Goal: Information Seeking & Learning: Find specific fact

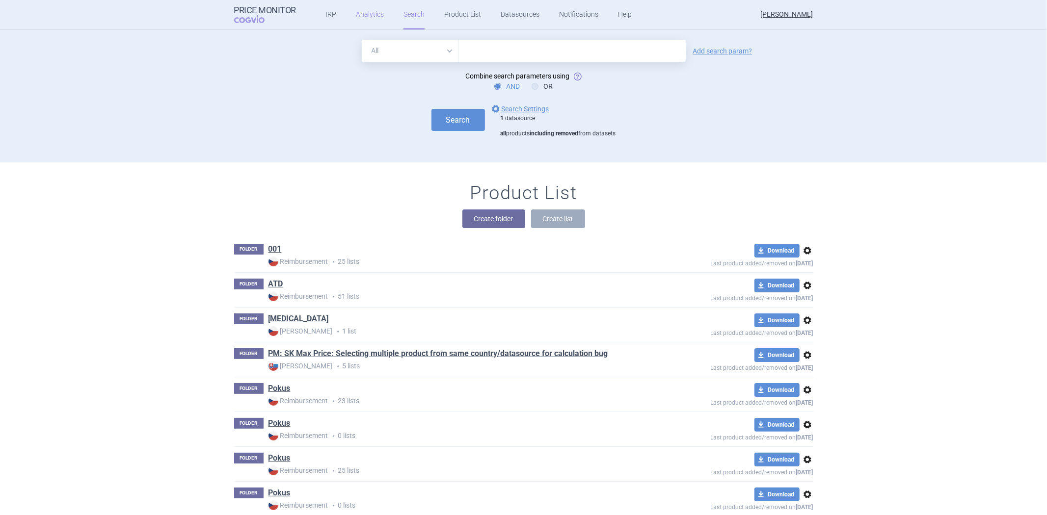
drag, startPoint x: 0, startPoint y: 0, endPoint x: 372, endPoint y: 13, distance: 372.2
click at [372, 13] on link "Analytics" at bounding box center [370, 14] width 28 height 29
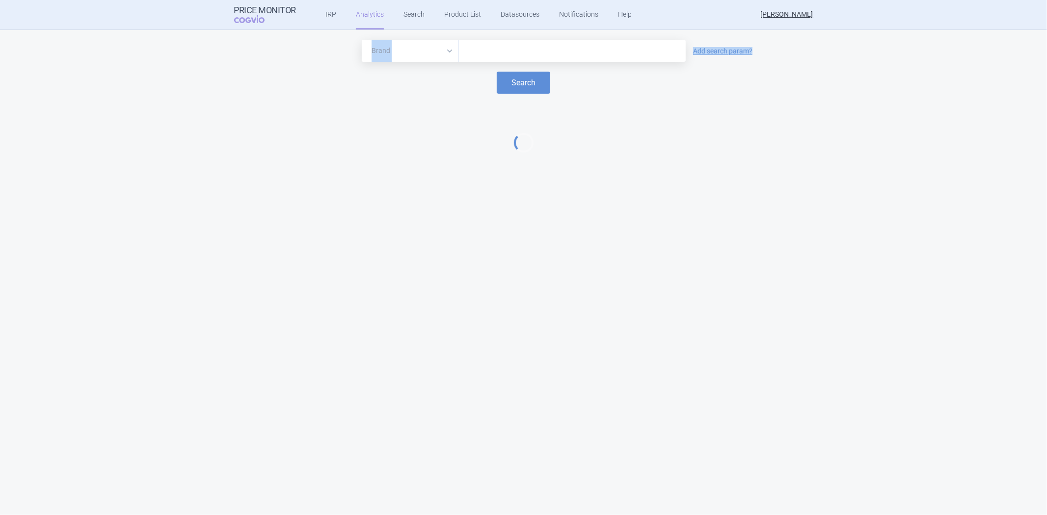
drag, startPoint x: 448, startPoint y: 64, endPoint x: 428, endPoint y: 53, distance: 22.2
click at [438, 59] on form "Brand ATC/Active substance Therapeutic area Add search param? Search" at bounding box center [523, 67] width 1027 height 54
click at [427, 52] on select "Brand ATC/Active substance Therapeutic area" at bounding box center [410, 51] width 97 height 22
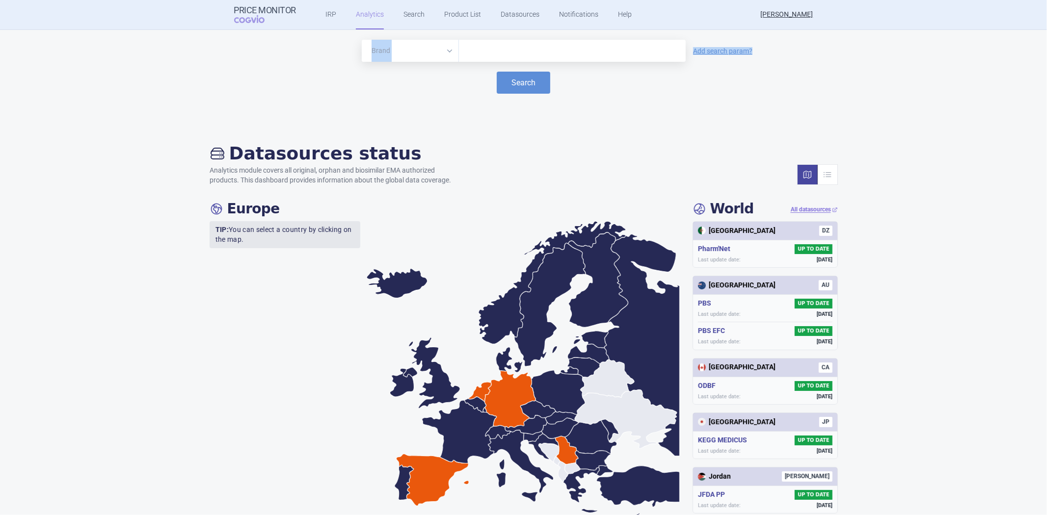
select select "atc"
click at [362, 40] on select "Brand ATC/Active substance Therapeutic area" at bounding box center [410, 51] width 97 height 22
click at [468, 37] on div "Brand ATC/Active substance Therapeutic area Add search param? Search" at bounding box center [523, 76] width 1047 height 93
click at [468, 48] on input "text" at bounding box center [572, 51] width 217 height 13
paste input "A02BC01"
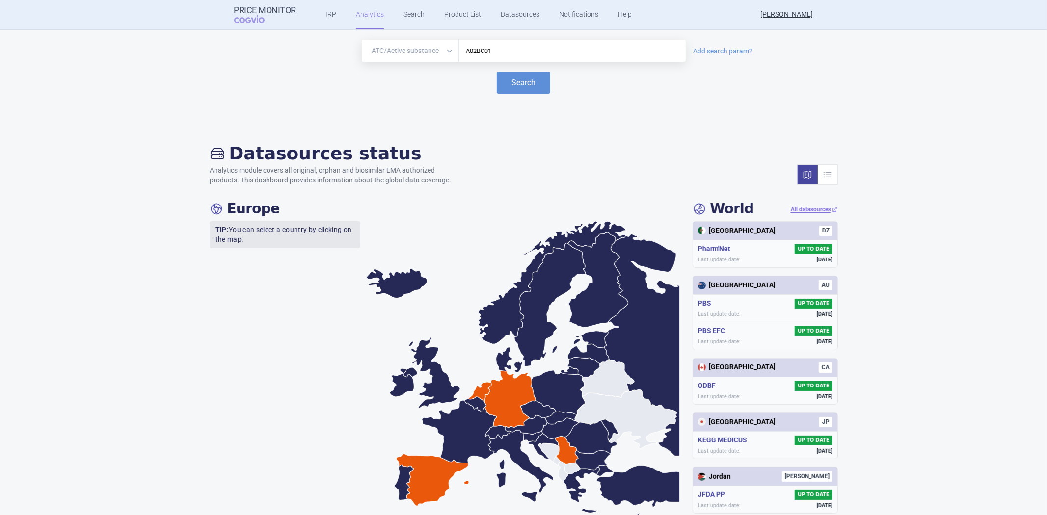
click at [544, 54] on input "A02BC01" at bounding box center [572, 51] width 217 height 13
click at [555, 43] on div "A02BC0" at bounding box center [572, 51] width 227 height 22
click at [496, 46] on input "A02BC0" at bounding box center [572, 51] width 217 height 13
click at [528, 46] on input "A02BC0" at bounding box center [572, 51] width 217 height 13
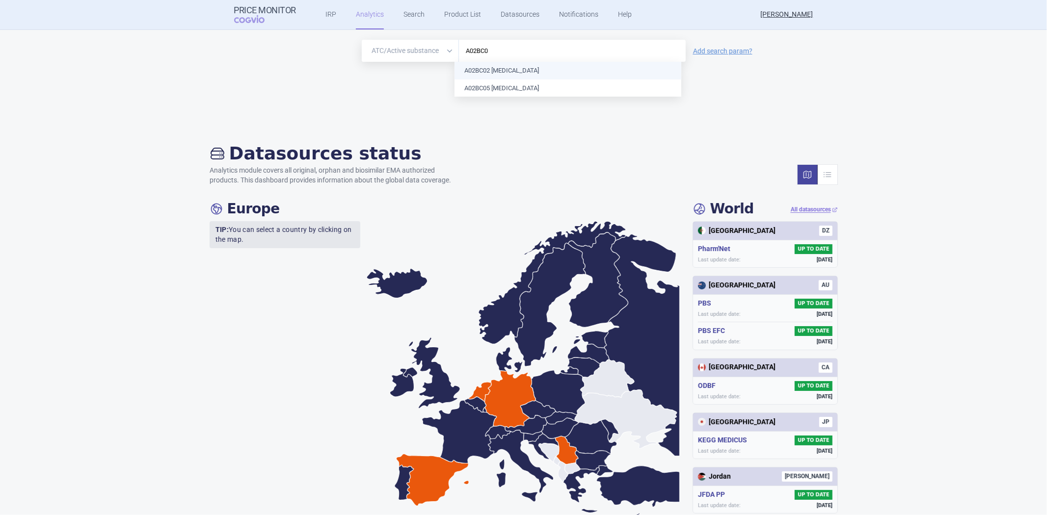
paste input "3FA03"
type input "A03FA03"
click at [512, 79] on button "Search" at bounding box center [523, 83] width 53 height 22
click at [515, 79] on button "Search" at bounding box center [523, 83] width 53 height 22
click at [519, 40] on div "A03FA03" at bounding box center [572, 51] width 227 height 22
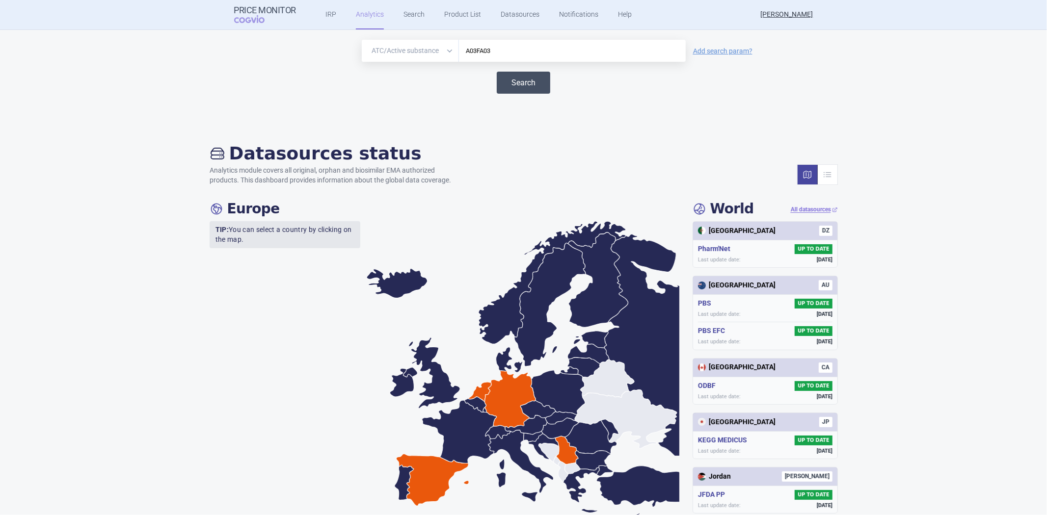
click at [504, 86] on button "Search" at bounding box center [523, 83] width 53 height 22
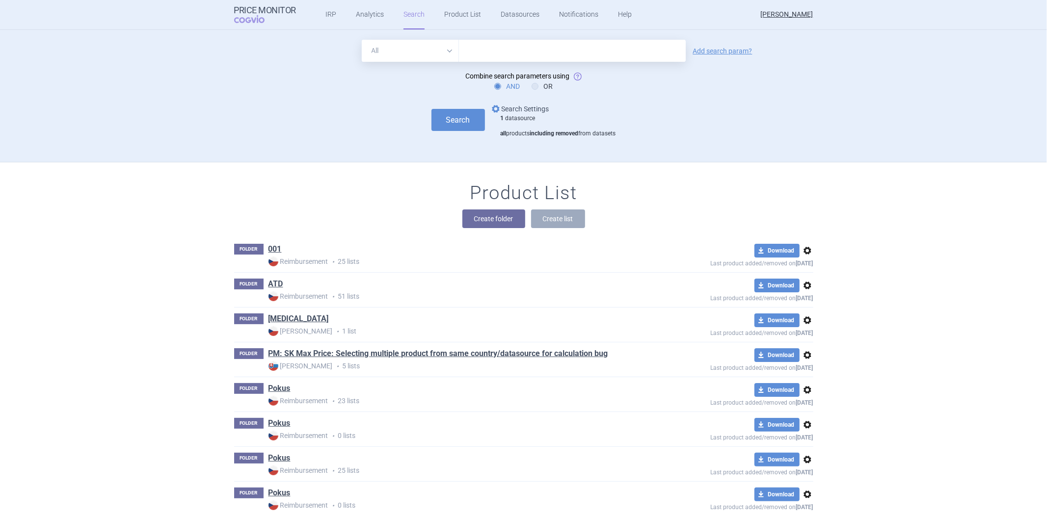
click at [518, 106] on link "options Search Settings" at bounding box center [519, 109] width 59 height 12
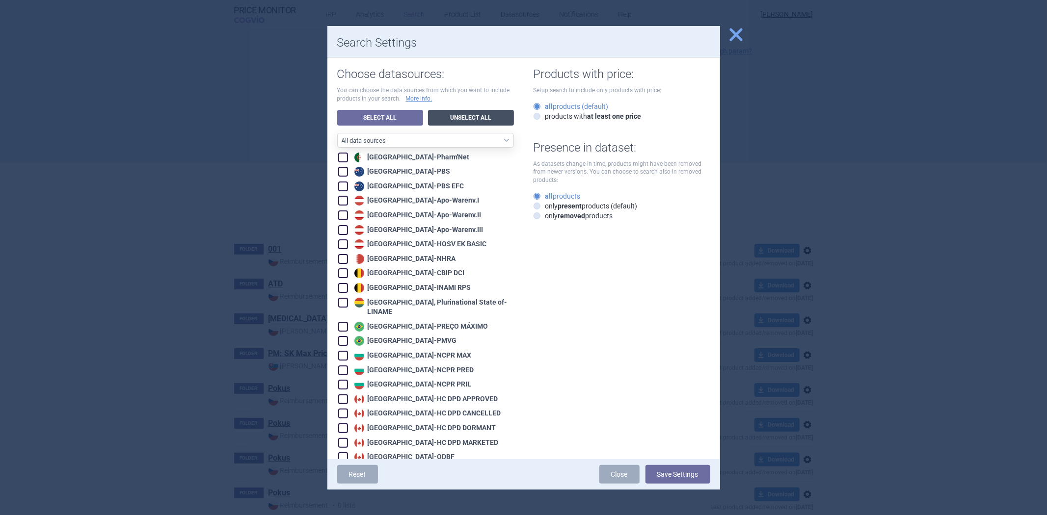
click at [475, 119] on link "Unselect All" at bounding box center [471, 118] width 86 height 16
checkbox input "false"
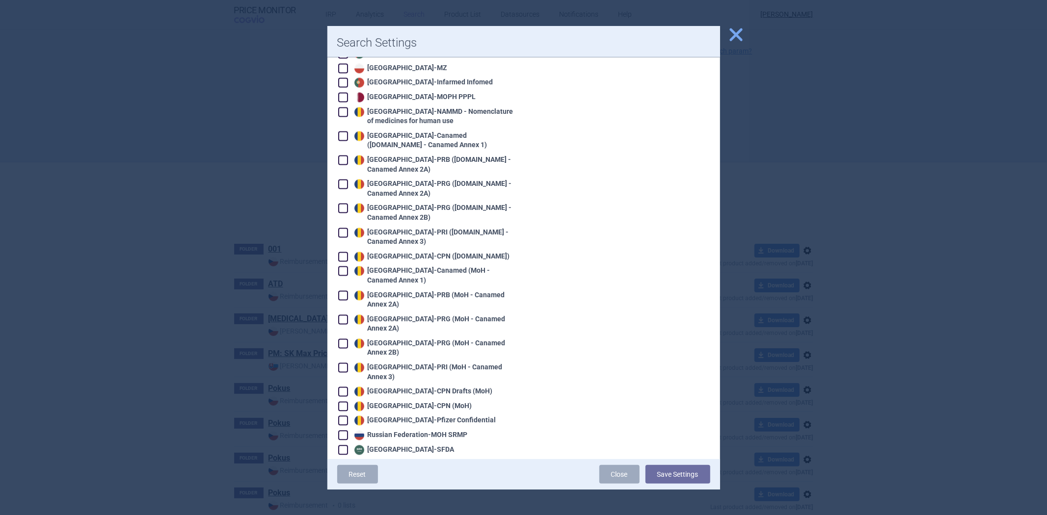
scroll to position [1286, 0]
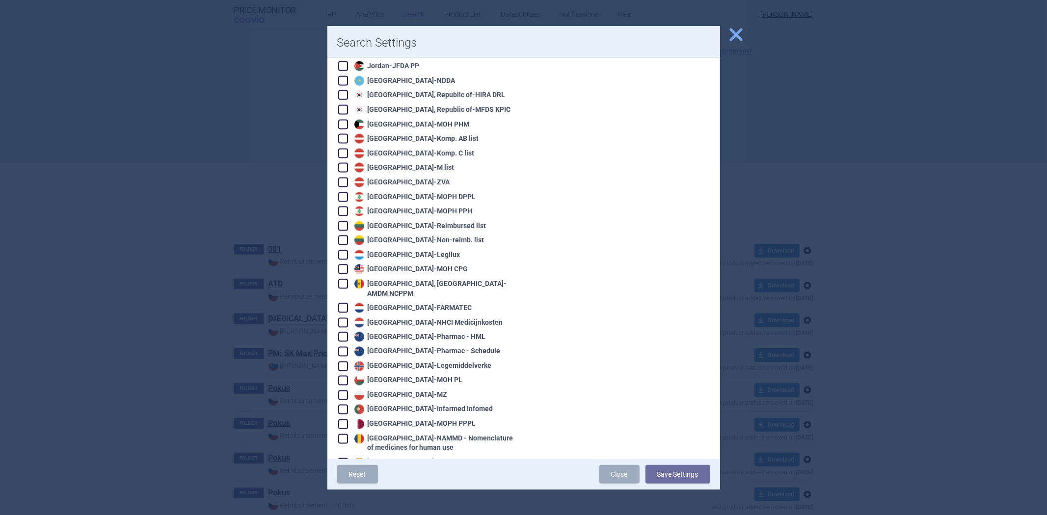
click at [391, 318] on div "Netherlands - NHCI Medicijnkosten" at bounding box center [427, 323] width 151 height 10
checkbox input "true"
click at [695, 487] on div "Reset Close Save Settings" at bounding box center [523, 474] width 393 height 30
click at [695, 485] on div "Reset Close Save Settings" at bounding box center [523, 474] width 393 height 30
click at [695, 484] on div "Reset Close Save Settings" at bounding box center [523, 474] width 393 height 30
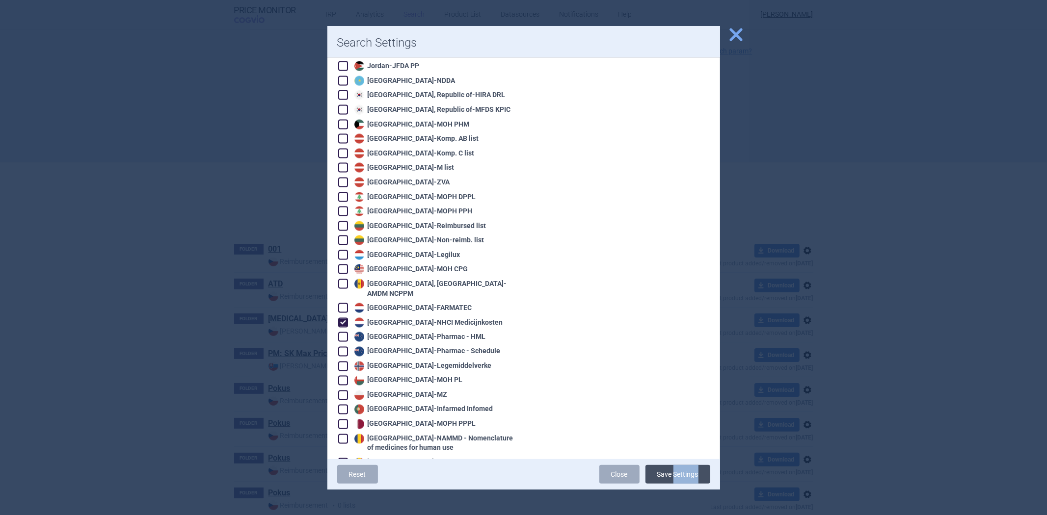
click at [695, 470] on button "Save Settings" at bounding box center [677, 474] width 65 height 19
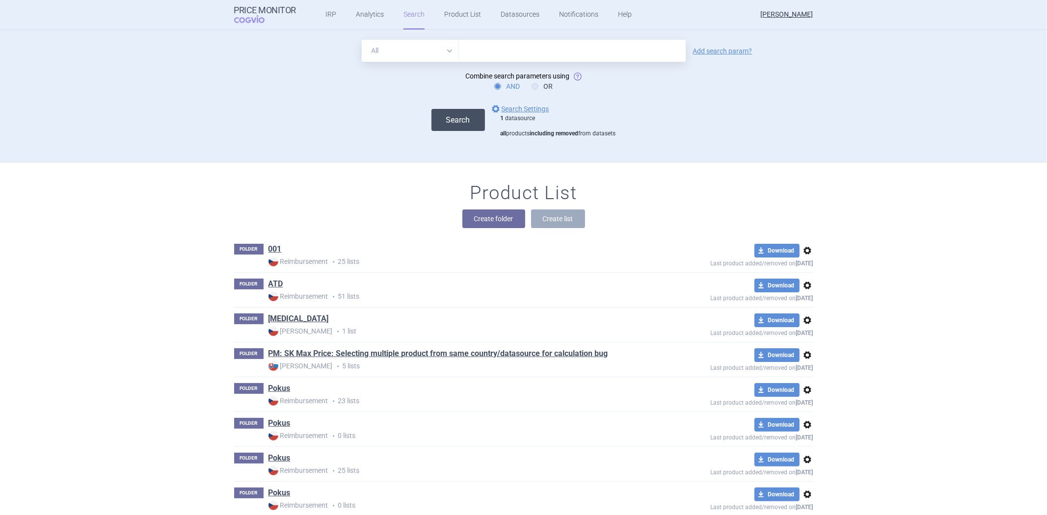
click at [452, 118] on button "Search" at bounding box center [457, 120] width 53 height 22
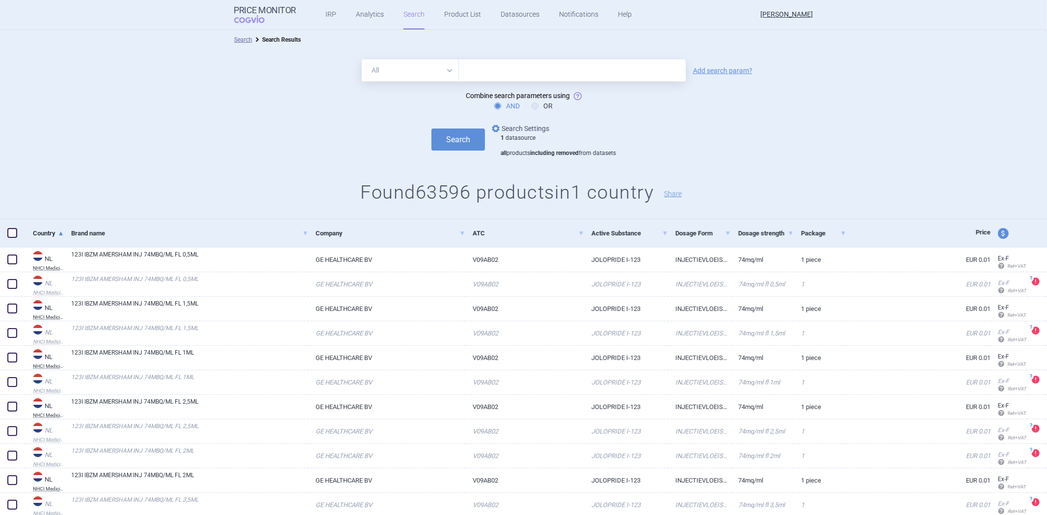
click at [527, 124] on link "options Search Settings" at bounding box center [519, 129] width 59 height 12
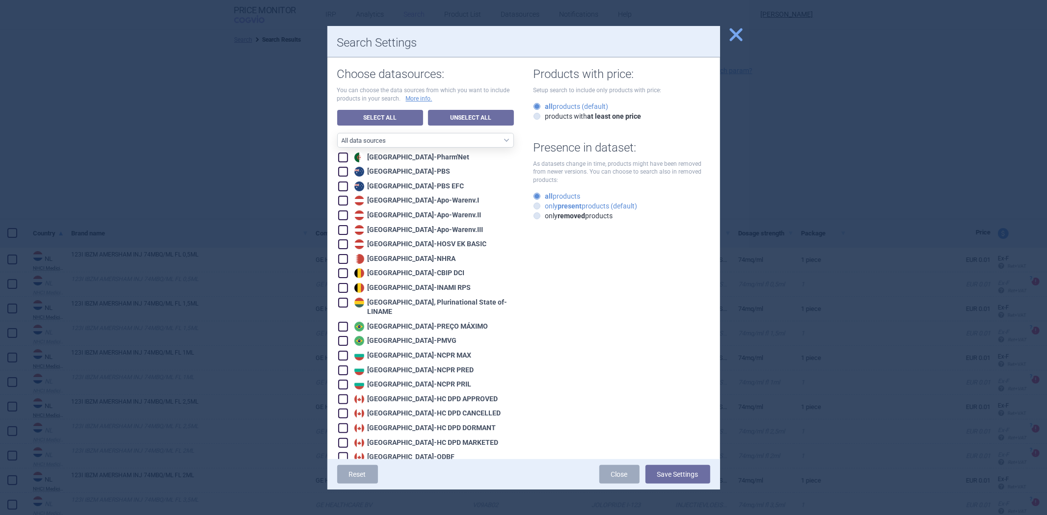
click at [554, 207] on label "only present products (default)" at bounding box center [585, 206] width 104 height 10
click at [544, 207] on input "only present products (default)" at bounding box center [539, 207] width 10 height 10
radio input "true"
click at [693, 477] on button "Save Settings" at bounding box center [677, 474] width 65 height 19
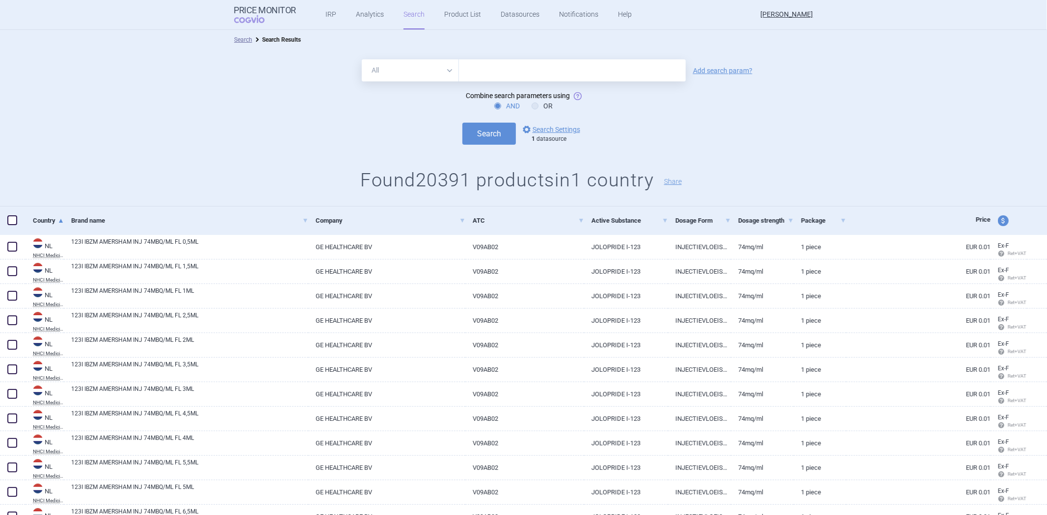
click at [405, 79] on select "All Brand Name ATC Company Active Substance Country Newer than" at bounding box center [410, 70] width 97 height 22
select select "atc"
click at [362, 59] on select "All Brand Name ATC Company Active Substance Country Newer than" at bounding box center [410, 70] width 97 height 22
click at [493, 67] on input "text" at bounding box center [572, 70] width 227 height 22
paste input "A04AA02"
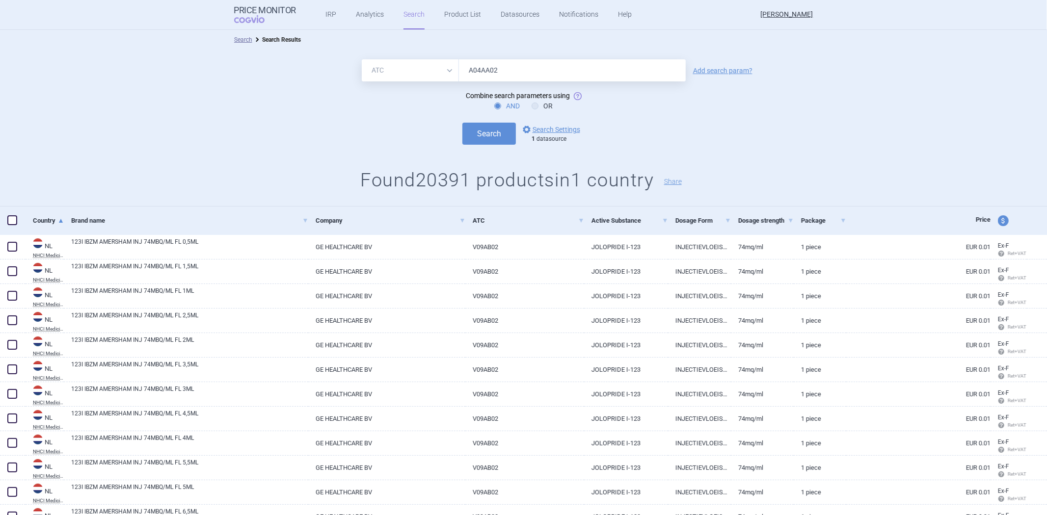
click at [555, 77] on input "A04AA02" at bounding box center [572, 70] width 227 height 22
type input "A"
click at [551, 74] on input "text" at bounding box center [572, 70] width 227 height 22
paste input "A02BC01, A03FA03, A04AA02, A05AA02, A06AB58, A06AH01, A07EA06, A10BA02, A10BB09…"
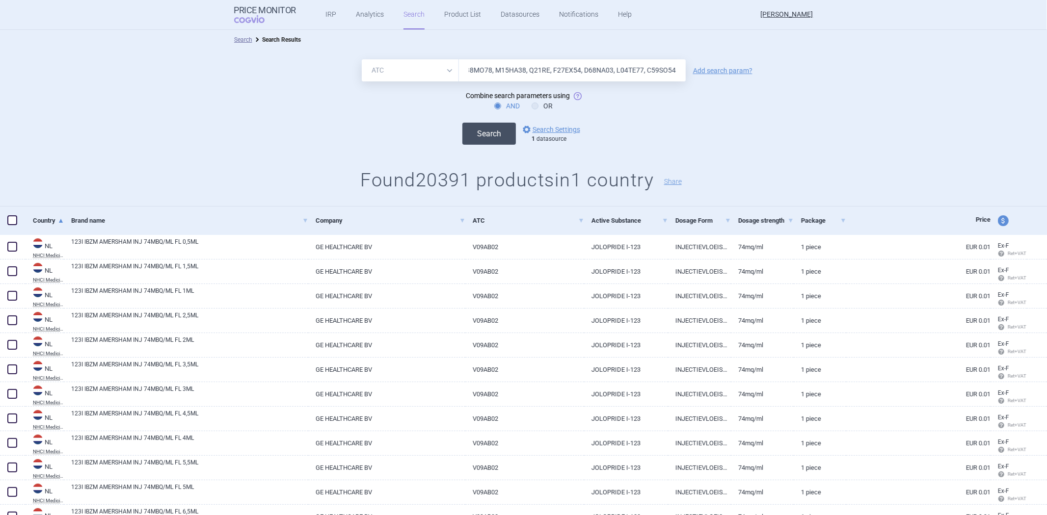
type input "A02BC01, A03FA03, A04AA02, A05AA02, A06AB58, A06AH01, A07EA06, A10BA02, A10BB09…"
click at [475, 137] on button "Search" at bounding box center [488, 134] width 53 height 22
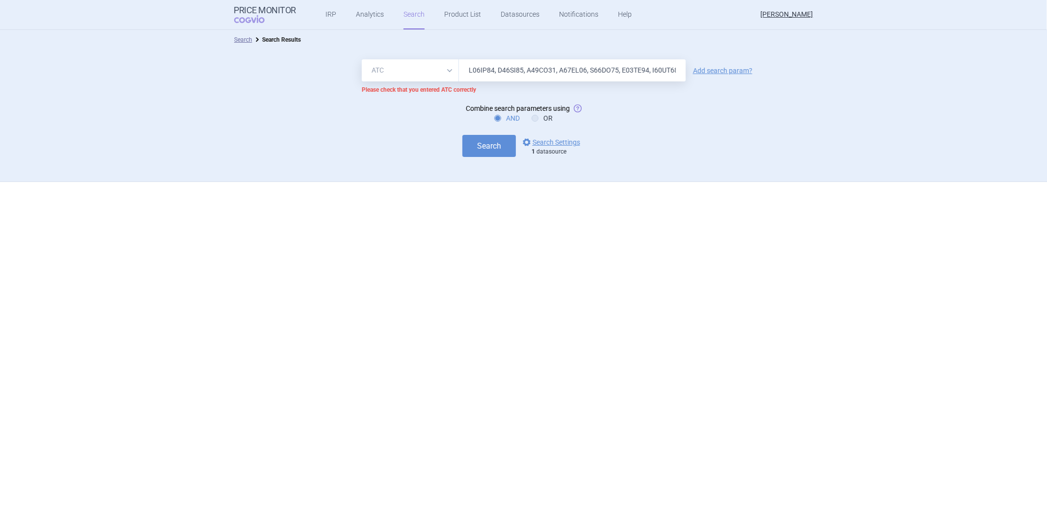
drag, startPoint x: 474, startPoint y: 69, endPoint x: 352, endPoint y: 55, distance: 122.5
click at [352, 55] on div "All Brand Name ATC Company Active Substance Country Newer than Add search param…" at bounding box center [523, 116] width 1047 height 133
click at [530, 71] on input "text" at bounding box center [572, 70] width 227 height 22
click at [575, 73] on input "text" at bounding box center [572, 70] width 227 height 22
paste input "A02BC01, A03FA03"
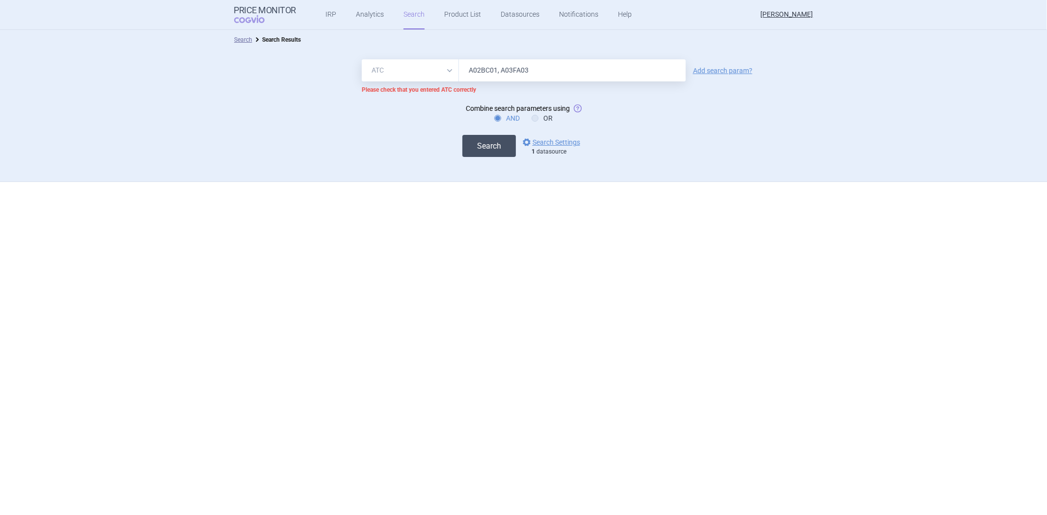
click at [494, 148] on button "Search" at bounding box center [488, 146] width 53 height 22
click at [505, 71] on input "A02BC01, A03FA03" at bounding box center [572, 70] width 227 height 22
type input "A02BC01"
click at [462, 135] on button "Search" at bounding box center [488, 146] width 53 height 22
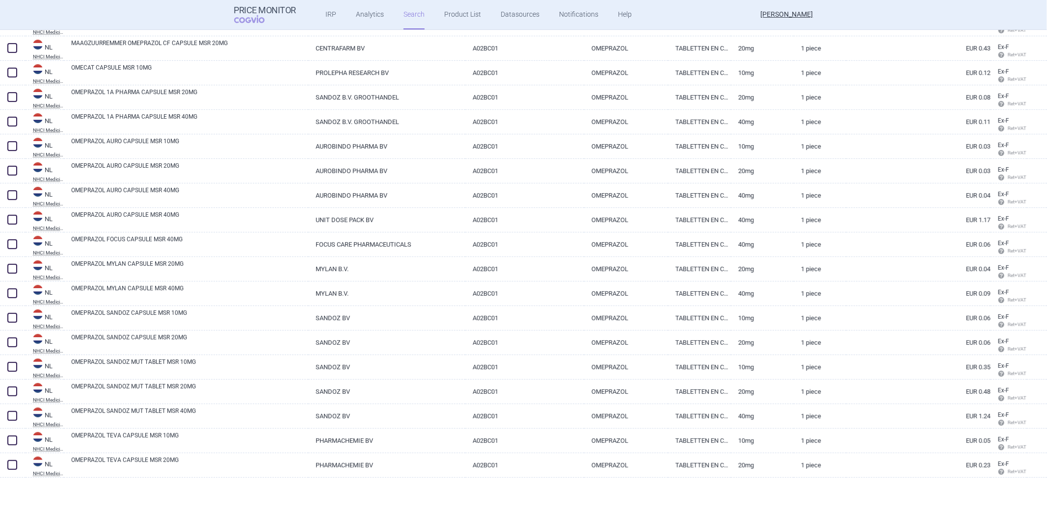
scroll to position [504, 0]
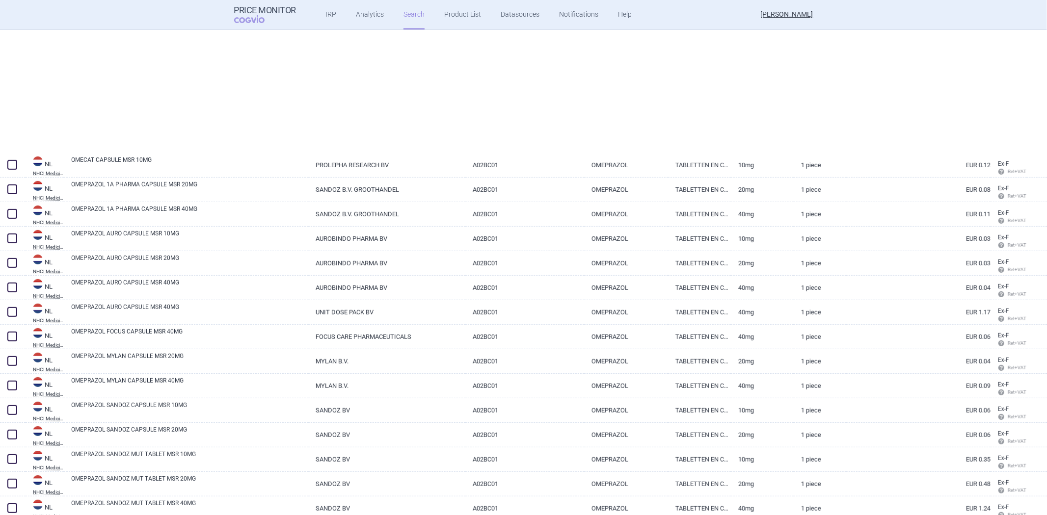
select select "atc"
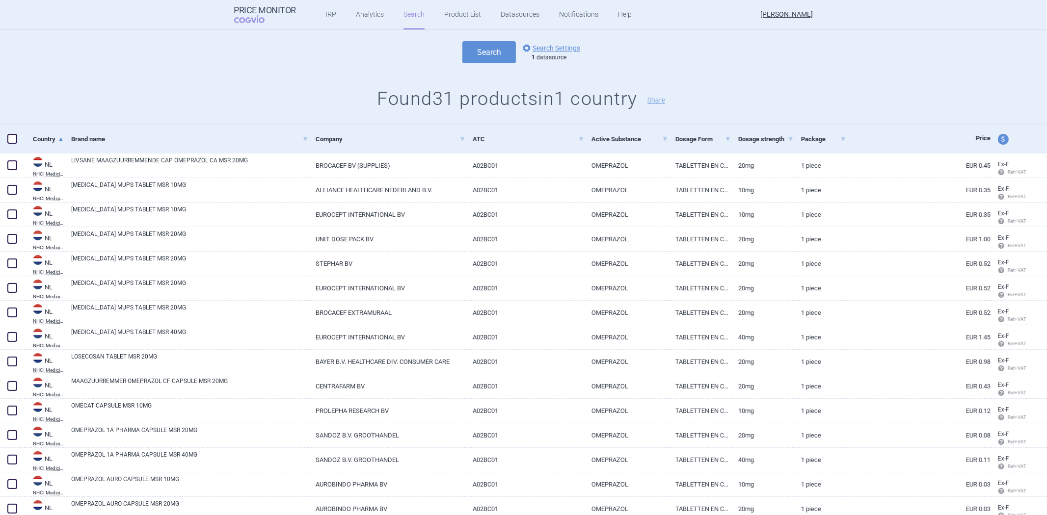
scroll to position [0, 0]
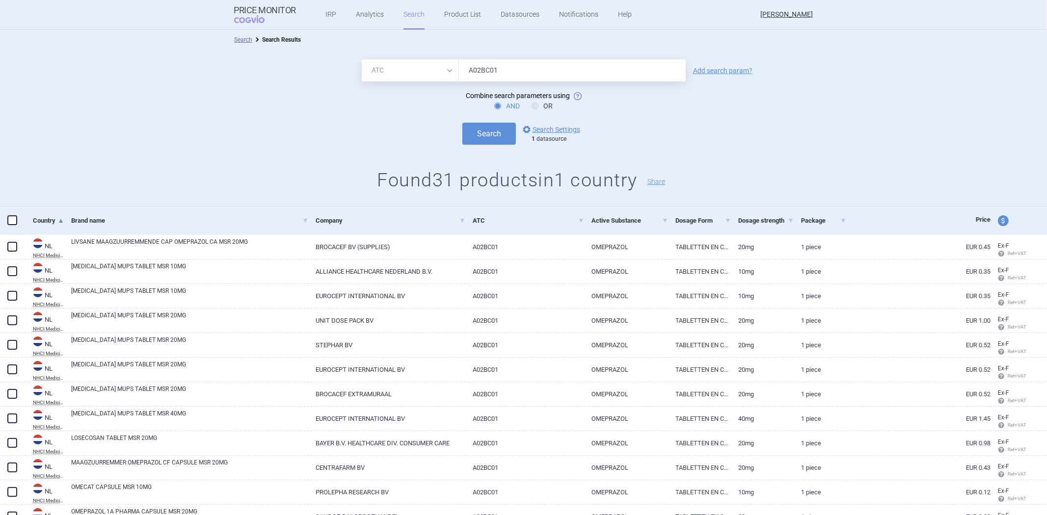
click at [265, 133] on div "Search options Search Settings 1 datasource" at bounding box center [523, 134] width 1047 height 22
click at [248, 133] on div "Search options Search Settings 1 datasource" at bounding box center [523, 134] width 1047 height 22
click at [549, 73] on input "A02BC01" at bounding box center [572, 70] width 227 height 22
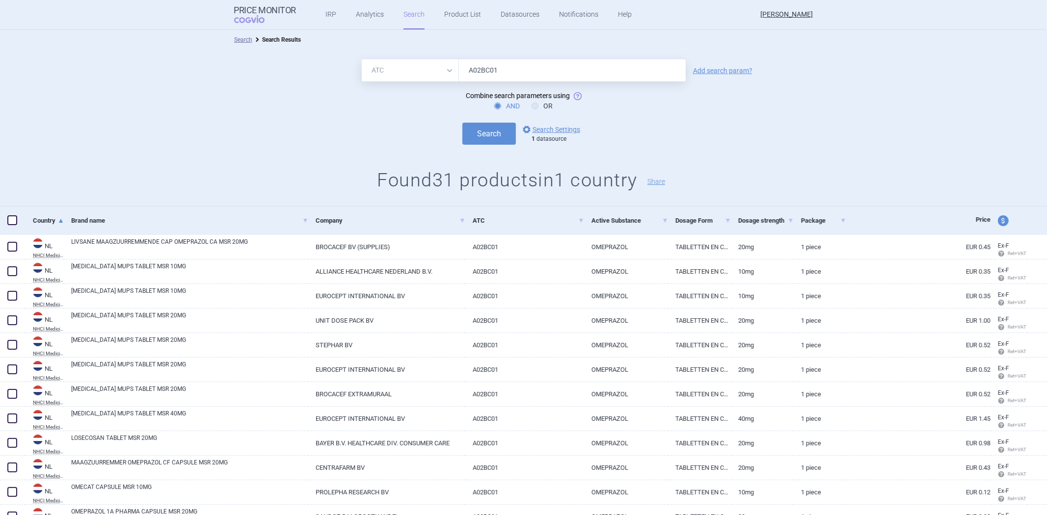
paste input "A02BC01, A03FA03, A04AA02"
click at [472, 75] on input "A02BC01, A03FA03, A04AA02" at bounding box center [572, 70] width 227 height 22
click at [483, 131] on button "Search" at bounding box center [488, 134] width 53 height 22
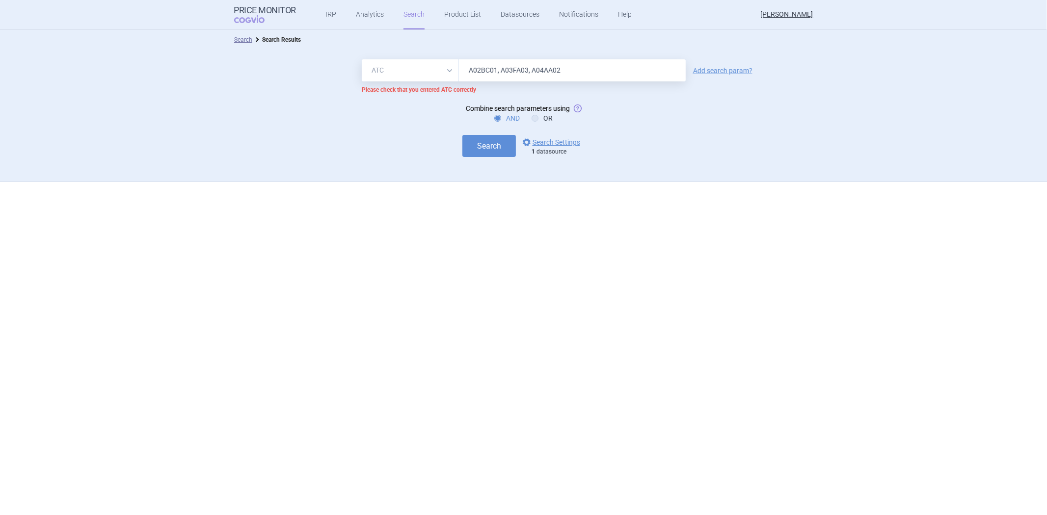
drag, startPoint x: 583, startPoint y: 63, endPoint x: 533, endPoint y: 65, distance: 49.6
click at [533, 65] on input "A02BC01, A03FA03, A04AA02" at bounding box center [572, 70] width 227 height 22
click at [444, 112] on form "All Brand Name ATC Company Active Substance Country Newer than A02BC01, A03FA03…" at bounding box center [523, 108] width 1047 height 98
click at [577, 72] on input "A02BC01, A03FA03," at bounding box center [572, 70] width 227 height 22
type input "A02BC01, A03FA03"
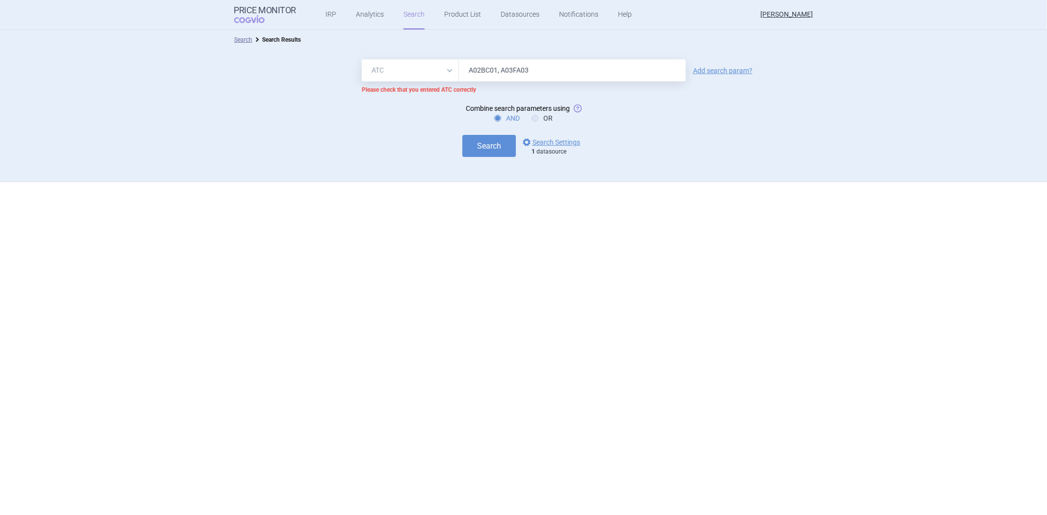
click at [444, 112] on form "All Brand Name ATC Company Active Substance Country Newer than A02BC01, A03FA03…" at bounding box center [523, 108] width 1047 height 98
click at [546, 117] on label "OR" at bounding box center [541, 118] width 21 height 10
click at [542, 117] on input "OR" at bounding box center [537, 119] width 10 height 10
radio input "true"
click at [476, 146] on button "Search" at bounding box center [488, 146] width 53 height 22
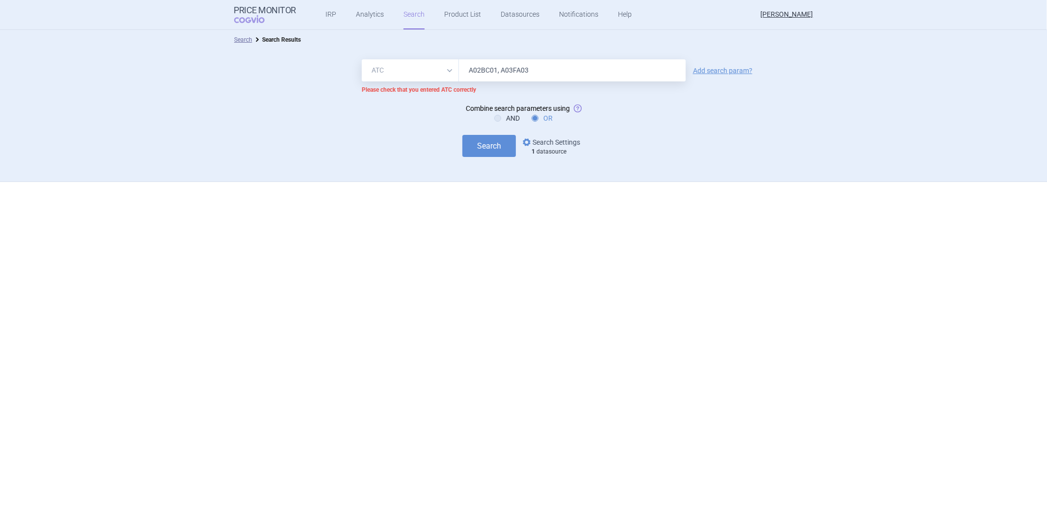
click at [541, 143] on link "options Search Settings" at bounding box center [550, 142] width 59 height 12
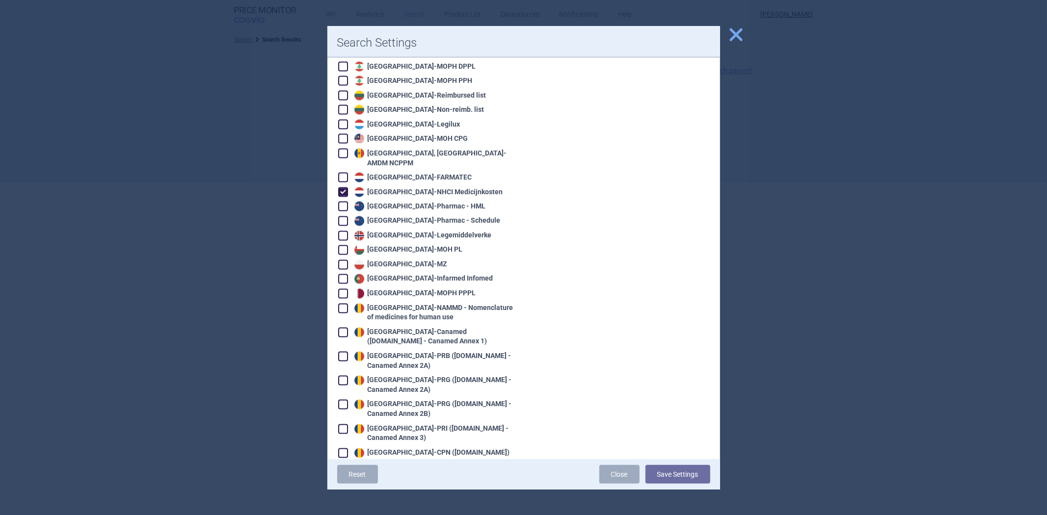
scroll to position [1417, 0]
click at [731, 37] on span "close" at bounding box center [735, 34] width 17 height 17
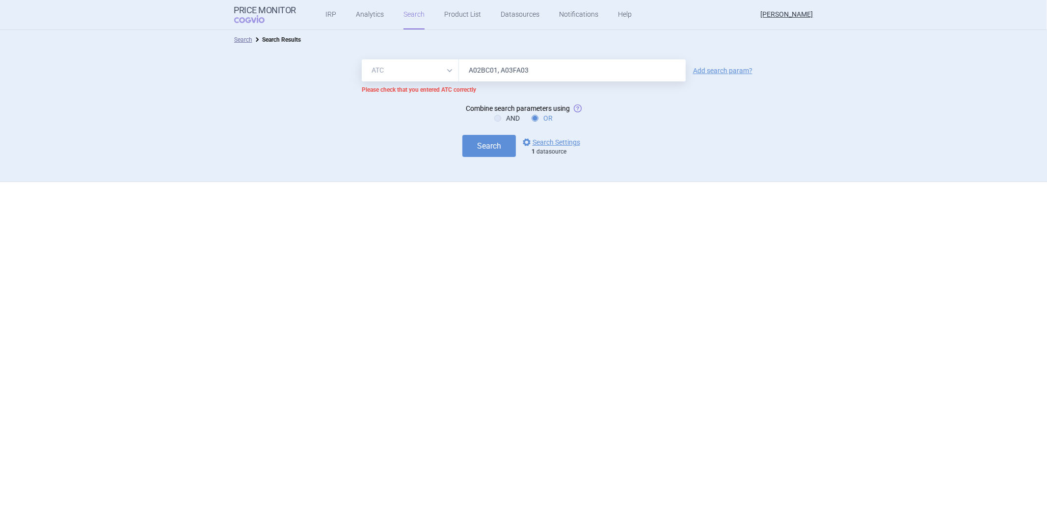
click at [516, 67] on input "A02BC01, A03FA03" at bounding box center [572, 70] width 227 height 22
type input "A02BC01"
click at [471, 143] on button "Search" at bounding box center [488, 146] width 53 height 22
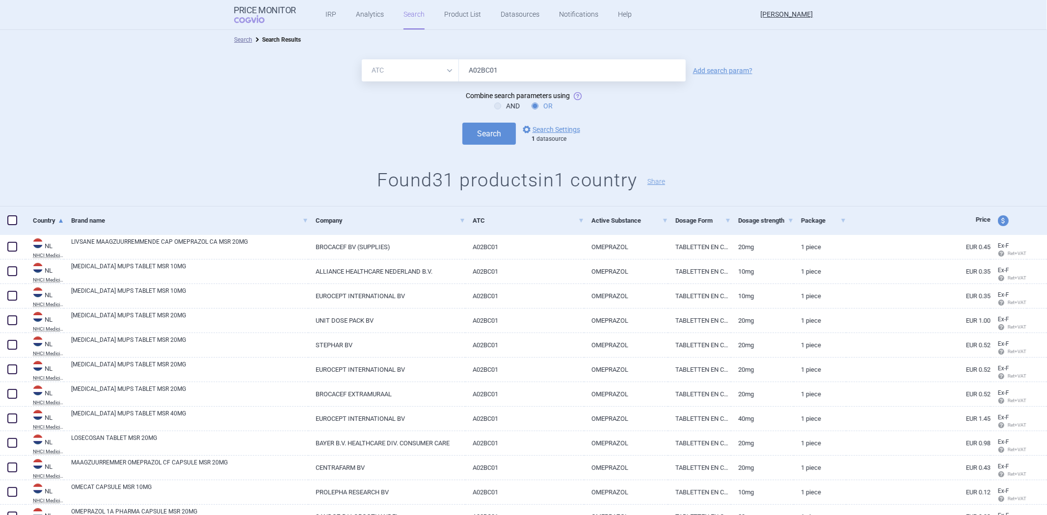
click at [419, 72] on select "All Brand Name ATC Company Active Substance Country Newer than" at bounding box center [410, 70] width 97 height 22
click at [508, 75] on input "A02BC01" at bounding box center [572, 70] width 227 height 22
click at [404, 74] on select "All Brand Name ATC Company Active Substance Country Newer than" at bounding box center [410, 70] width 97 height 22
select select "brandName"
click at [362, 59] on select "All Brand Name ATC Company Active Substance Country Newer than" at bounding box center [410, 70] width 97 height 22
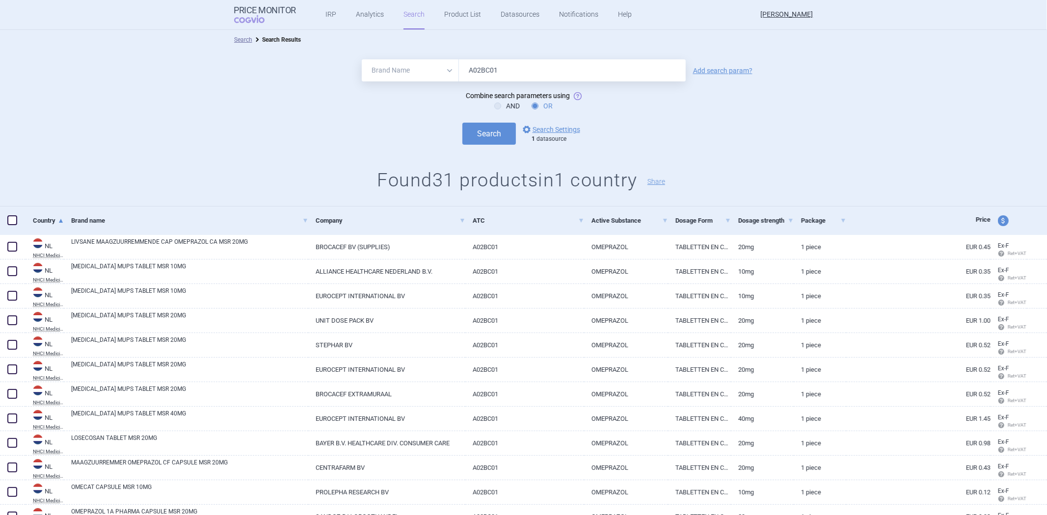
click at [471, 67] on input "A02BC01" at bounding box center [572, 70] width 227 height 22
click at [493, 123] on button "Search" at bounding box center [488, 134] width 53 height 22
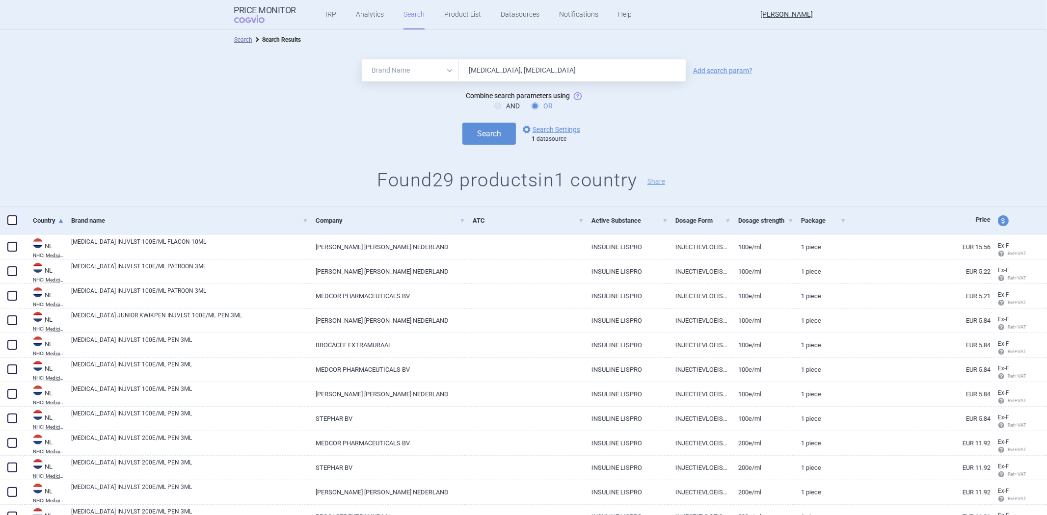
drag, startPoint x: 527, startPoint y: 74, endPoint x: 437, endPoint y: 74, distance: 89.3
click at [437, 74] on div "All Brand Name ATC Company Active Substance Country Newer than [MEDICAL_DATA], …" at bounding box center [524, 70] width 324 height 22
paste input "A02BC01"
click at [479, 134] on button "Search" at bounding box center [488, 134] width 53 height 22
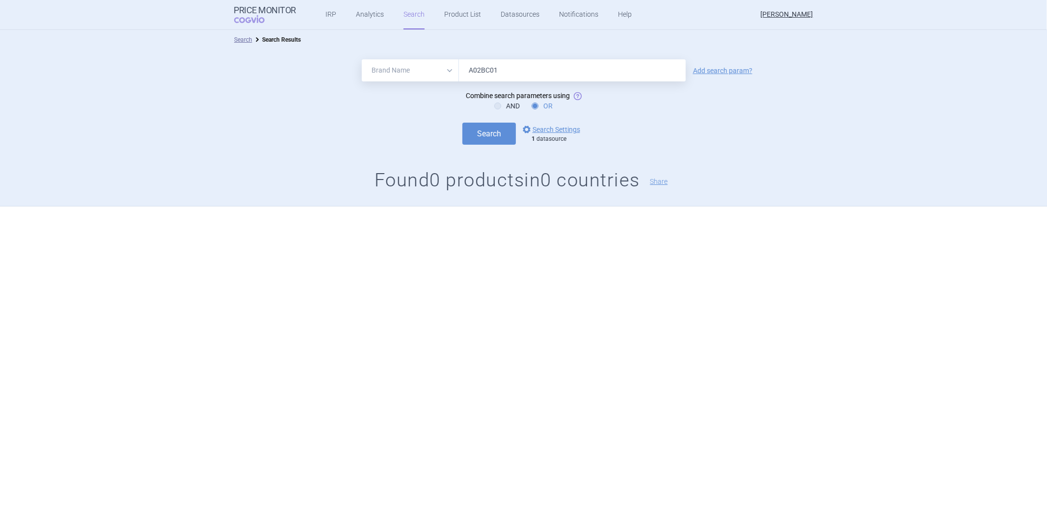
click at [512, 69] on input "A02BC01" at bounding box center [572, 70] width 227 height 22
click at [547, 56] on div "All Brand Name ATC Company Active Substance Country Newer than A02BC01, Add sea…" at bounding box center [523, 128] width 1047 height 157
click at [538, 69] on input "A02BC01," at bounding box center [572, 70] width 227 height 22
paste input "A03FA03"
click at [480, 128] on button "Search" at bounding box center [488, 134] width 53 height 22
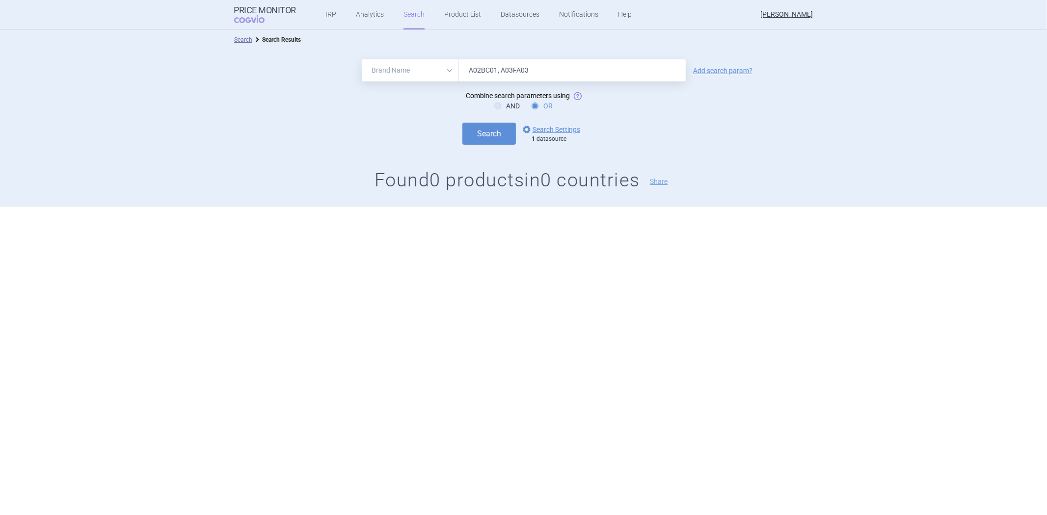
click at [530, 71] on input "A02BC01, A03FA03" at bounding box center [572, 70] width 227 height 22
type input "A02BC01"
click at [476, 132] on button "Search" at bounding box center [488, 134] width 53 height 22
click at [441, 76] on select "All Brand Name ATC Company Active Substance Country Newer than" at bounding box center [410, 70] width 97 height 22
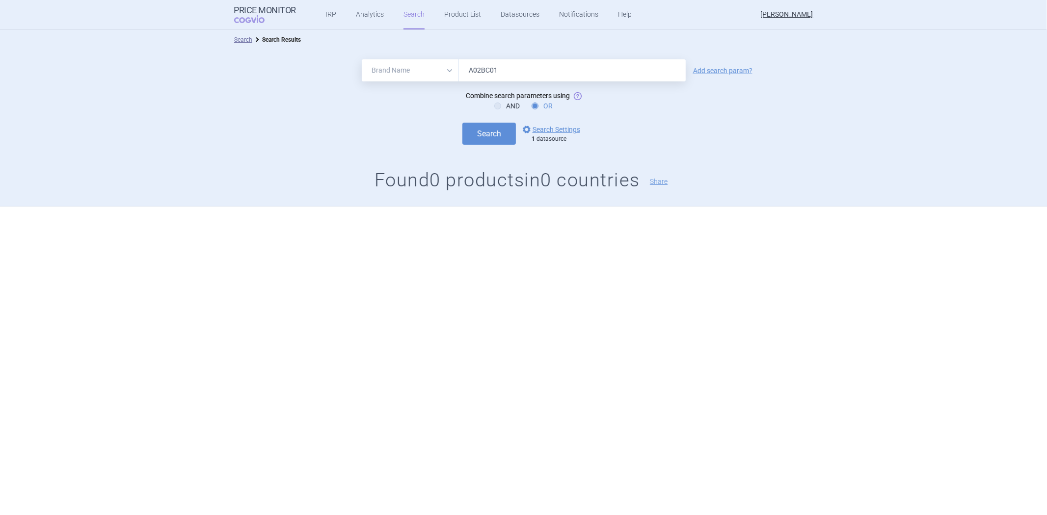
select select "atc"
click at [362, 59] on select "All Brand Name ATC Company Active Substance Country Newer than" at bounding box center [410, 70] width 97 height 22
click at [471, 139] on button "Search" at bounding box center [488, 134] width 53 height 22
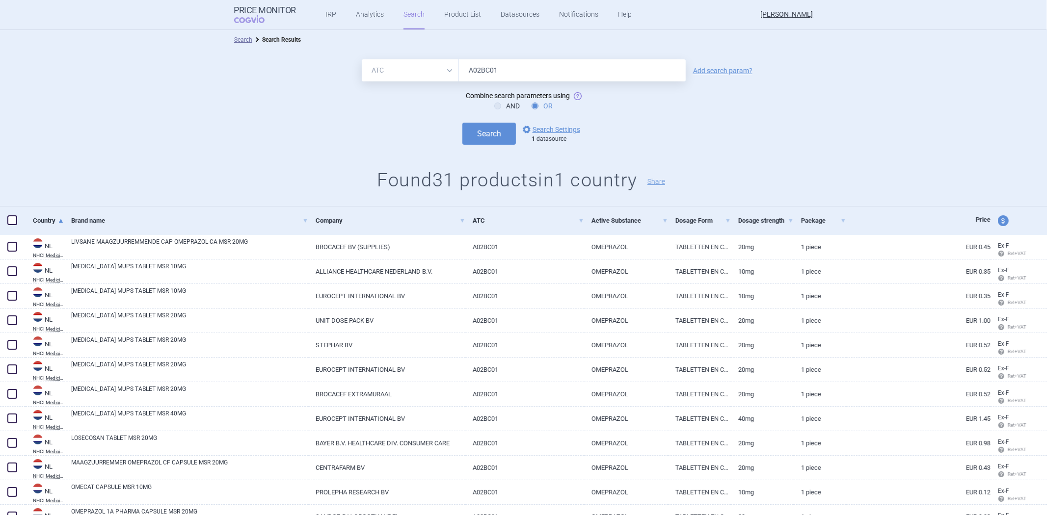
click at [521, 63] on input "A02BC01" at bounding box center [572, 70] width 227 height 22
paste input "A03FA03"
click at [473, 139] on button "Search" at bounding box center [488, 134] width 53 height 22
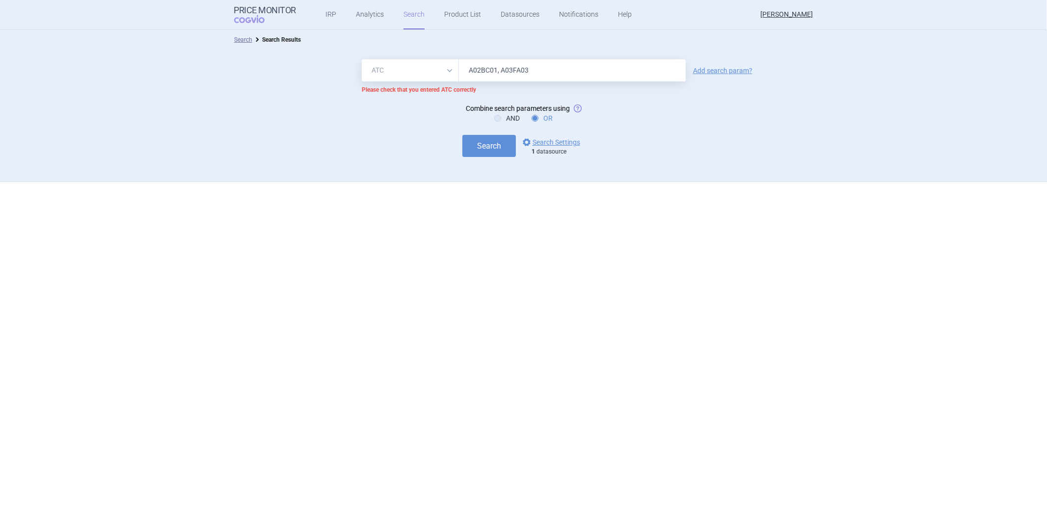
click at [517, 69] on input "A02BC01, A03FA03" at bounding box center [572, 70] width 227 height 22
type input "A02BC01"
click at [462, 135] on button "Search" at bounding box center [488, 146] width 53 height 22
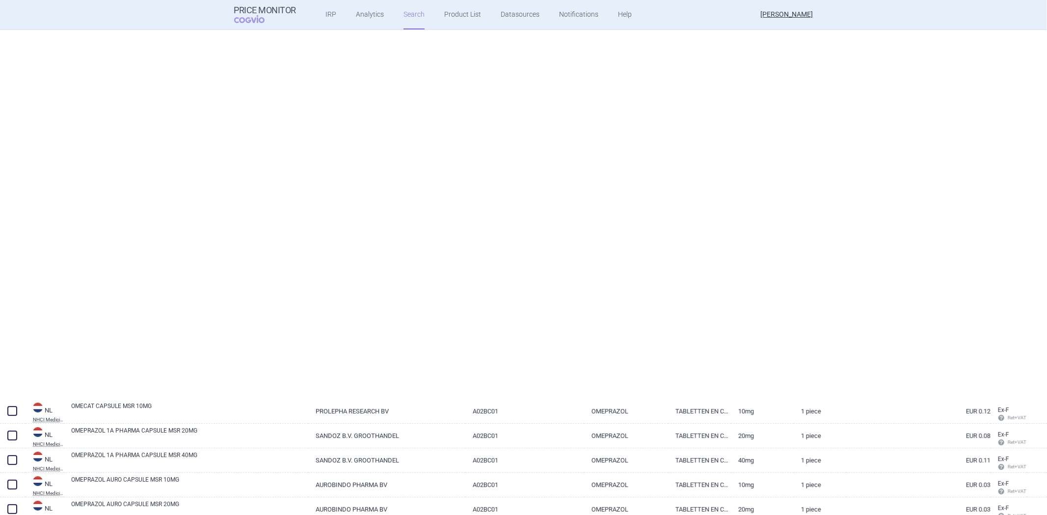
select select "atc"
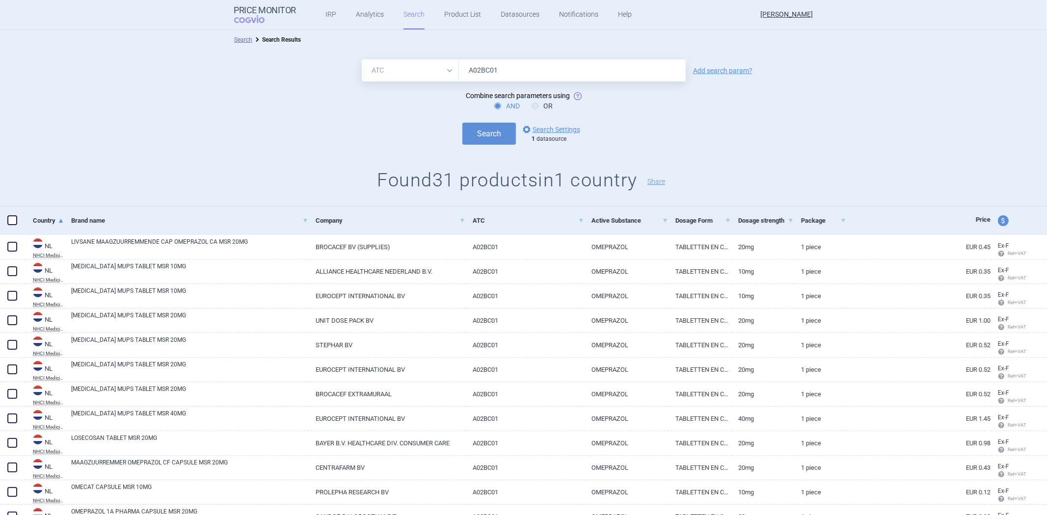
click at [536, 63] on input "A02BC01" at bounding box center [572, 70] width 227 height 22
click at [504, 72] on input "A02BC01" at bounding box center [572, 70] width 227 height 22
drag, startPoint x: 504, startPoint y: 72, endPoint x: 477, endPoint y: 72, distance: 27.5
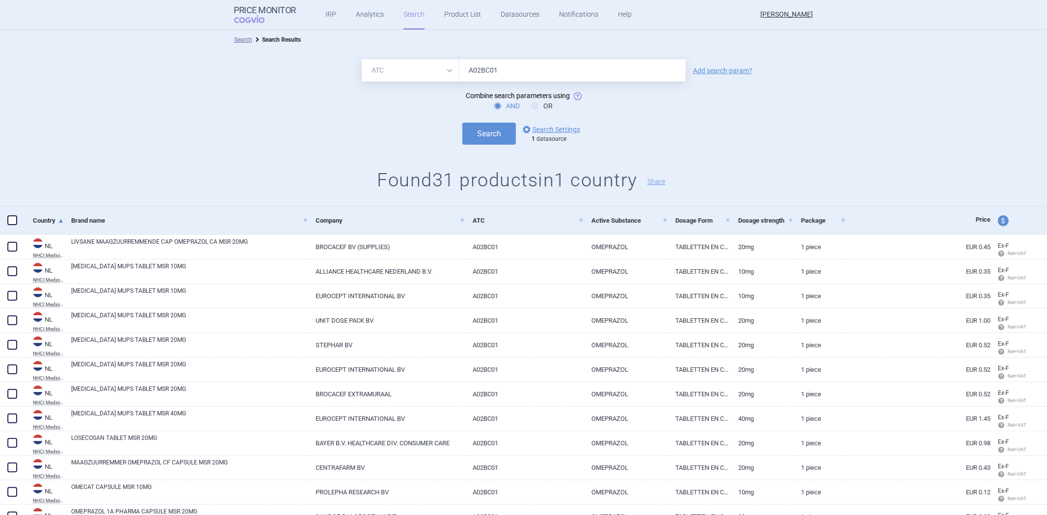
click at [504, 72] on input "A02BC01" at bounding box center [572, 70] width 227 height 22
click at [506, 64] on input "A02BC01" at bounding box center [572, 70] width 227 height 22
paste input "3FA03"
click at [475, 140] on button "Search" at bounding box center [488, 134] width 53 height 22
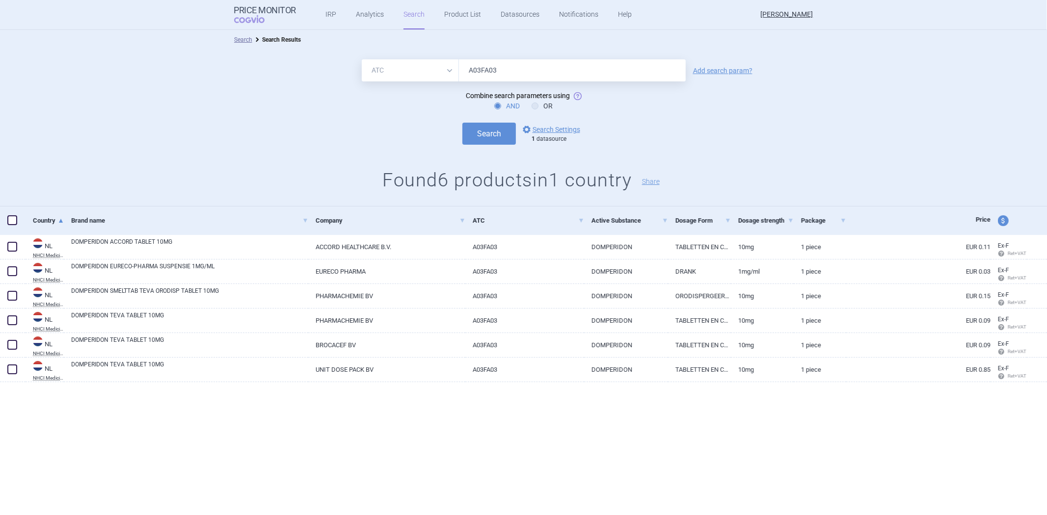
click at [499, 75] on input "A03FA03" at bounding box center [572, 70] width 227 height 22
paste input "4AA02"
type input "A04AA02"
click at [479, 136] on button "Search" at bounding box center [488, 134] width 53 height 22
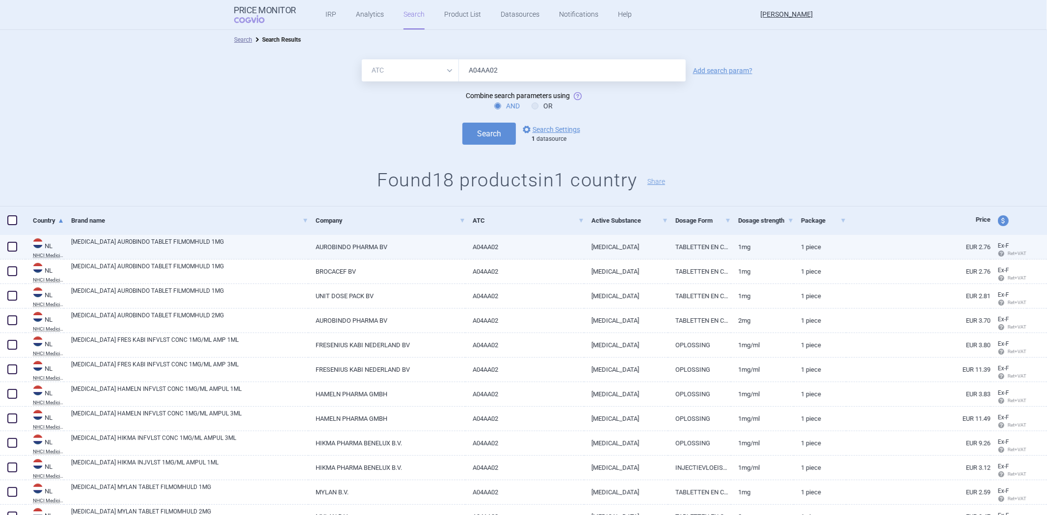
click at [477, 246] on link "A04AA02" at bounding box center [524, 247] width 119 height 24
select select "EUR"
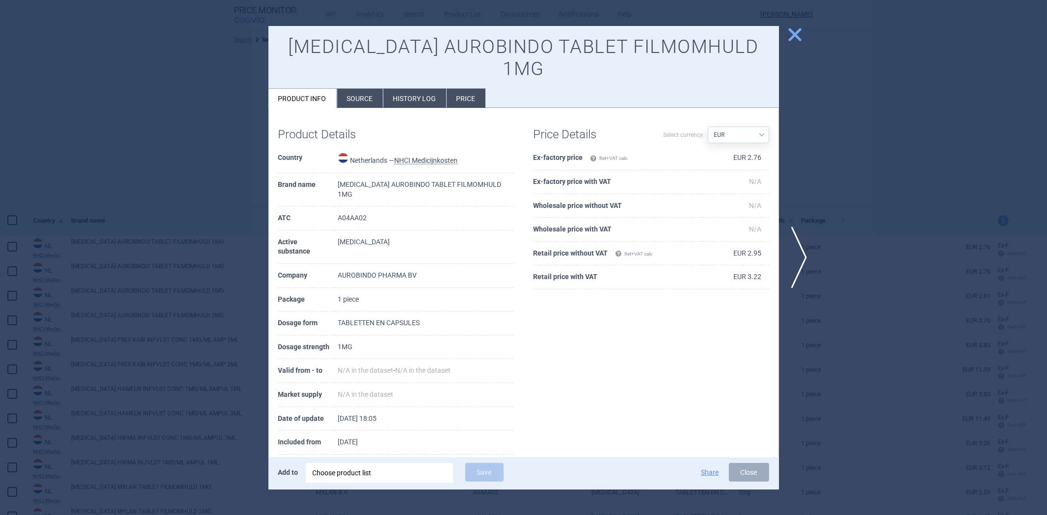
click at [362, 217] on td "A04AA02" at bounding box center [426, 219] width 176 height 24
copy td "A04AA02"
click at [125, 151] on div at bounding box center [523, 257] width 1047 height 515
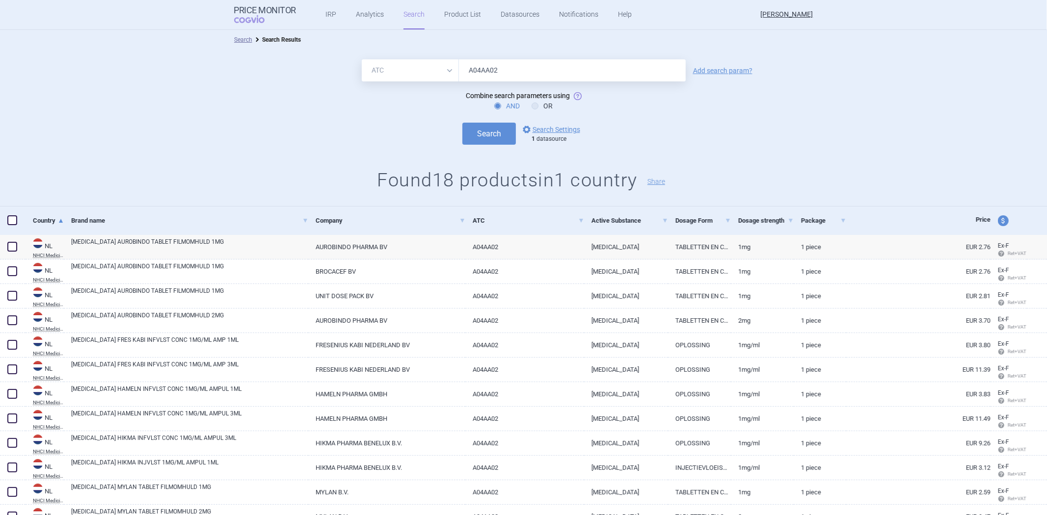
click at [686, 149] on div "All Brand Name ATC Company Active Substance Country Newer than A04AA02 Add sear…" at bounding box center [523, 128] width 1047 height 157
click at [479, 61] on input "A04AA02" at bounding box center [572, 70] width 227 height 22
click at [462, 123] on button "Search" at bounding box center [488, 134] width 53 height 22
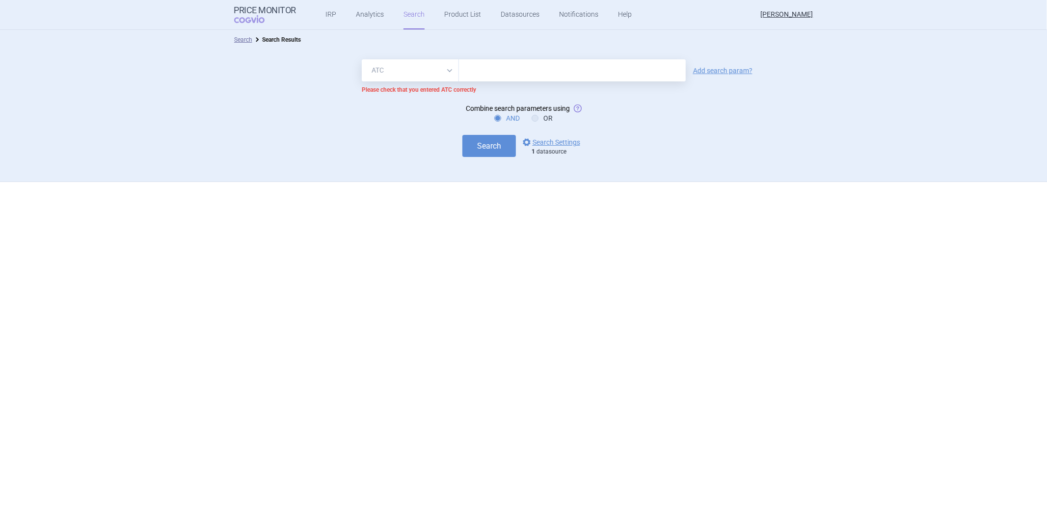
click at [423, 70] on select "All Brand Name ATC Company Active Substance Country Newer than" at bounding box center [410, 70] width 97 height 22
select select "all"
click at [362, 59] on select "All Brand Name ATC Company Active Substance Country Newer than" at bounding box center [410, 70] width 97 height 22
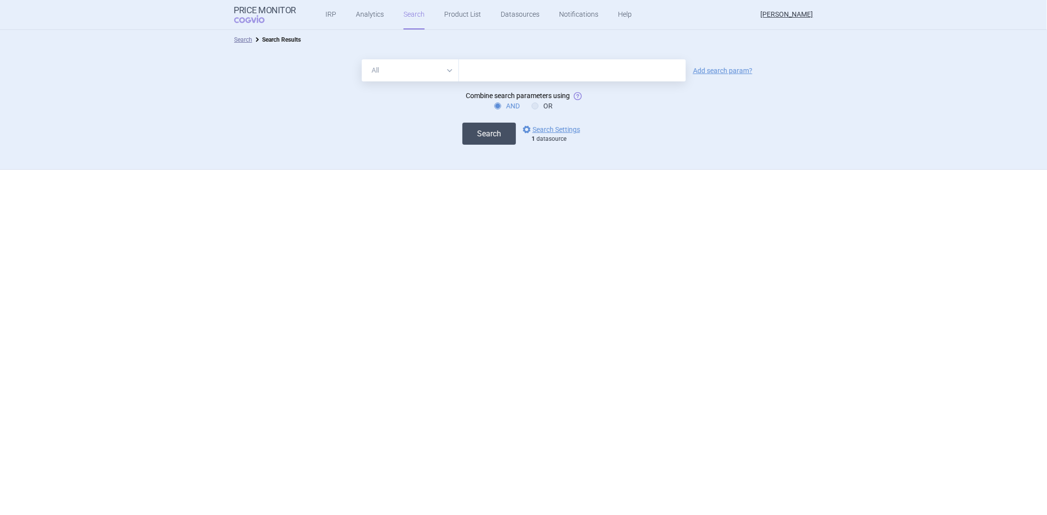
click at [477, 143] on button "Search" at bounding box center [488, 134] width 53 height 22
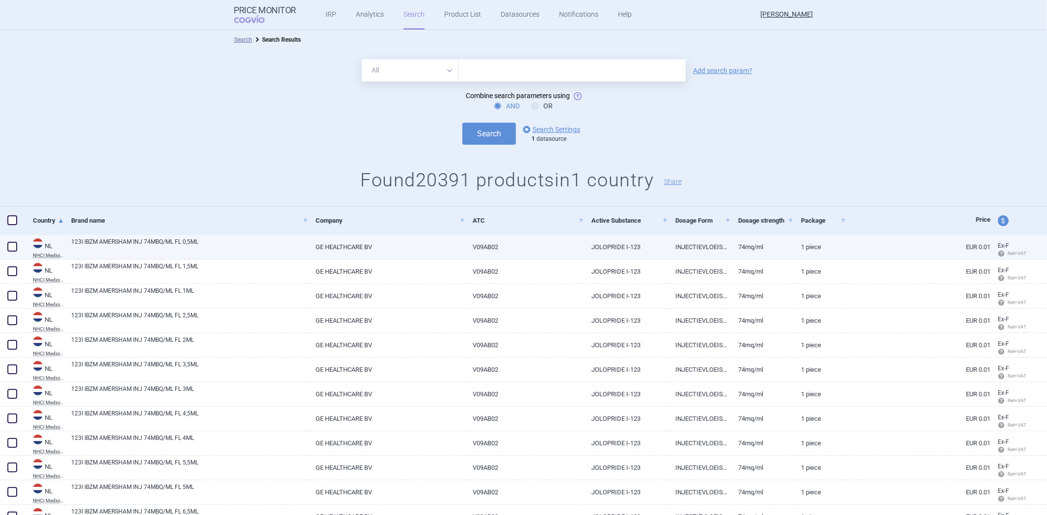
click at [479, 249] on link "V09AB02" at bounding box center [524, 247] width 119 height 24
select select "EUR"
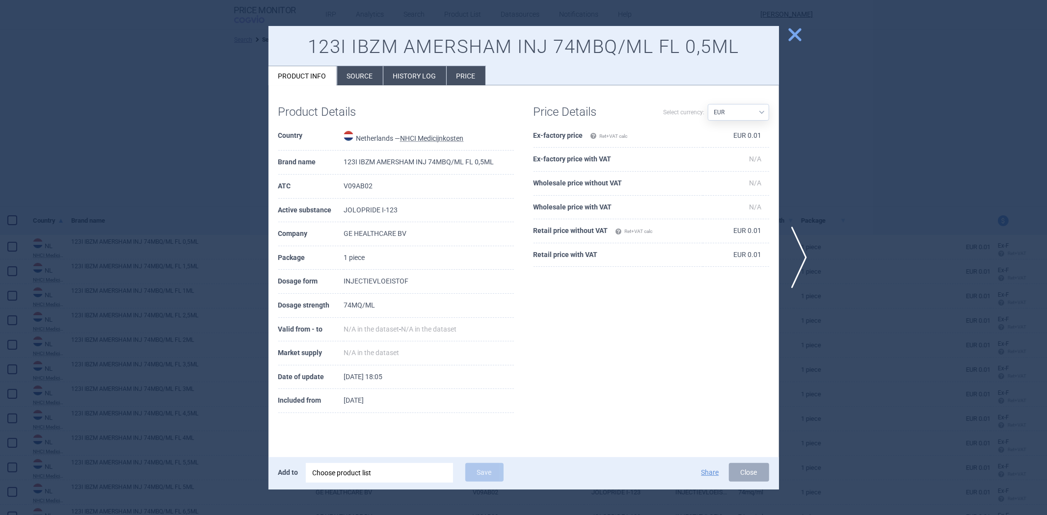
click at [362, 191] on td "V09AB02" at bounding box center [429, 187] width 170 height 24
copy td "V09AB02"
click at [237, 172] on div at bounding box center [523, 257] width 1047 height 515
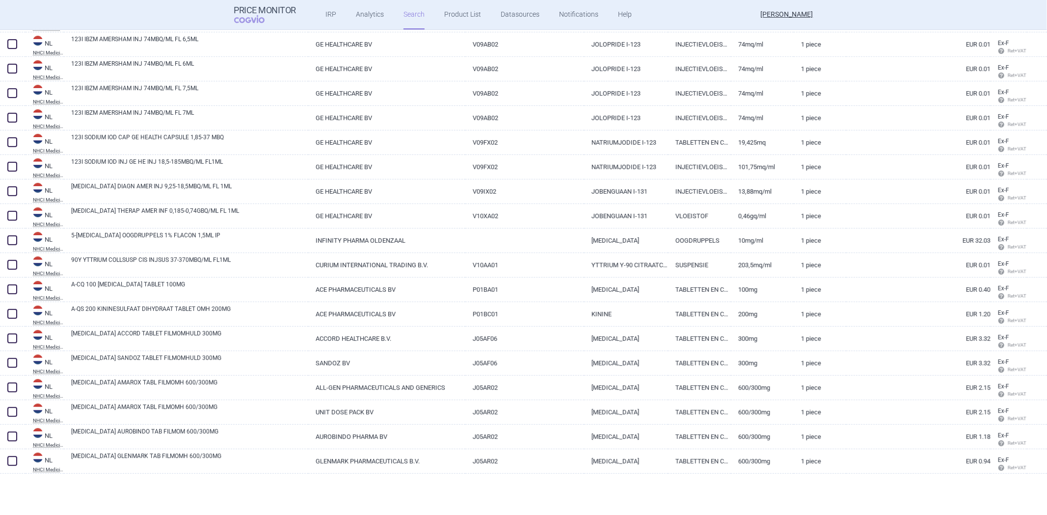
scroll to position [491, 0]
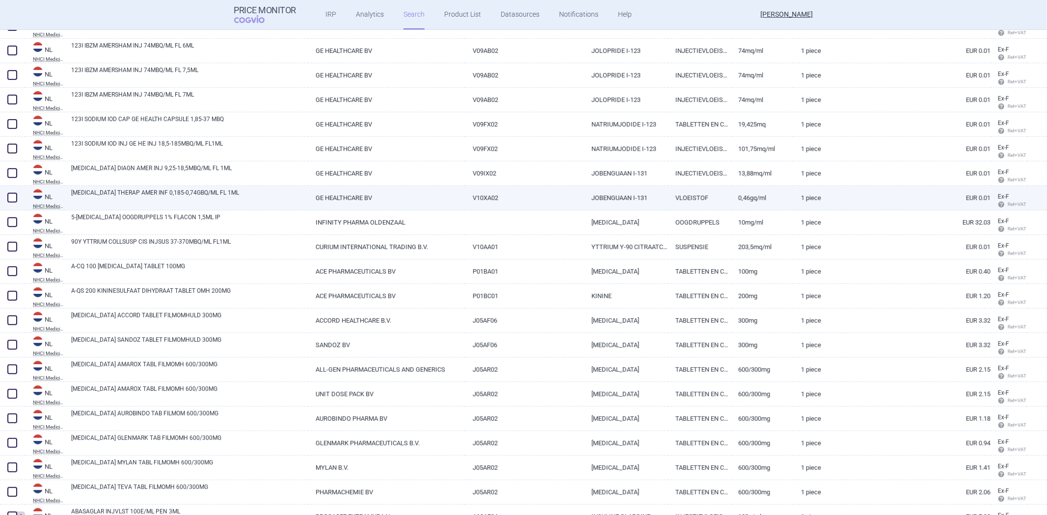
click at [504, 196] on link "V10XA02" at bounding box center [524, 198] width 119 height 24
select select "EUR"
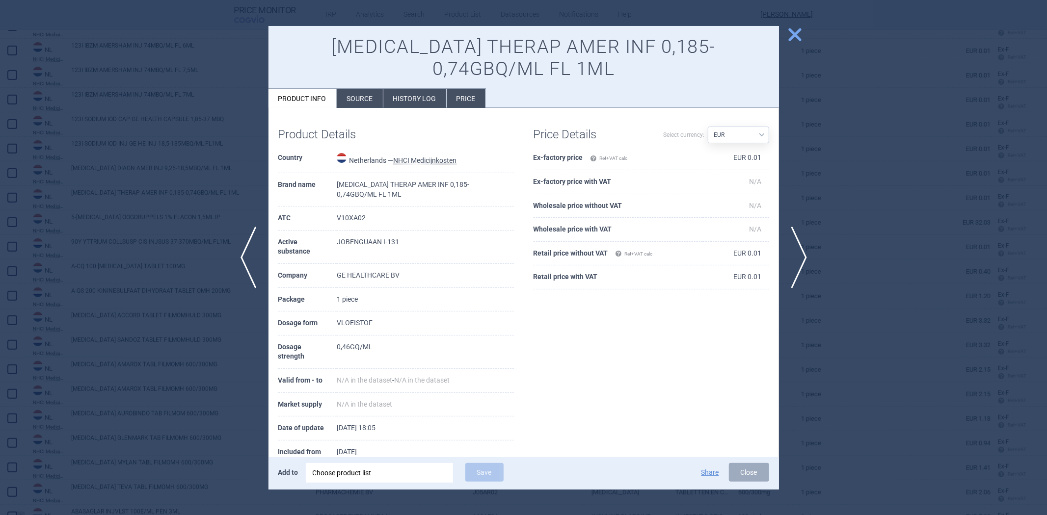
click at [365, 212] on td "V10XA02" at bounding box center [425, 219] width 177 height 24
click at [350, 221] on td "V10XA02" at bounding box center [425, 219] width 177 height 24
copy td "V10XA02"
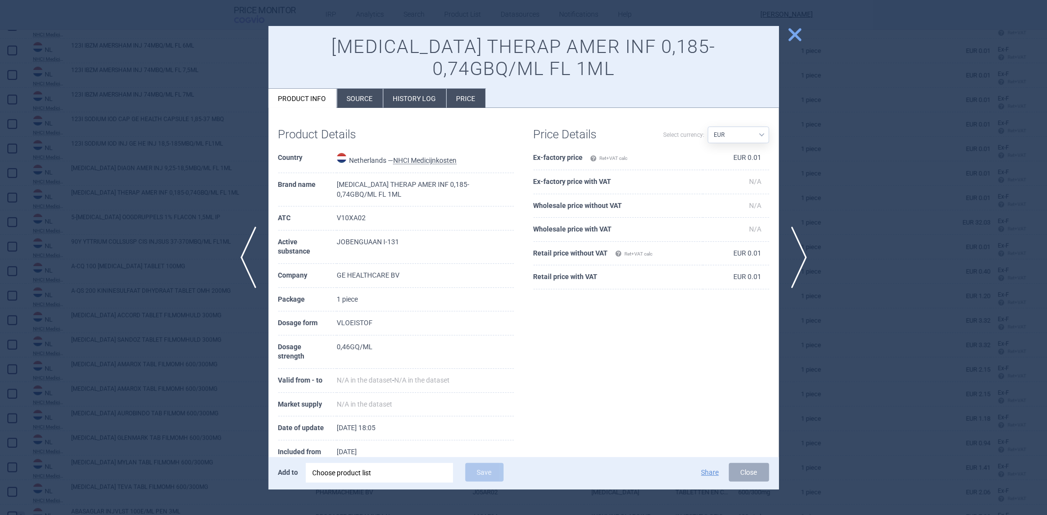
click at [220, 213] on div at bounding box center [523, 257] width 1047 height 515
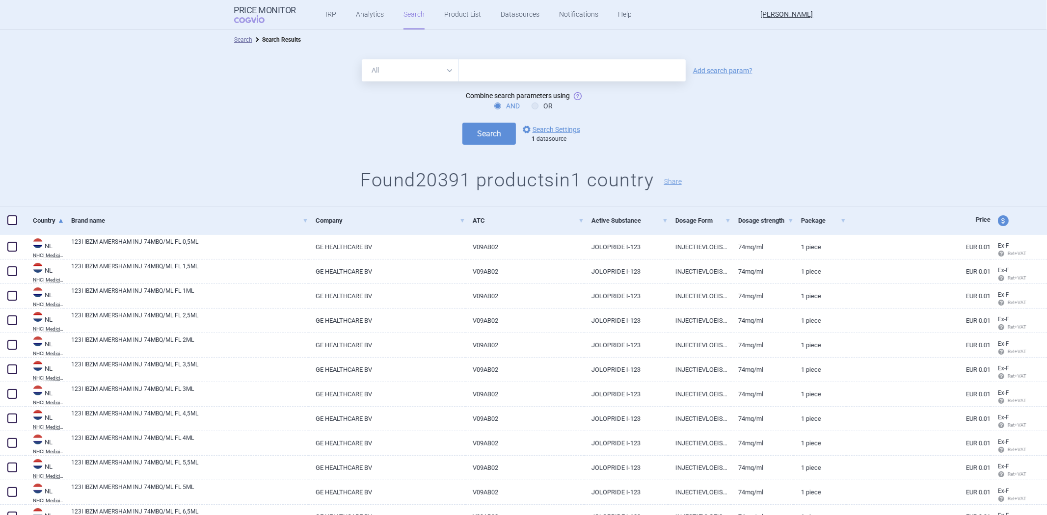
click at [493, 77] on input "text" at bounding box center [572, 70] width 227 height 22
paste input "V10XA02"
type input "V10XA02"
click at [491, 141] on button "Search" at bounding box center [488, 134] width 53 height 22
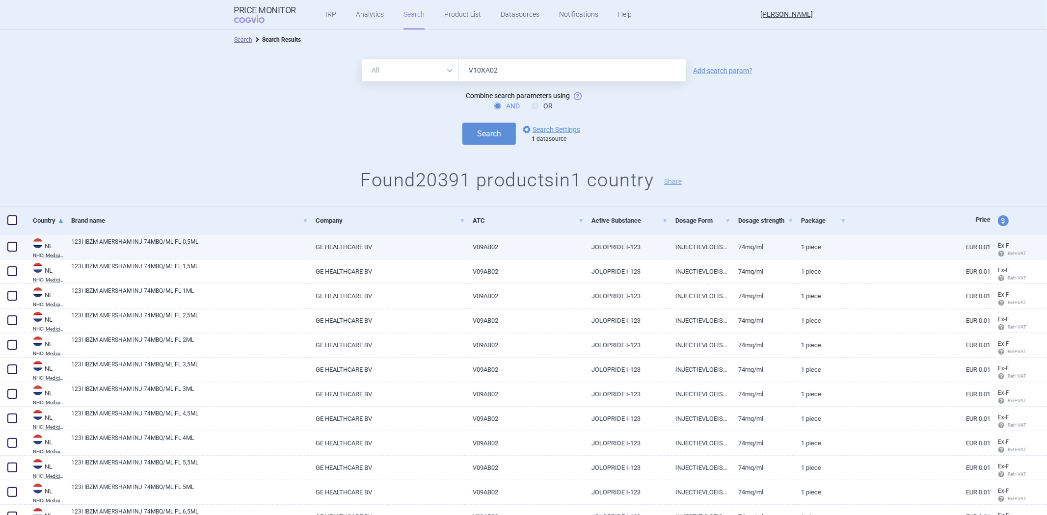
click at [482, 248] on link "V09AB02" at bounding box center [524, 247] width 119 height 24
select select "EUR"
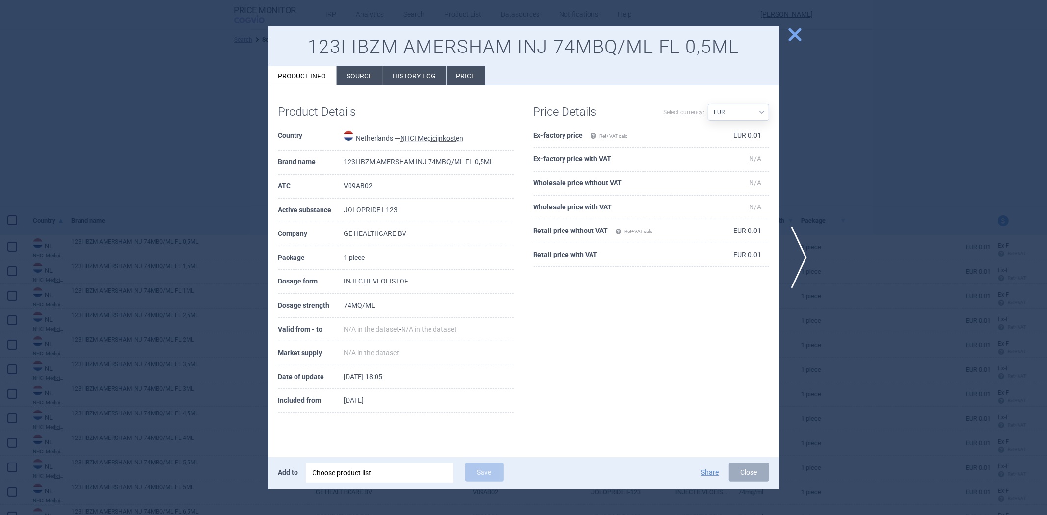
click at [359, 187] on td "V09AB02" at bounding box center [429, 187] width 170 height 24
click at [358, 186] on td "V09AB02" at bounding box center [429, 187] width 170 height 24
copy td "V09AB02"
click at [199, 147] on div at bounding box center [523, 257] width 1047 height 515
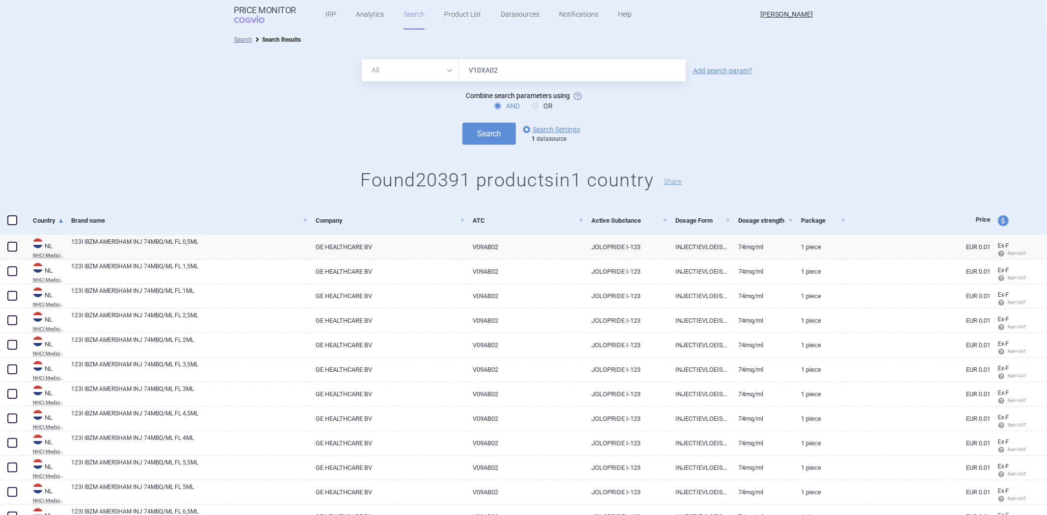
click at [459, 72] on input "V10XA02" at bounding box center [572, 70] width 227 height 22
click at [470, 69] on input "V10XA02" at bounding box center [572, 70] width 227 height 22
paste input "09AB"
type input "V09AB02"
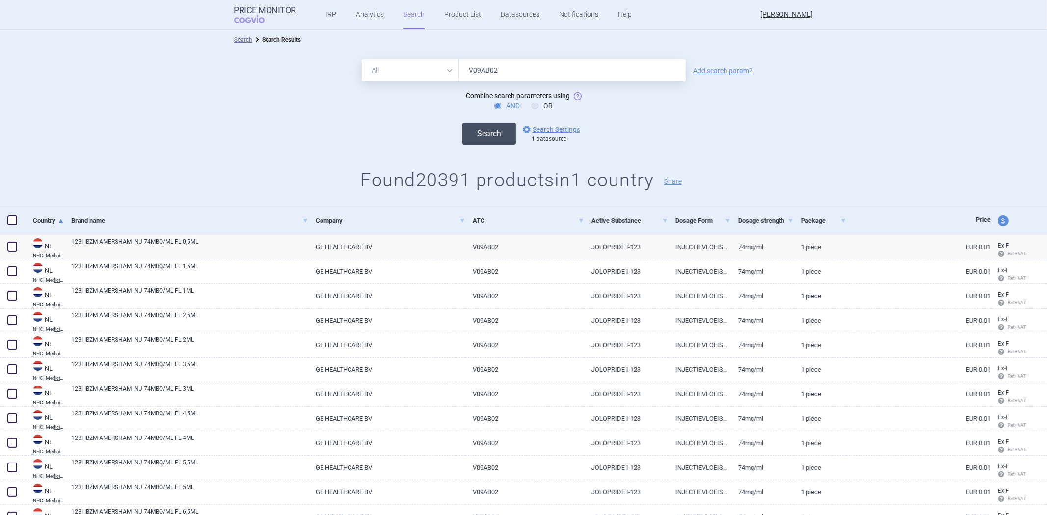
click at [475, 134] on button "Search" at bounding box center [488, 134] width 53 height 22
click at [455, 251] on link "GE HEALTHCARE BV" at bounding box center [386, 247] width 157 height 24
select select "EUR"
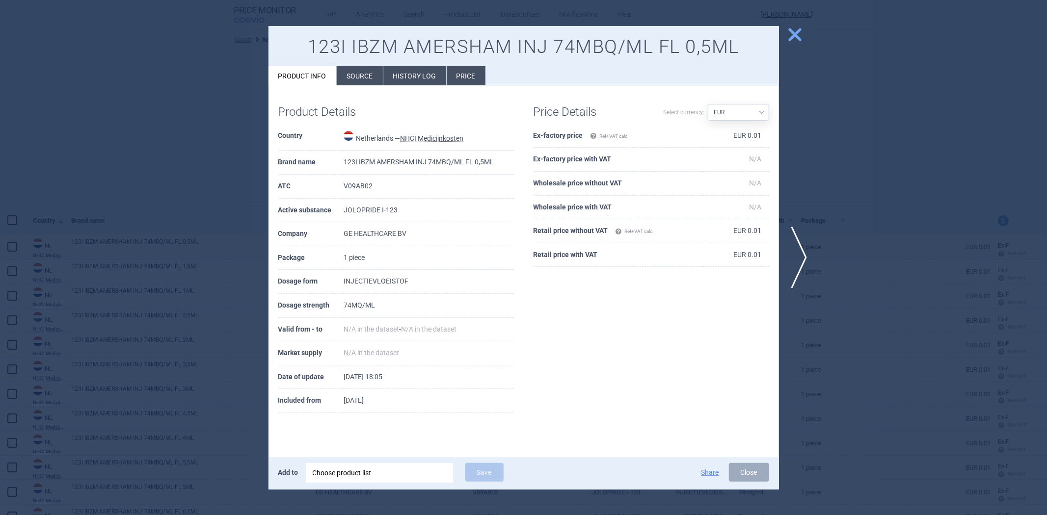
click at [329, 86] on div "Product Details Country [GEOGRAPHIC_DATA] — NHCI Medicijnkosten Brand name 123I…" at bounding box center [523, 258] width 510 height 347
click at [345, 84] on li "Source" at bounding box center [360, 75] width 46 height 19
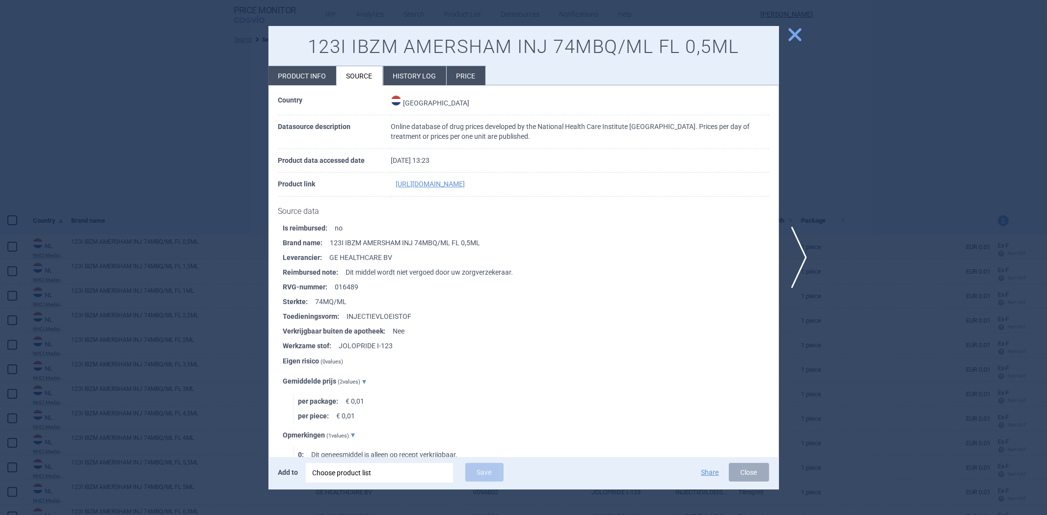
scroll to position [54, 0]
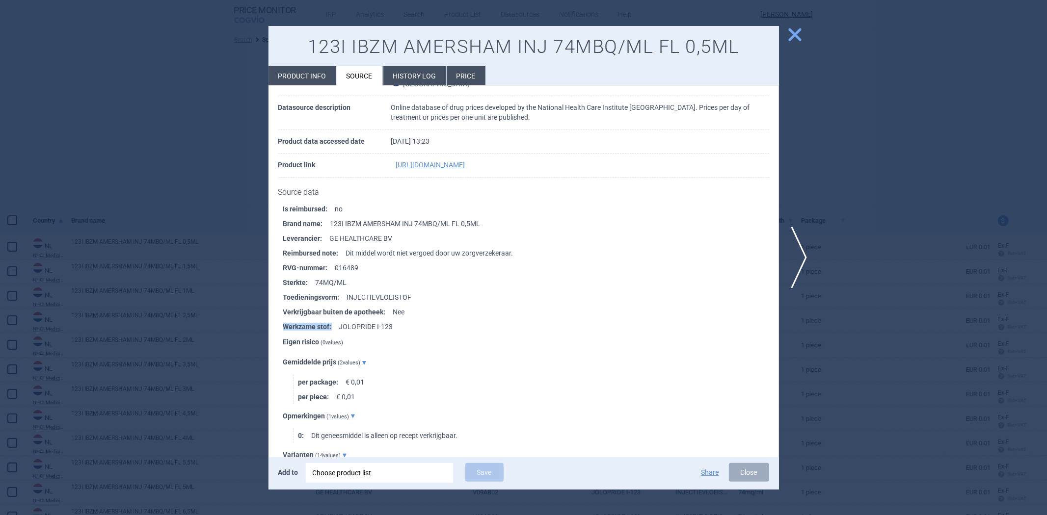
drag, startPoint x: 331, startPoint y: 329, endPoint x: 279, endPoint y: 328, distance: 52.0
click at [279, 328] on ul "Is reimbursed : no Brand name : 123I IBZM AMERSHAM INJ 74MBQ/ML FL 0,5ML Levera…" at bounding box center [528, 438] width 501 height 472
click at [411, 331] on li "Werkzame stof : JOLOPRIDE I-123" at bounding box center [531, 326] width 496 height 15
drag, startPoint x: 409, startPoint y: 332, endPoint x: 340, endPoint y: 330, distance: 69.2
click at [340, 330] on li "Werkzame stof : JOLOPRIDE I-123" at bounding box center [531, 326] width 496 height 15
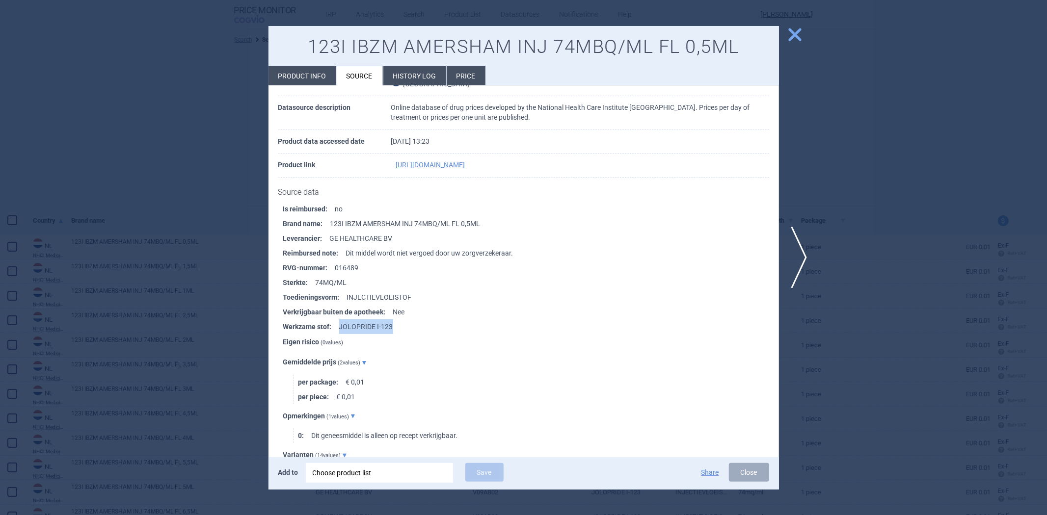
copy li "JOLOPRIDE I-123"
click at [448, 350] on li "Eigen risico ( 0 values)" at bounding box center [531, 342] width 496 height 16
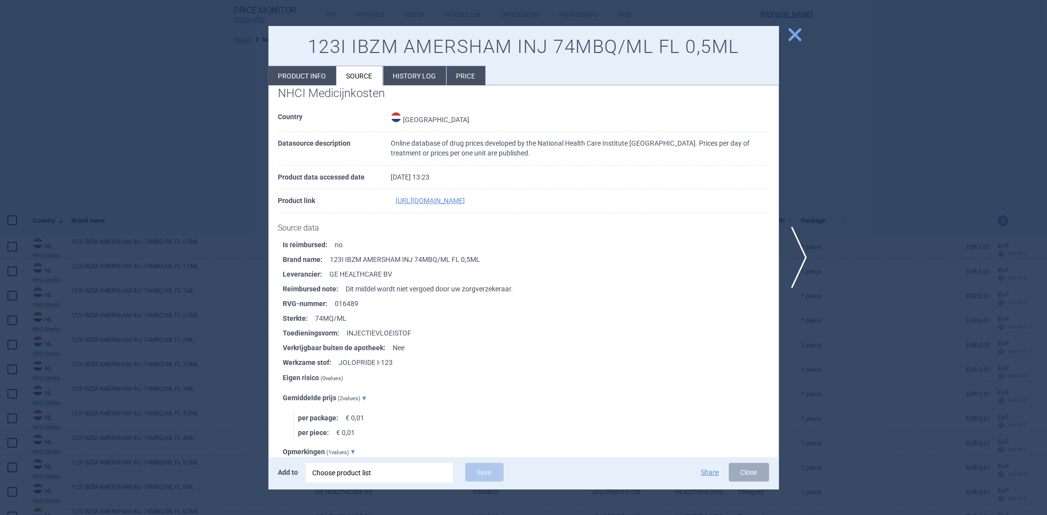
scroll to position [0, 0]
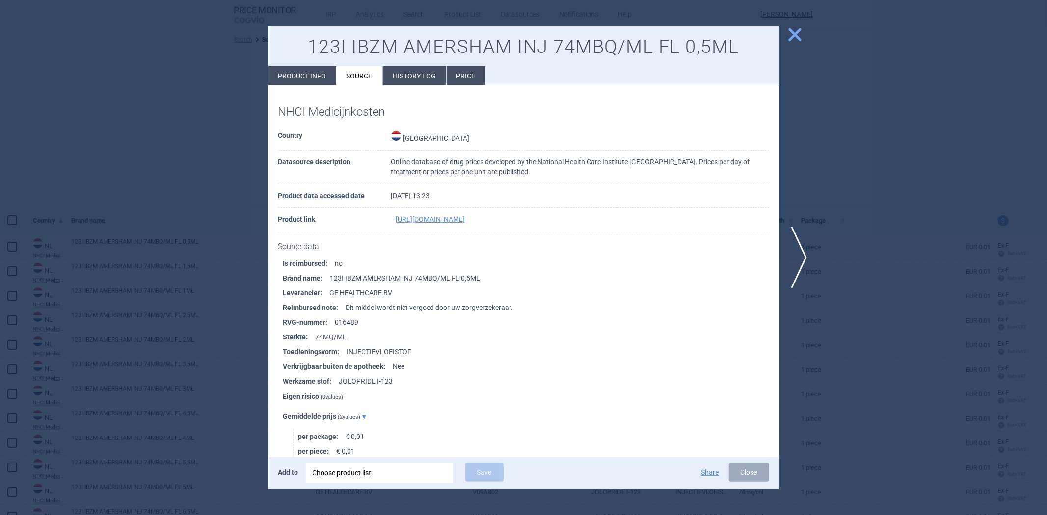
click at [352, 325] on li "RVG-nummer : 016489" at bounding box center [531, 322] width 496 height 15
copy li "016489"
click at [380, 308] on li "Reimbursed note : Dit middel wordt niet vergoed door uw zorgverzekeraar." at bounding box center [531, 307] width 496 height 15
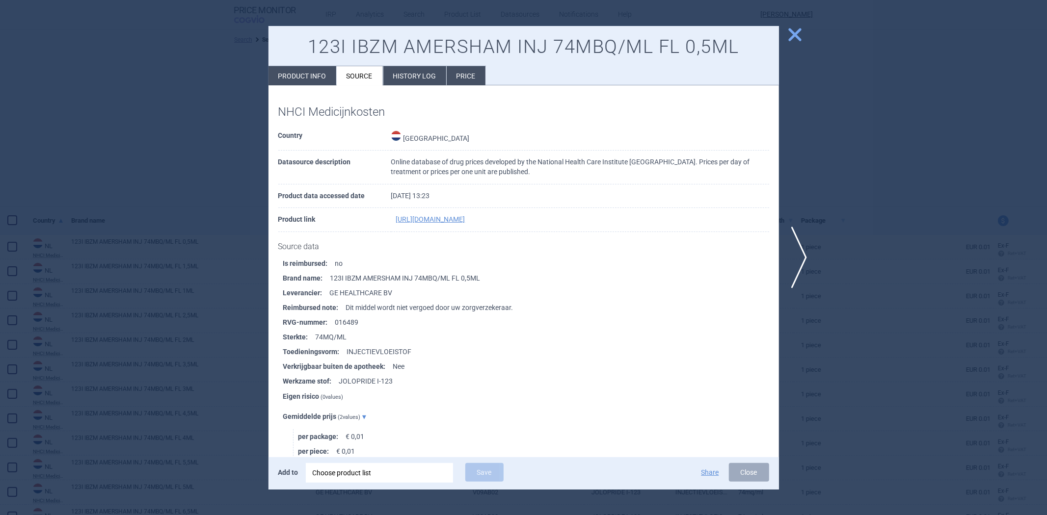
click at [381, 285] on li "Brand name : 123I IBZM AMERSHAM INJ 74MBQ/ML FL 0,5ML" at bounding box center [531, 278] width 496 height 15
click at [381, 278] on li "Brand name : 123I IBZM AMERSHAM INJ 74MBQ/ML FL 0,5ML" at bounding box center [531, 278] width 496 height 15
click at [340, 277] on li "Brand name : 123I IBZM AMERSHAM INJ 74MBQ/ML FL 0,5ML" at bounding box center [531, 278] width 496 height 15
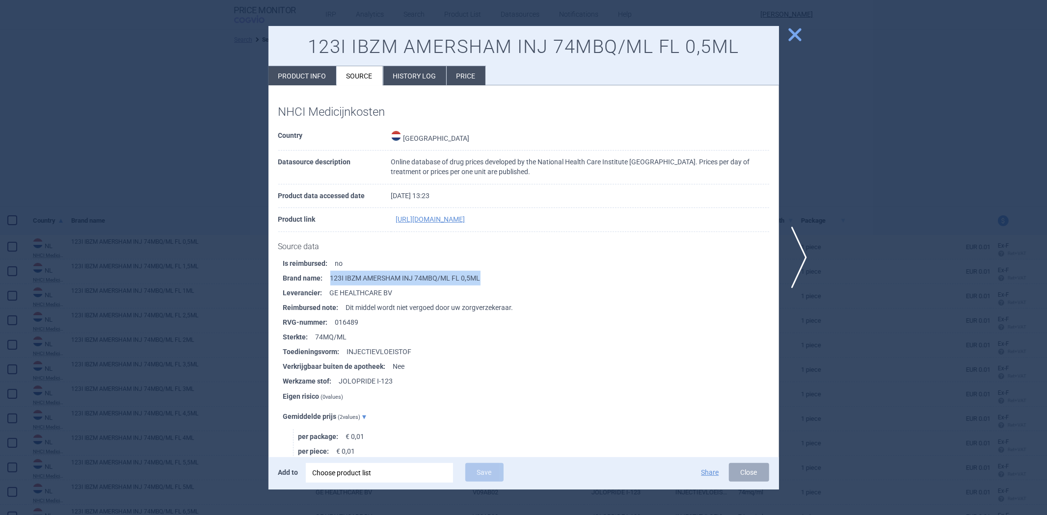
drag, startPoint x: 322, startPoint y: 279, endPoint x: 491, endPoint y: 288, distance: 169.1
click at [491, 286] on li "Brand name : 123I IBZM AMERSHAM INJ 74MBQ/ML FL 0,5ML" at bounding box center [531, 278] width 496 height 15
copy li "123I IBZM AMERSHAM INJ 74MBQ/ML FL 0,5ML"
click at [552, 280] on li "Brand name : 123I IBZM AMERSHAM INJ 74MBQ/ML FL 0,5ML" at bounding box center [531, 278] width 496 height 15
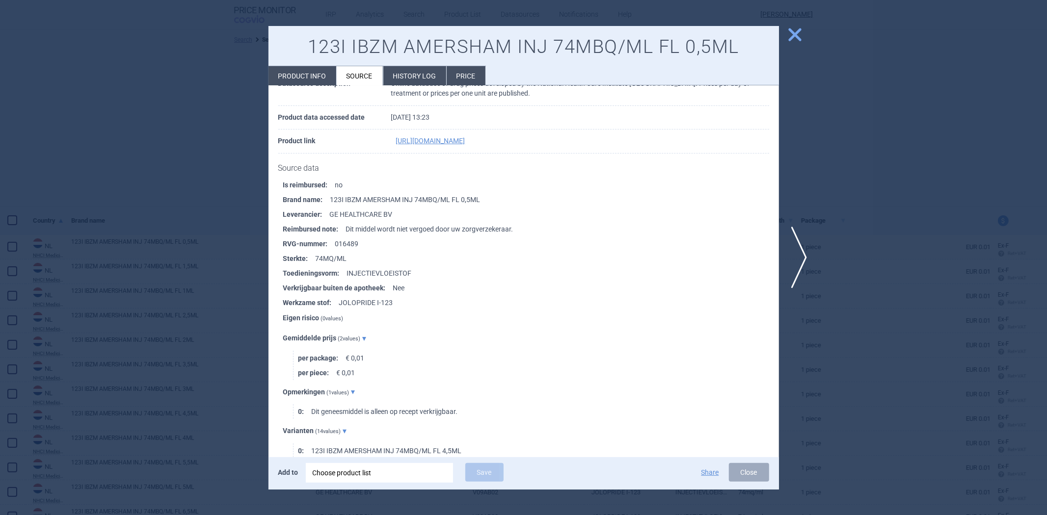
scroll to position [109, 0]
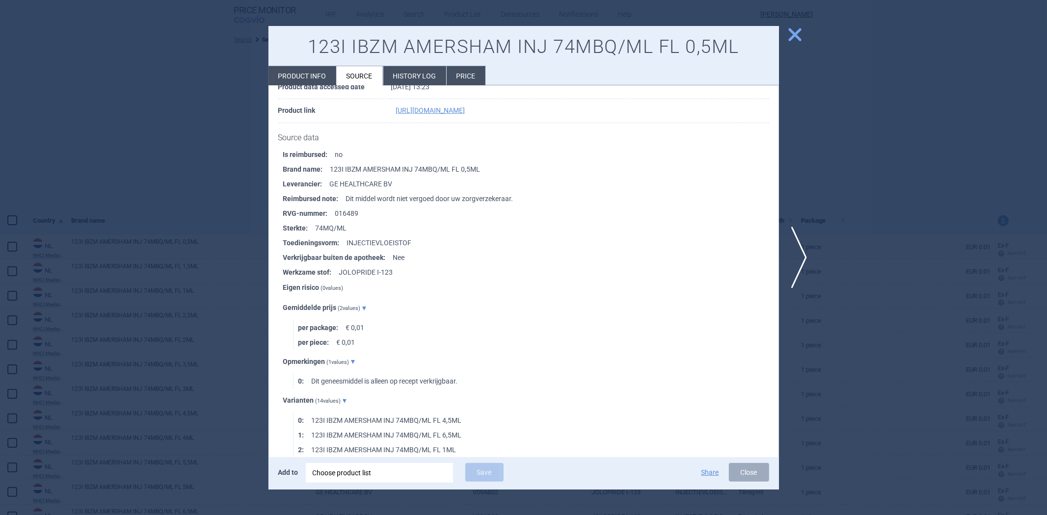
click at [324, 250] on strong "Toedieningsvorm :" at bounding box center [315, 243] width 64 height 15
click at [370, 246] on li "Toedieningsvorm : INJECTIEVLOEISTOF" at bounding box center [531, 243] width 496 height 15
copy li "INJECTIEVLOEISTOF"
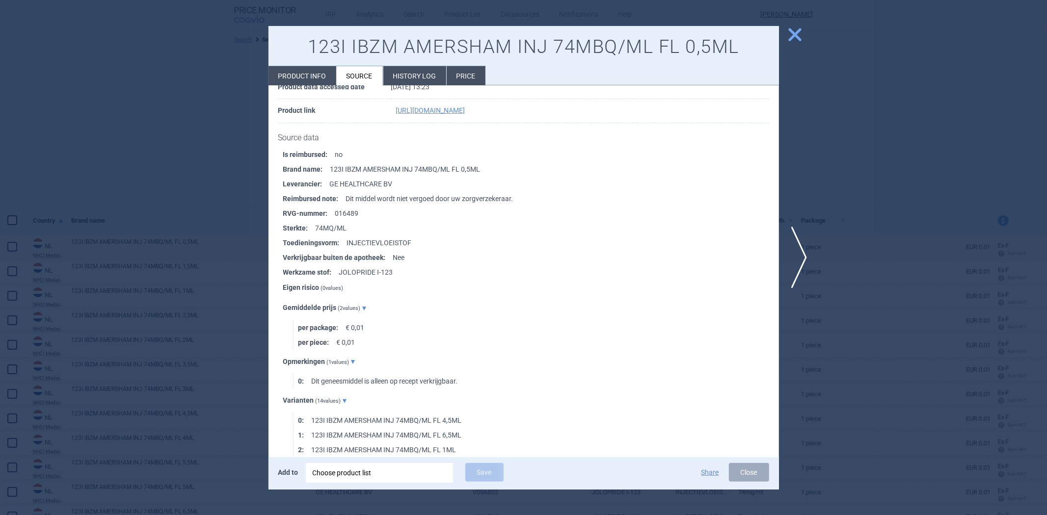
click at [432, 177] on li "Brand name : 123I IBZM AMERSHAM INJ 74MBQ/ML FL 0,5ML" at bounding box center [531, 169] width 496 height 15
click at [399, 81] on li "History log" at bounding box center [414, 75] width 63 height 19
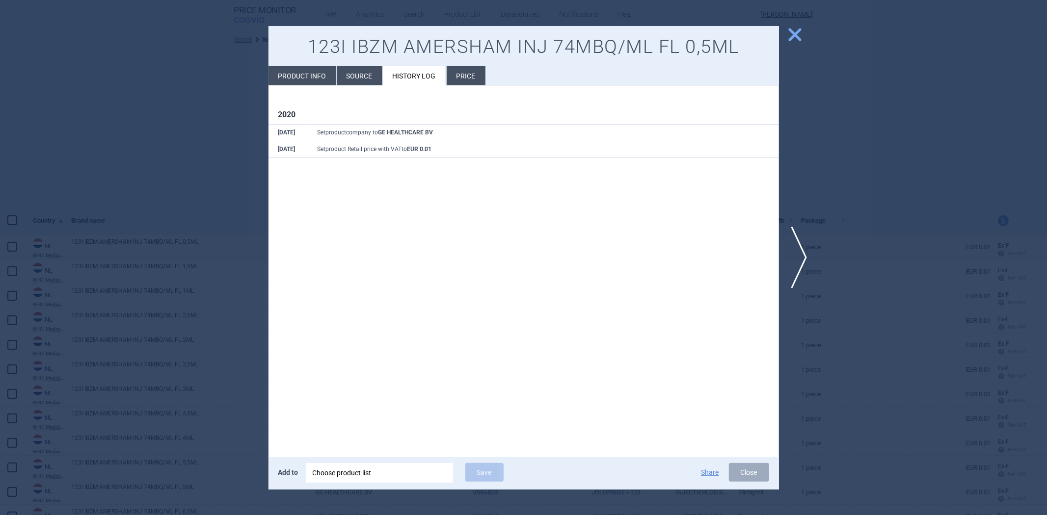
click at [313, 79] on li "Product info" at bounding box center [302, 75] width 68 height 19
select select "EUR"
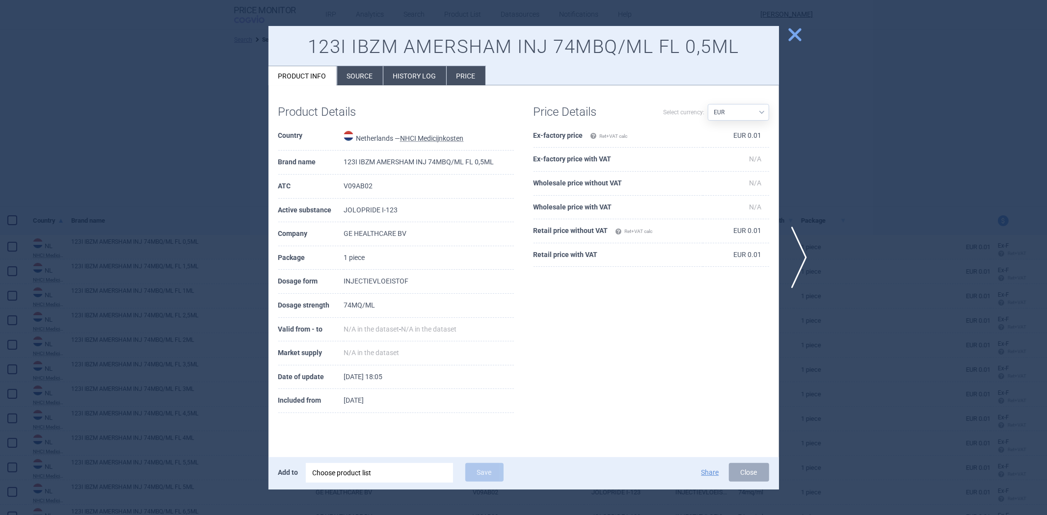
click at [227, 125] on div at bounding box center [523, 257] width 1047 height 515
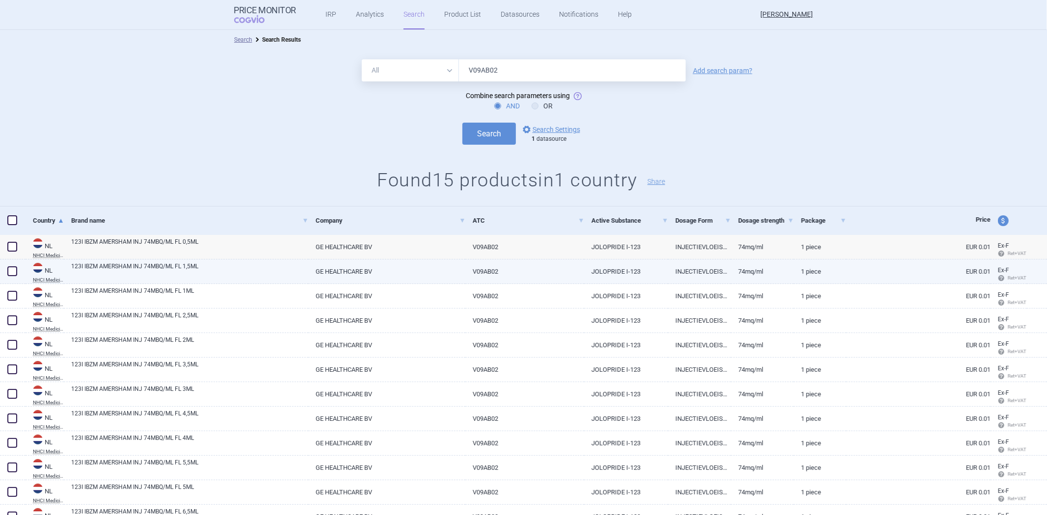
click at [401, 264] on link "GE HEALTHCARE BV" at bounding box center [386, 272] width 157 height 24
select select "EUR"
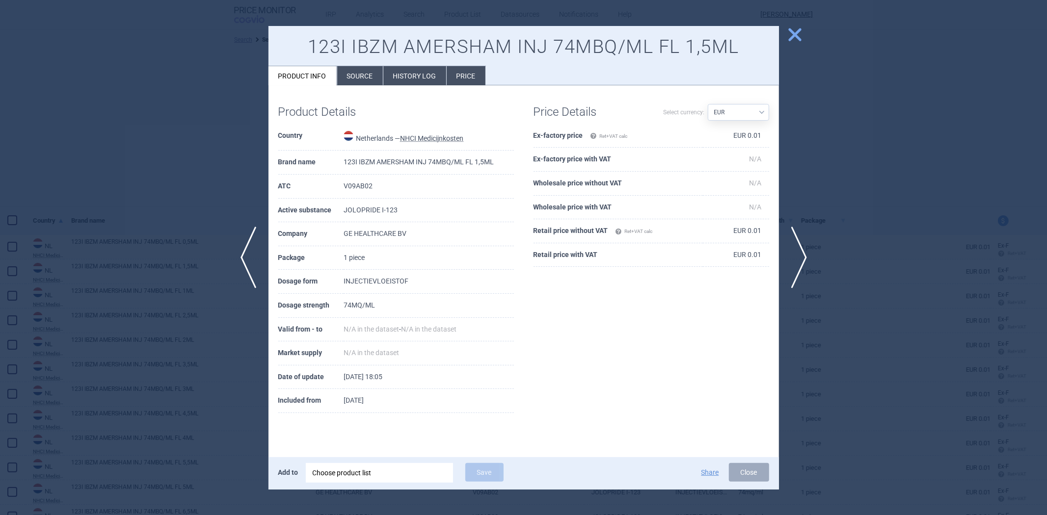
click at [170, 323] on div at bounding box center [523, 257] width 1047 height 515
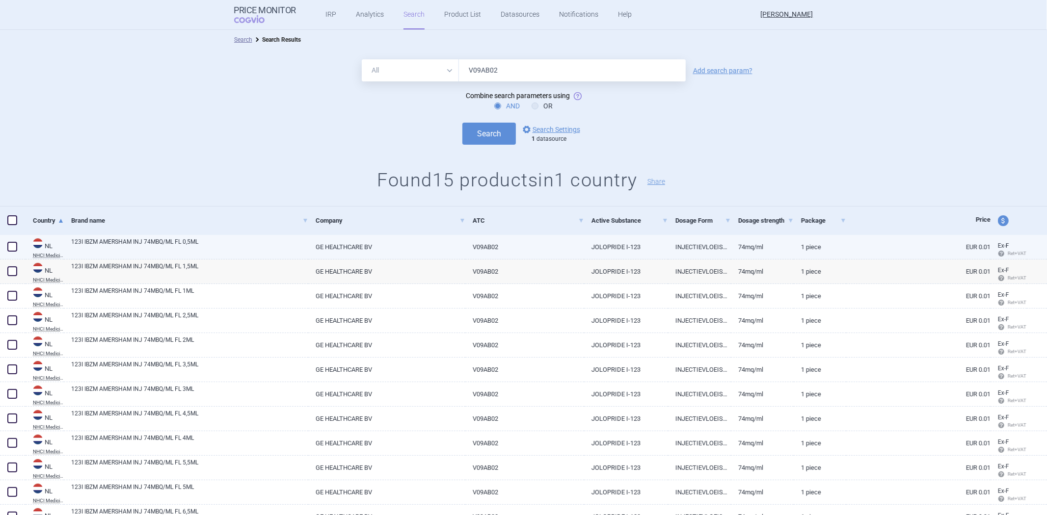
click at [417, 258] on link "GE HEALTHCARE BV" at bounding box center [386, 247] width 157 height 24
select select "EUR"
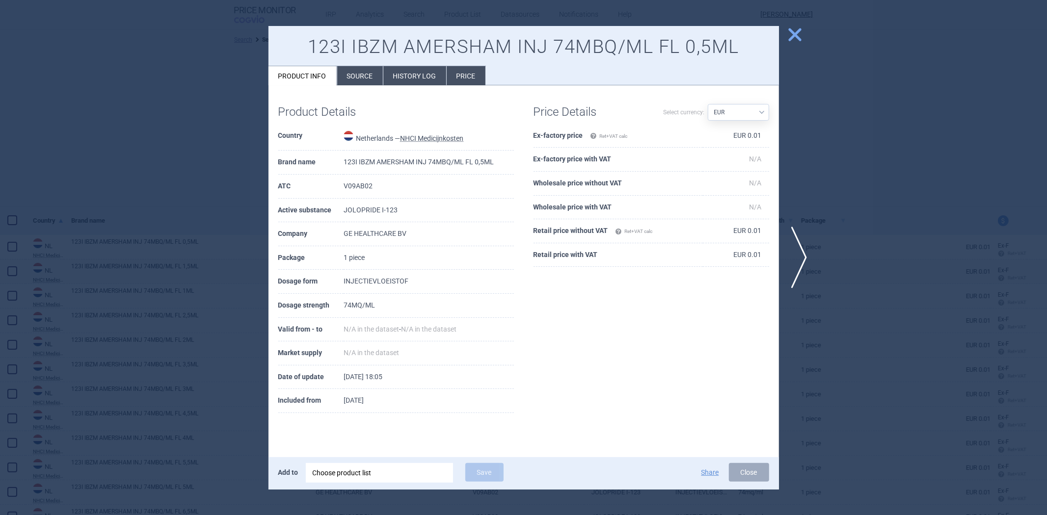
click at [349, 72] on li "Source" at bounding box center [360, 75] width 46 height 19
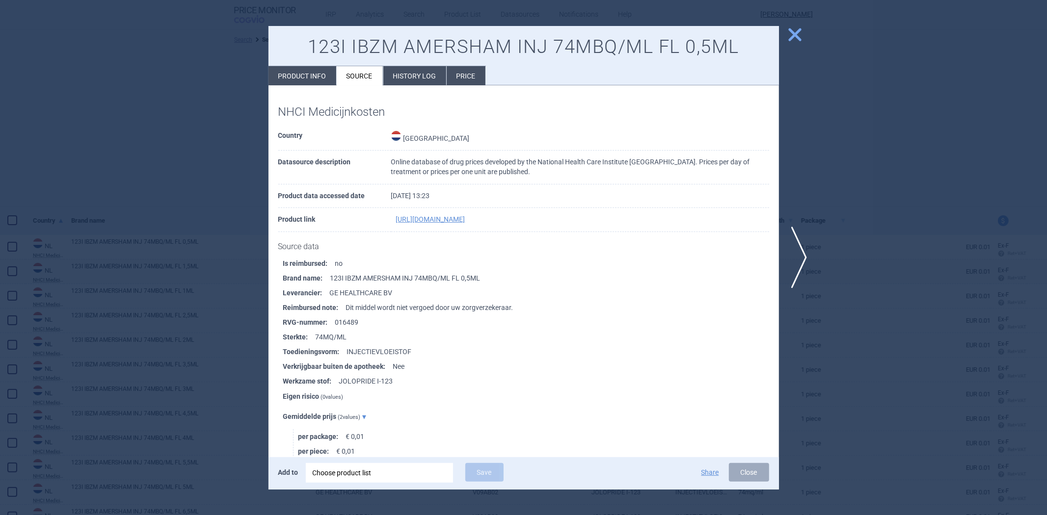
click at [220, 239] on div at bounding box center [523, 257] width 1047 height 515
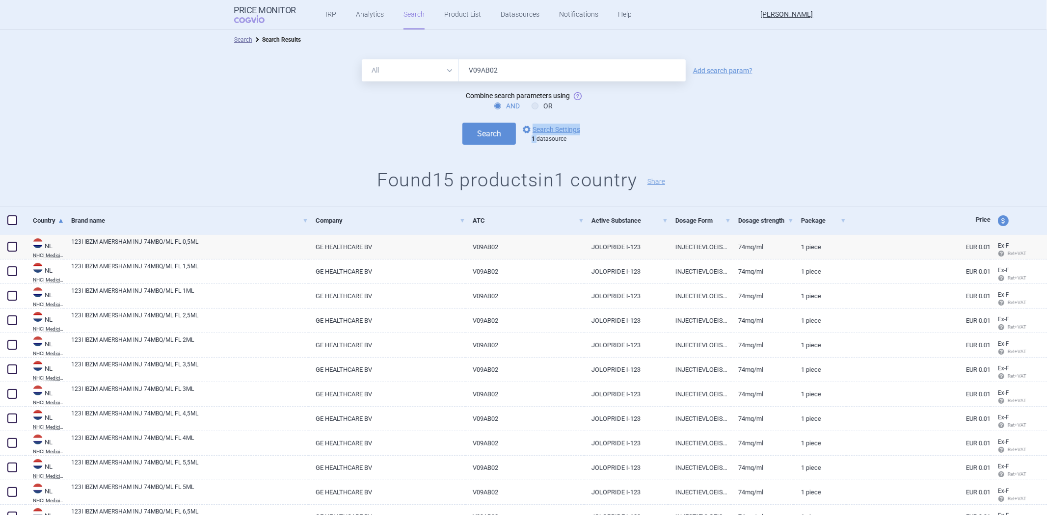
click at [533, 135] on div "options Search Settings 1 datasource" at bounding box center [550, 134] width 69 height 20
click at [540, 128] on link "options Search Settings" at bounding box center [550, 130] width 59 height 12
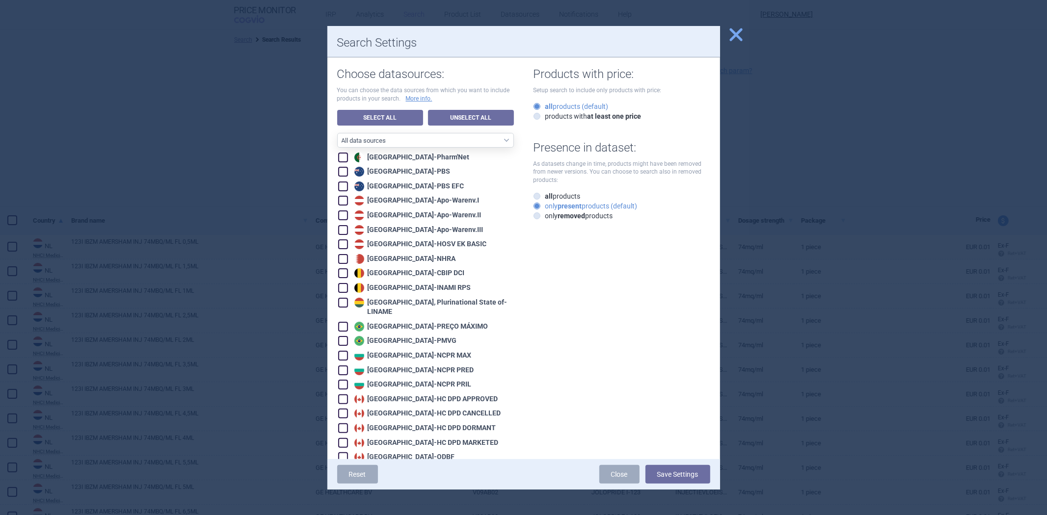
click at [261, 171] on div at bounding box center [523, 257] width 1047 height 515
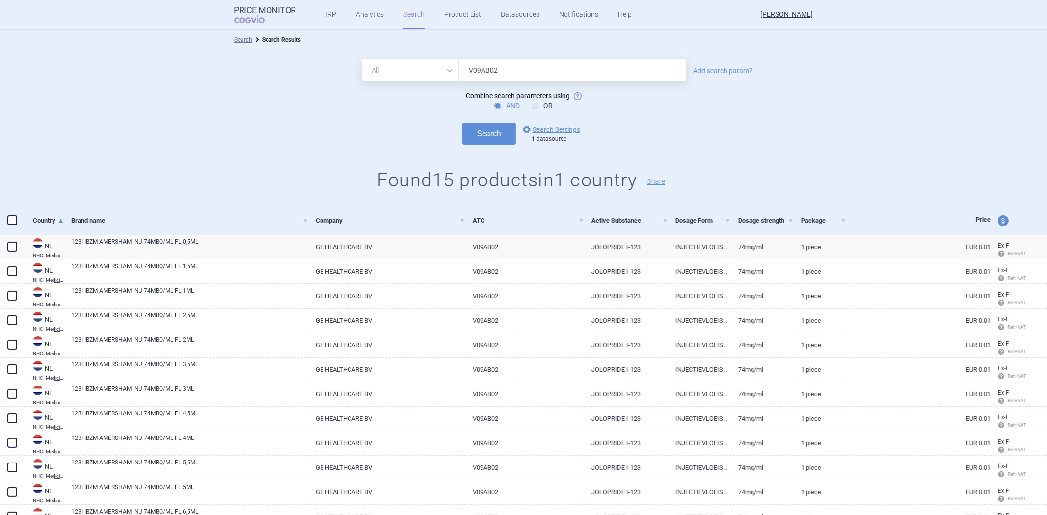
click at [499, 64] on input "V09AB02" at bounding box center [572, 70] width 227 height 22
click at [462, 123] on button "Search" at bounding box center [488, 134] width 53 height 22
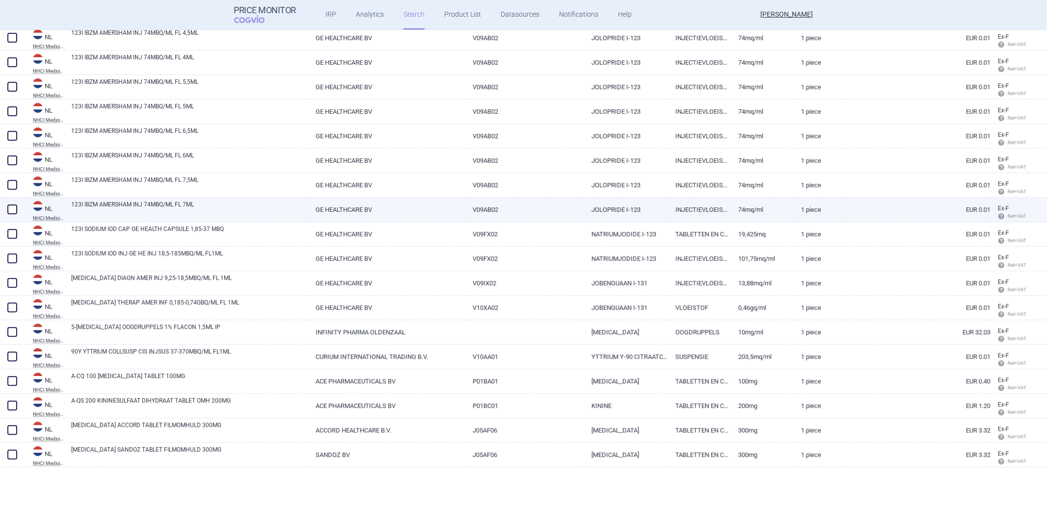
scroll to position [381, 0]
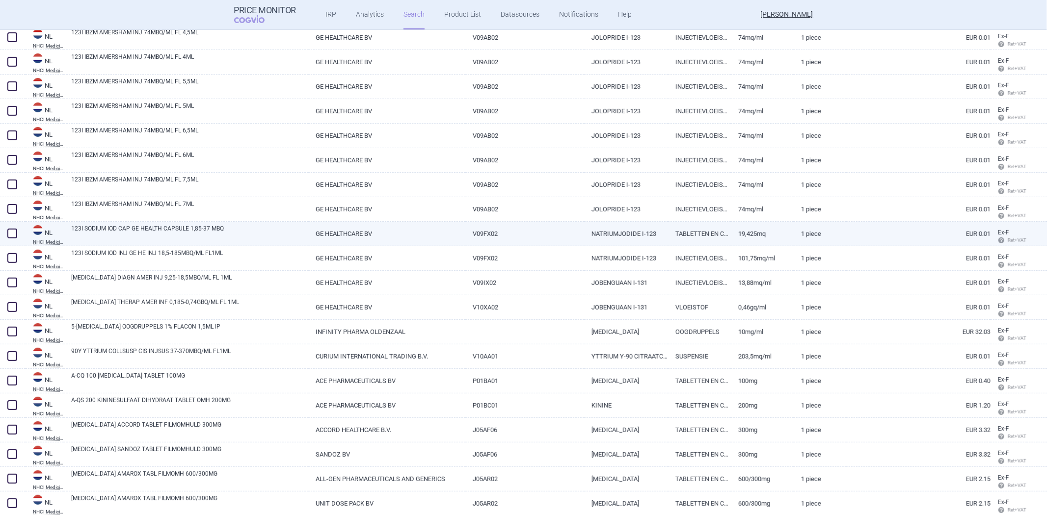
click at [513, 228] on link "V09FX02" at bounding box center [524, 234] width 119 height 24
select select "EUR"
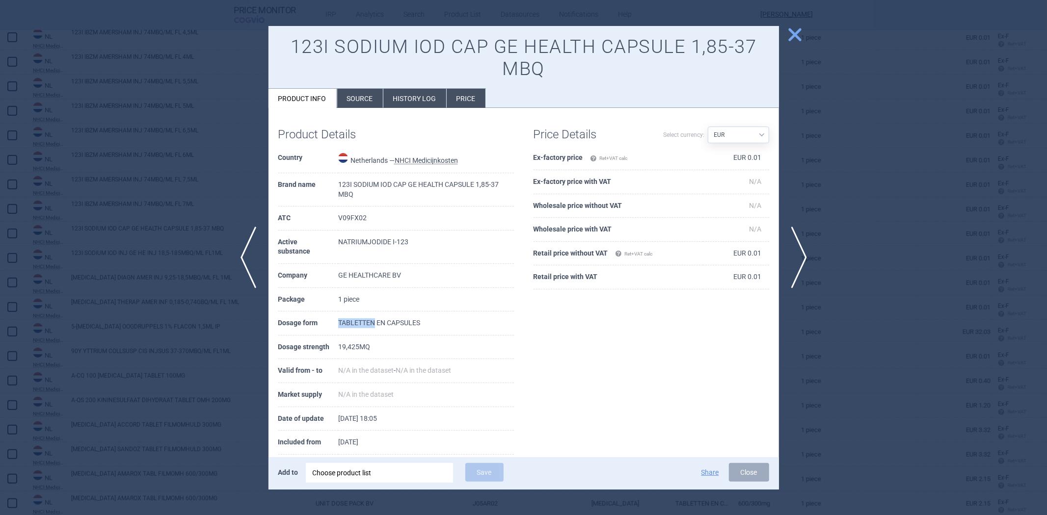
drag, startPoint x: 375, startPoint y: 326, endPoint x: 324, endPoint y: 324, distance: 50.6
click at [324, 324] on tr "Dosage form TABLETTEN EN CAPSULES" at bounding box center [396, 324] width 236 height 24
copy tr "TABLETTEN"
click at [173, 241] on div at bounding box center [523, 257] width 1047 height 515
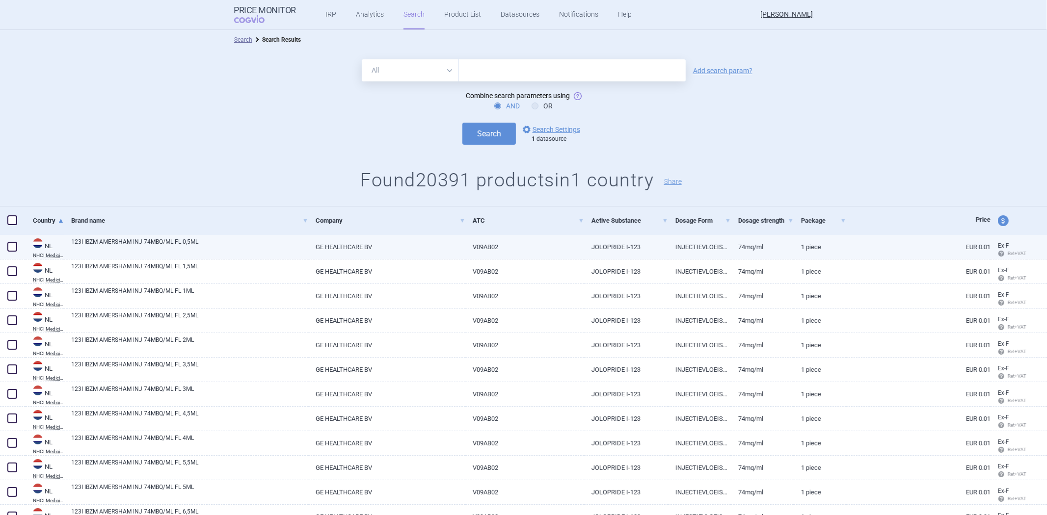
click at [427, 242] on link "GE HEALTHCARE BV" at bounding box center [386, 247] width 157 height 24
select select "EUR"
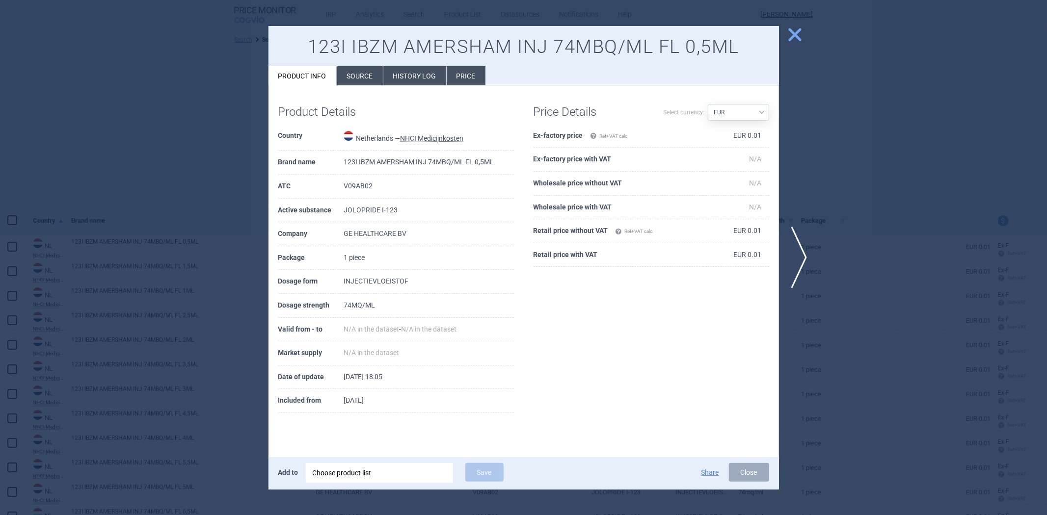
click at [349, 71] on li "Source" at bounding box center [360, 75] width 46 height 19
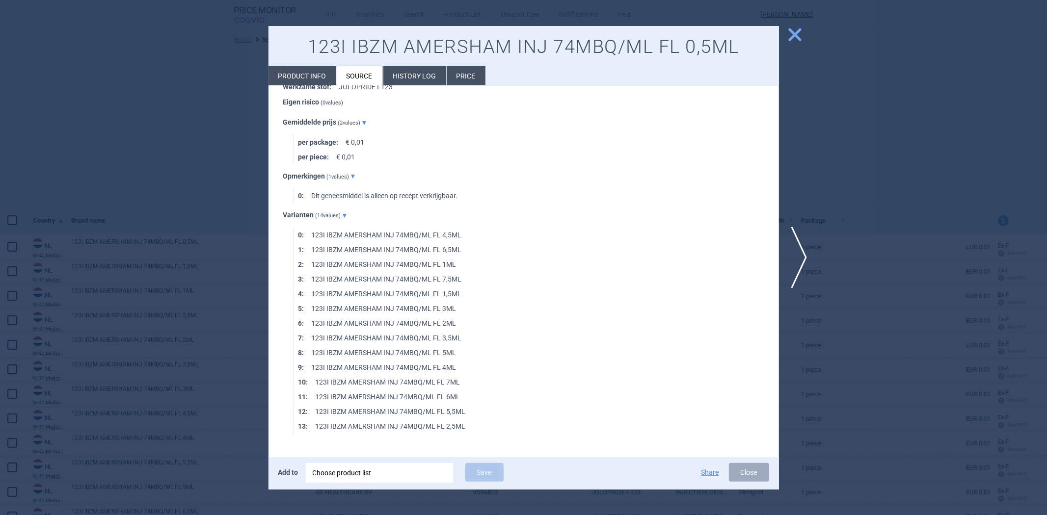
scroll to position [109, 0]
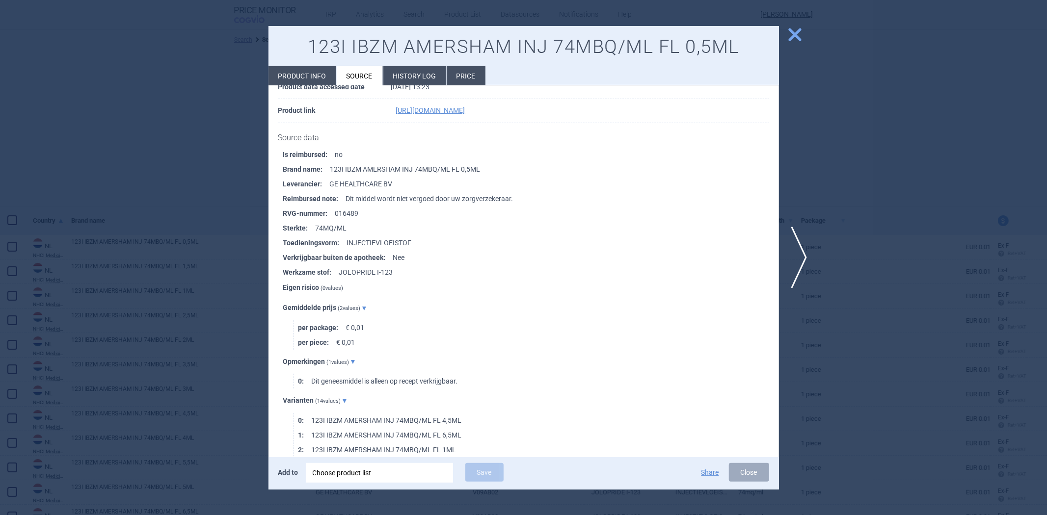
click at [220, 114] on div at bounding box center [523, 257] width 1047 height 515
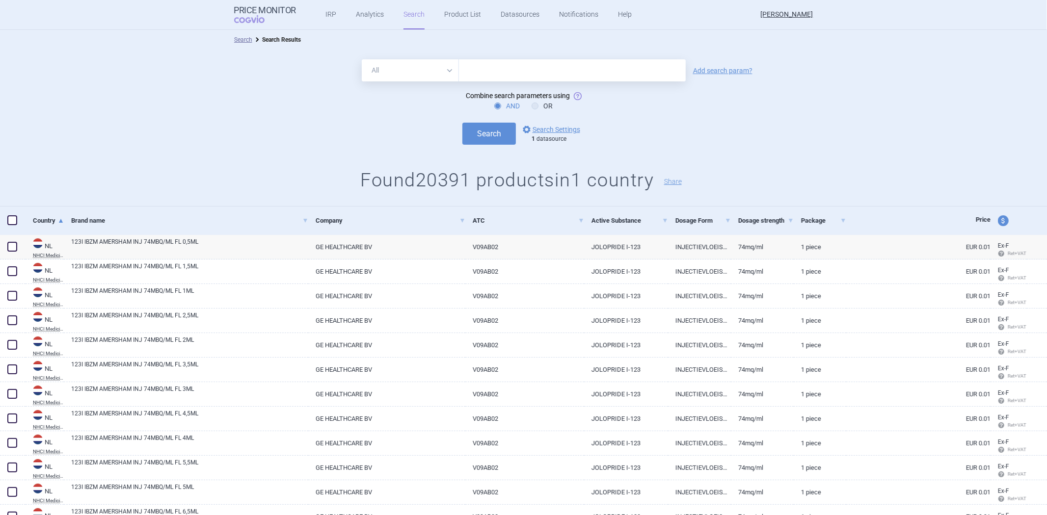
click at [492, 76] on input "text" at bounding box center [572, 70] width 227 height 22
click at [411, 67] on select "All Brand Name ATC Company Active Substance Country Newer than" at bounding box center [410, 70] width 97 height 22
click at [486, 76] on input "text" at bounding box center [572, 70] width 227 height 22
paste input "TABLETTEN"
click at [473, 74] on input "TABLETTEN" at bounding box center [572, 70] width 227 height 22
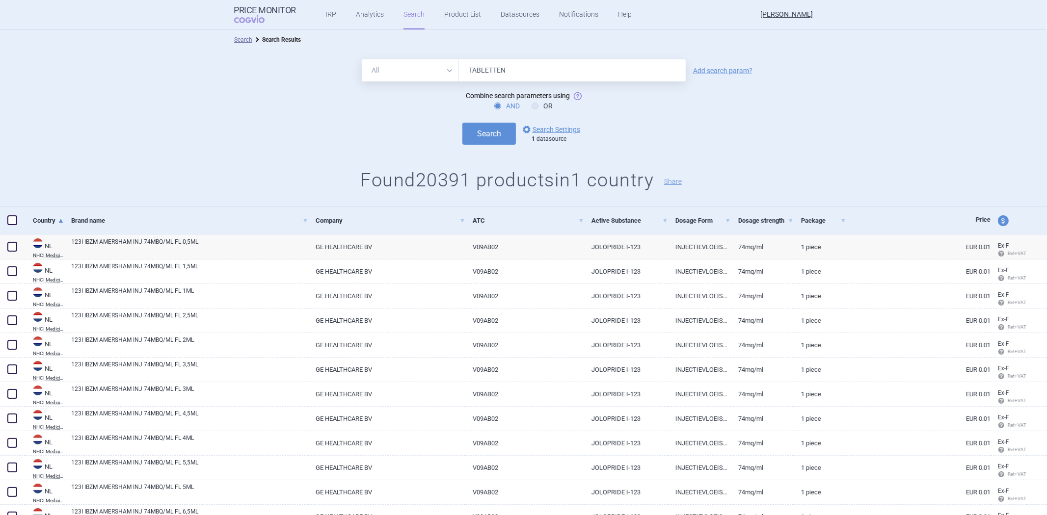
drag, startPoint x: 464, startPoint y: 75, endPoint x: 460, endPoint y: 78, distance: 5.3
click at [460, 78] on input "TABLETTEN" at bounding box center [572, 70] width 227 height 22
click at [475, 79] on input "TABLETTEN" at bounding box center [572, 70] width 227 height 22
click at [472, 79] on input "TABLETTEN" at bounding box center [572, 70] width 227 height 22
type input "TABLETTEN"
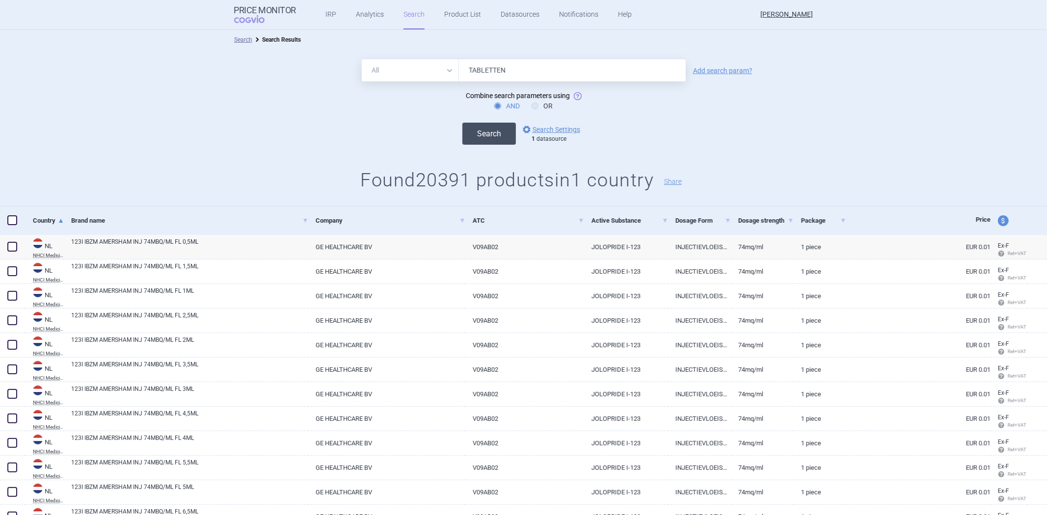
click at [472, 135] on button "Search" at bounding box center [488, 134] width 53 height 22
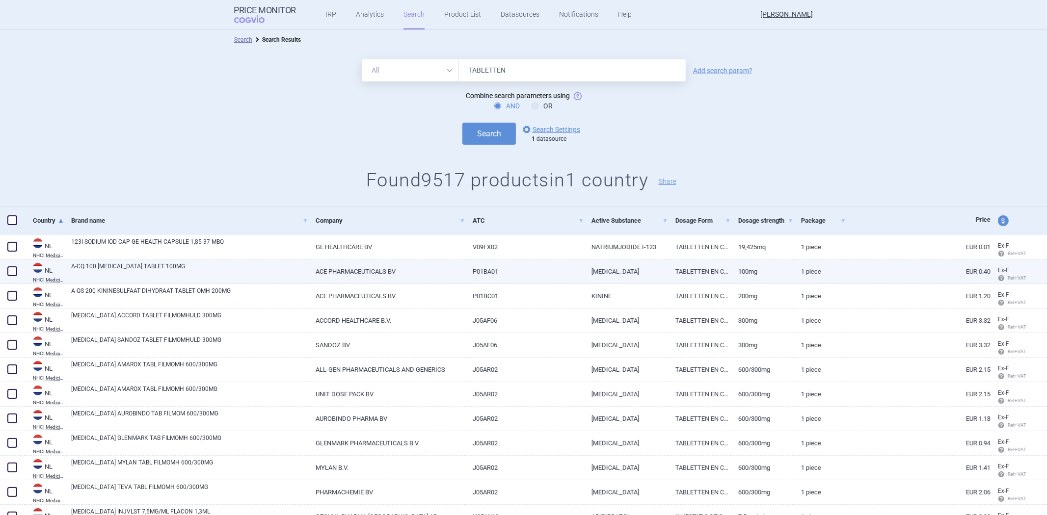
click at [425, 275] on link "ACE PHARMACEUTICALS BV" at bounding box center [386, 272] width 157 height 24
select select "EUR"
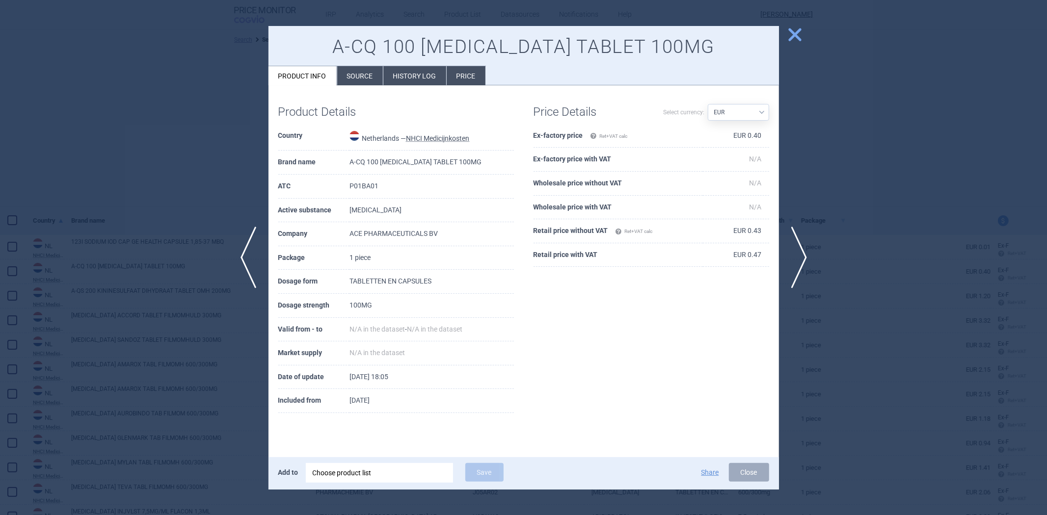
click at [189, 166] on div at bounding box center [523, 257] width 1047 height 515
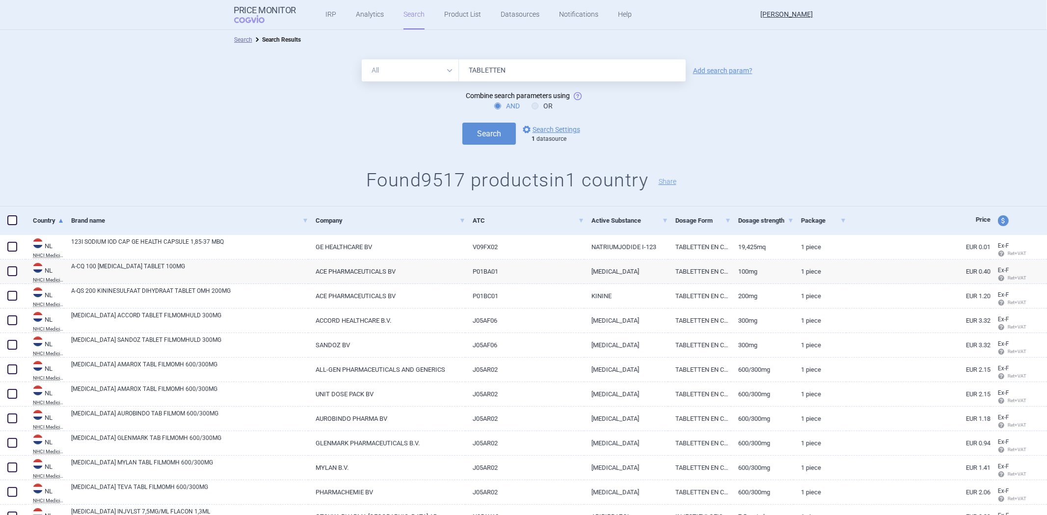
click at [484, 73] on input "TABLETTEN" at bounding box center [572, 70] width 227 height 22
click at [462, 123] on button "Search" at bounding box center [488, 134] width 53 height 22
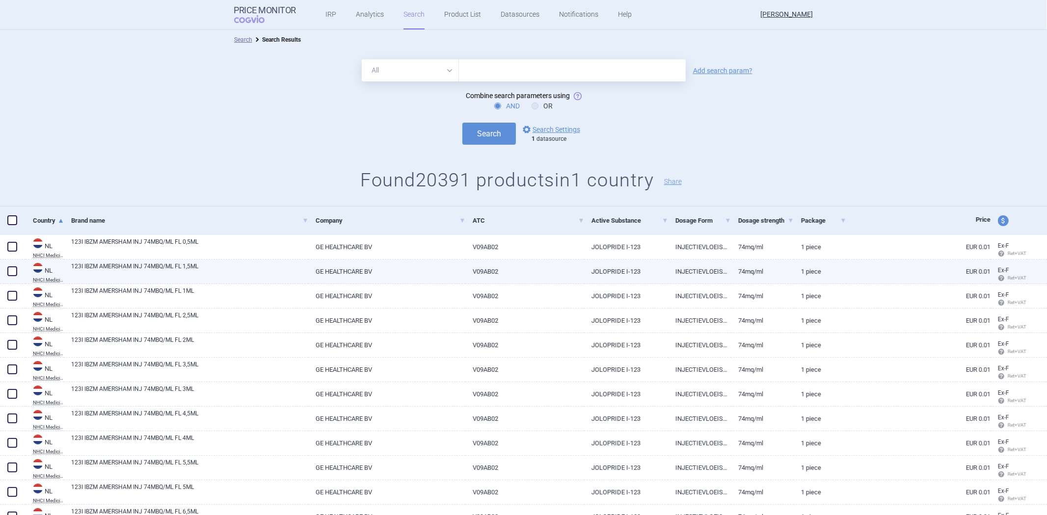
click at [494, 282] on link "V09AB02" at bounding box center [524, 272] width 119 height 24
select select "EUR"
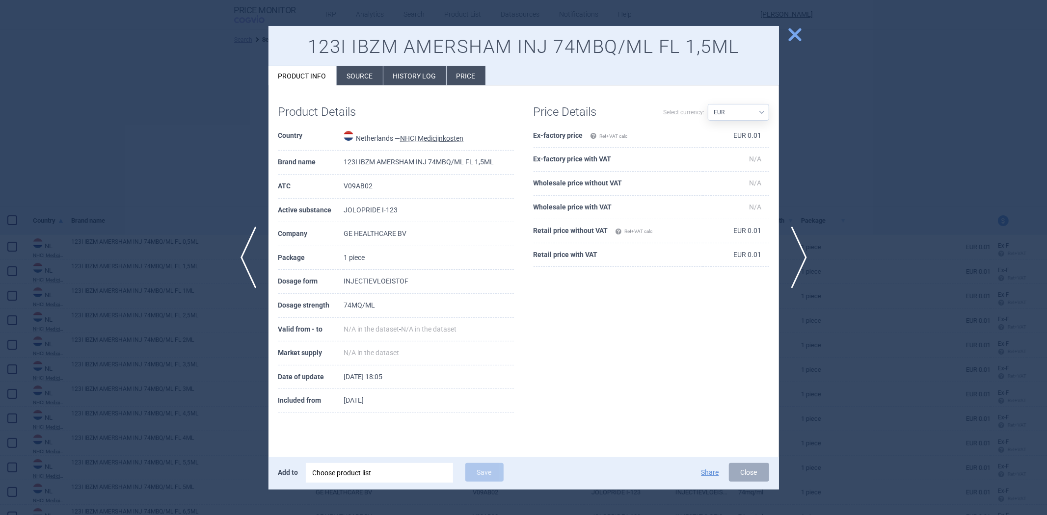
click at [366, 281] on td "INJECTIEVLOEISTOF" at bounding box center [429, 282] width 170 height 24
copy td "INJECTIEVLOEISTOF"
drag, startPoint x: 156, startPoint y: 133, endPoint x: 165, endPoint y: 136, distance: 9.9
click at [154, 133] on div at bounding box center [523, 257] width 1047 height 515
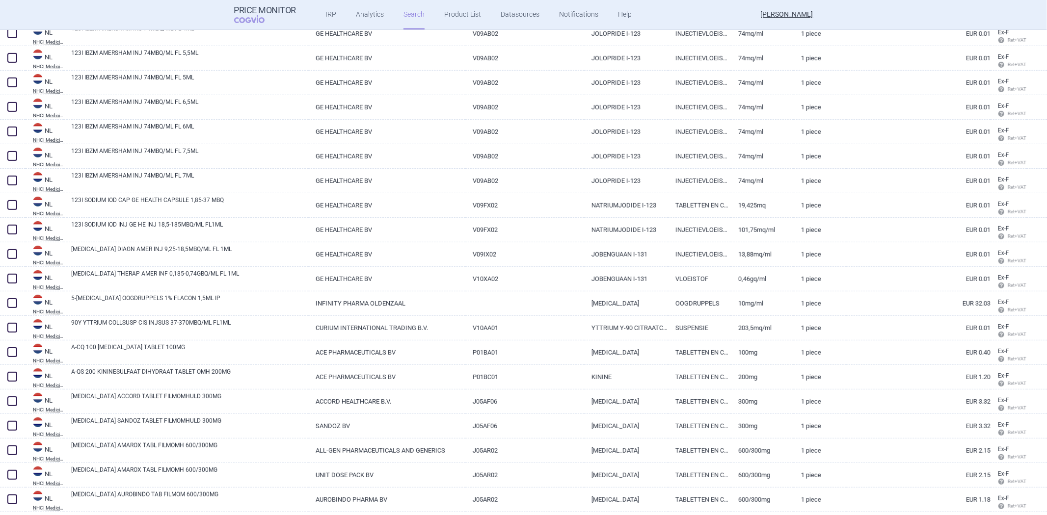
scroll to position [436, 0]
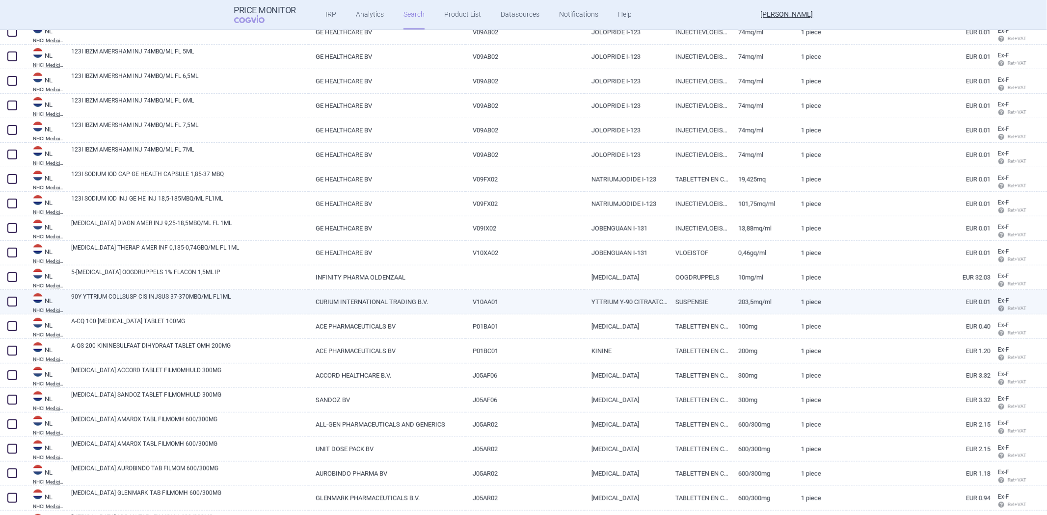
click at [575, 295] on link "V10AA01" at bounding box center [524, 302] width 119 height 24
select select "EUR"
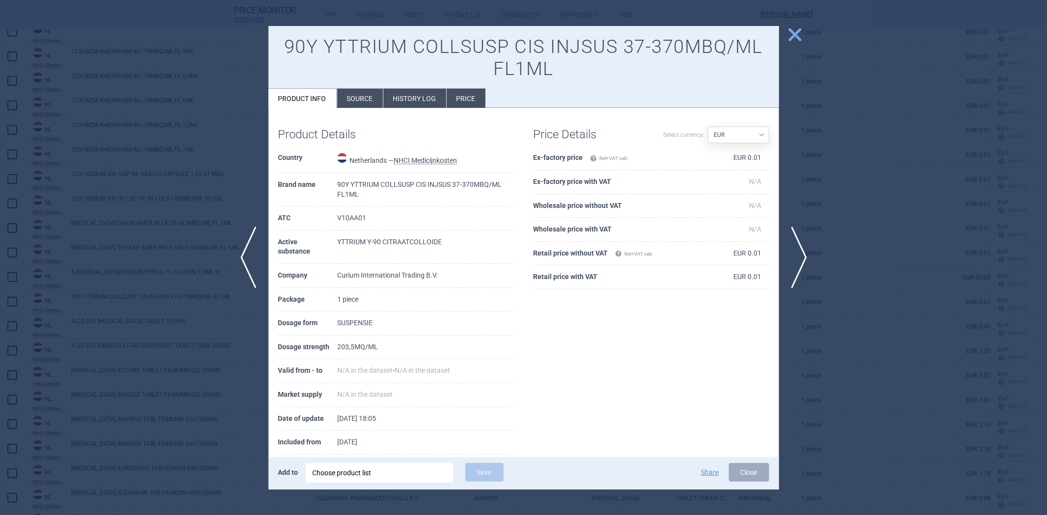
click at [343, 328] on td "SUSPENSIE" at bounding box center [425, 324] width 176 height 24
click at [243, 140] on div at bounding box center [523, 257] width 1047 height 515
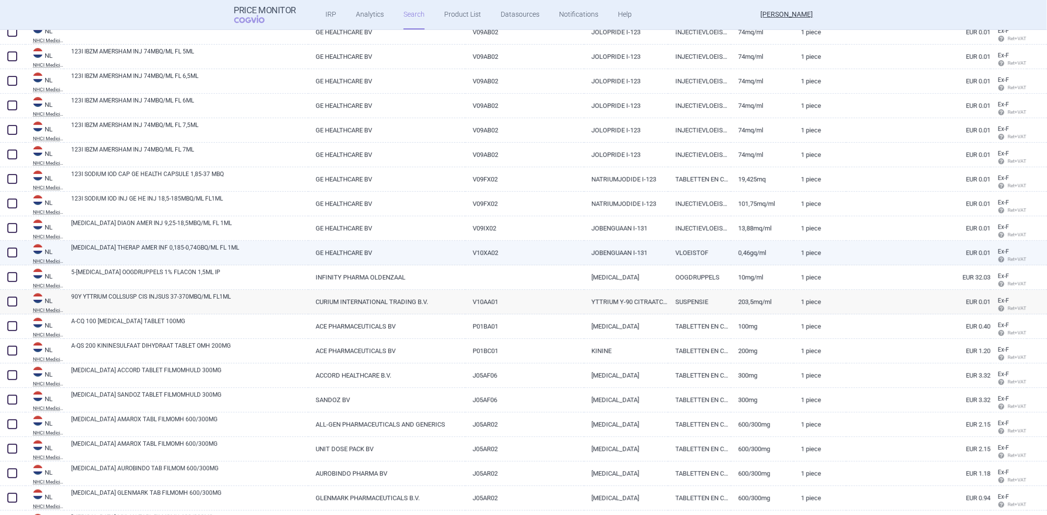
click at [695, 248] on link "VLOEISTOF" at bounding box center [699, 253] width 63 height 24
select select "EUR"
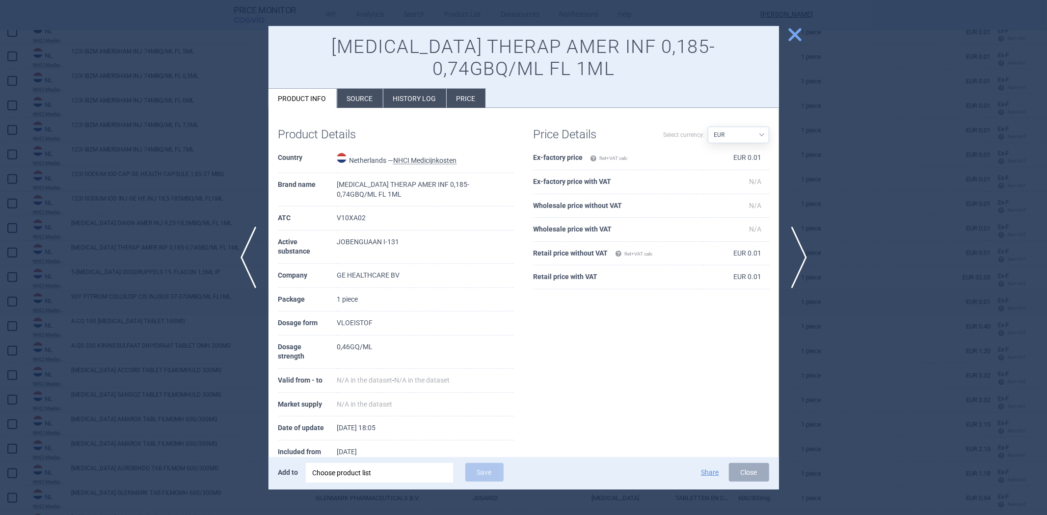
click at [353, 330] on td "VLOEISTOF" at bounding box center [425, 324] width 177 height 24
click at [353, 326] on td "VLOEISTOF" at bounding box center [425, 324] width 177 height 24
click at [352, 325] on td "VLOEISTOF" at bounding box center [425, 324] width 177 height 24
click at [215, 184] on div at bounding box center [523, 257] width 1047 height 515
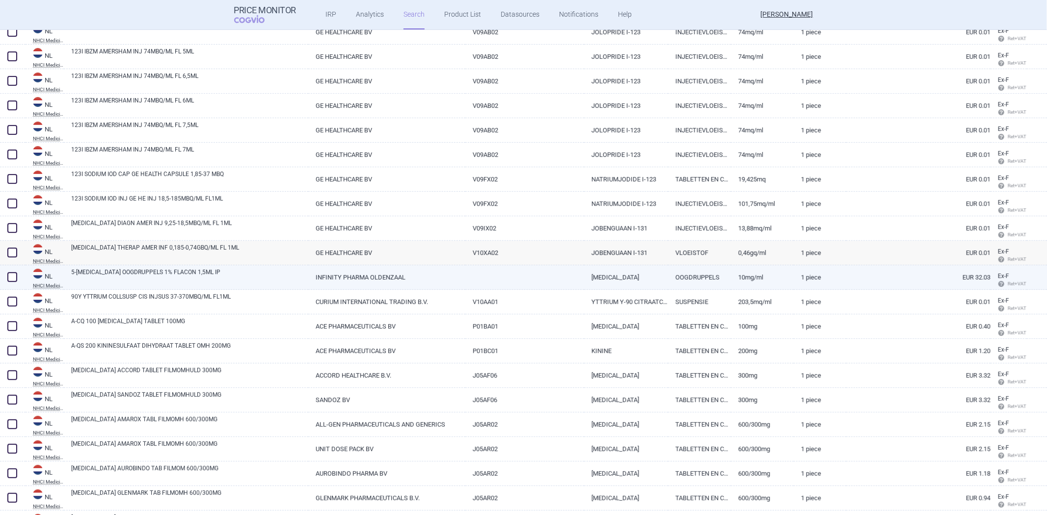
click at [674, 273] on link "OOGDRUPPELS" at bounding box center [699, 277] width 63 height 24
select select "EUR"
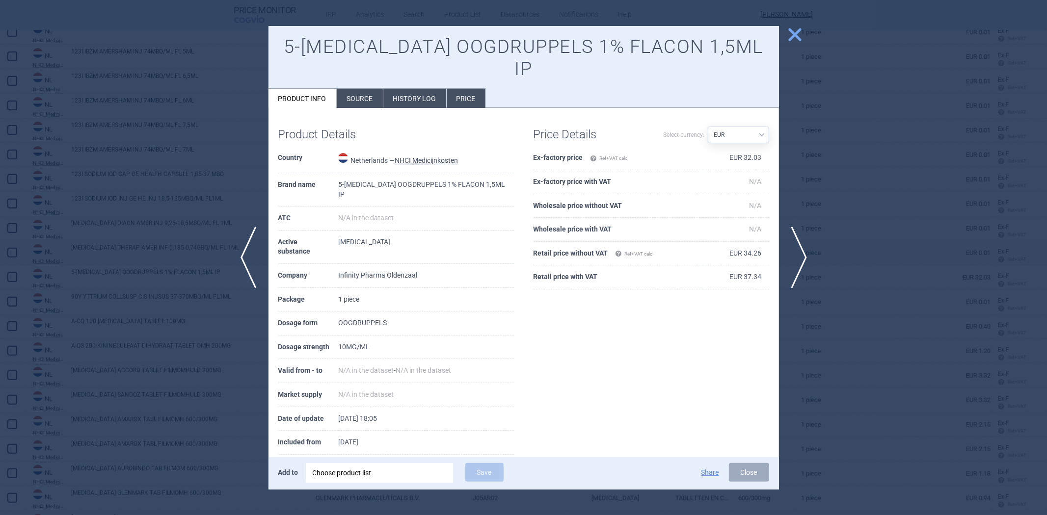
click at [364, 321] on td "OOGDRUPPELS" at bounding box center [425, 324] width 175 height 24
click at [191, 163] on div at bounding box center [523, 257] width 1047 height 515
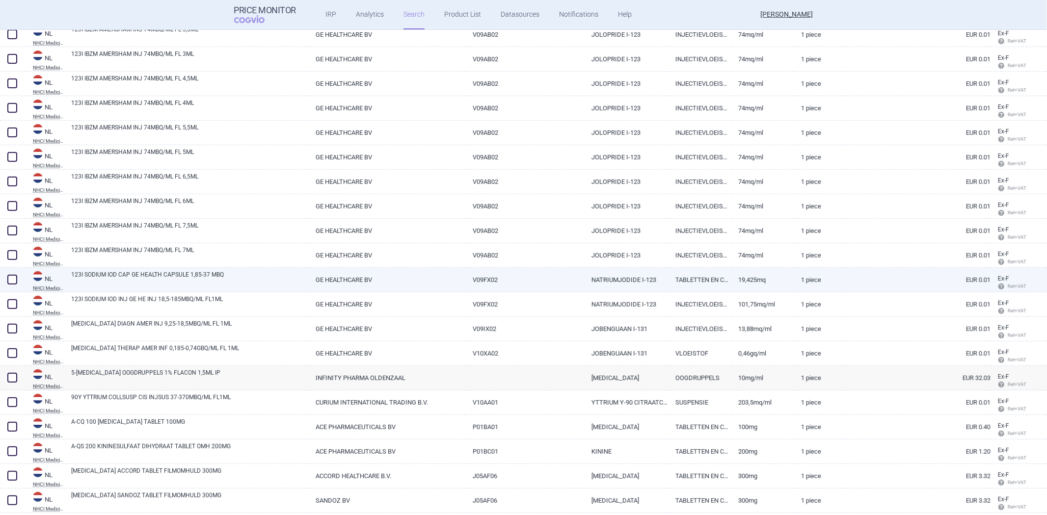
scroll to position [327, 0]
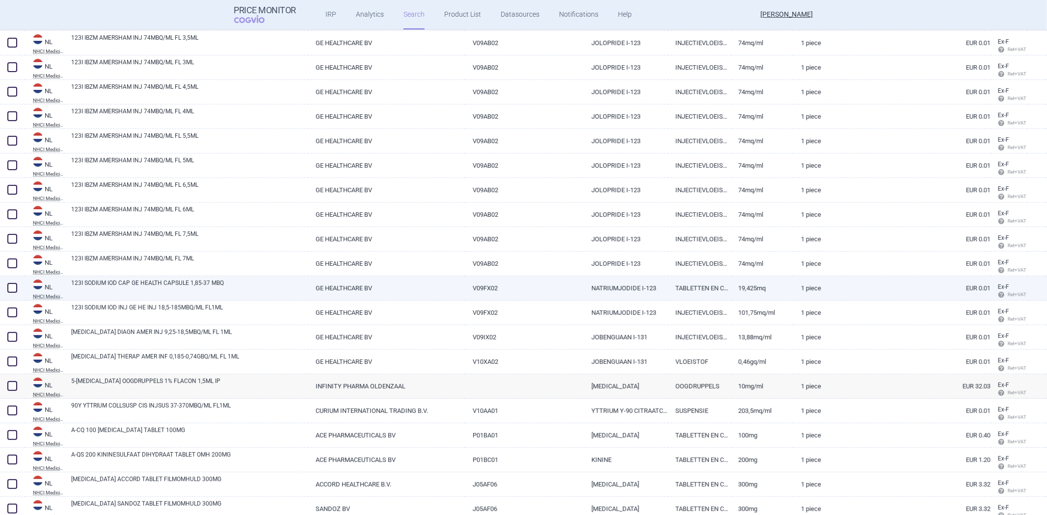
click at [659, 286] on link "NATRIUMJODIDE I-123" at bounding box center [626, 288] width 84 height 24
select select "EUR"
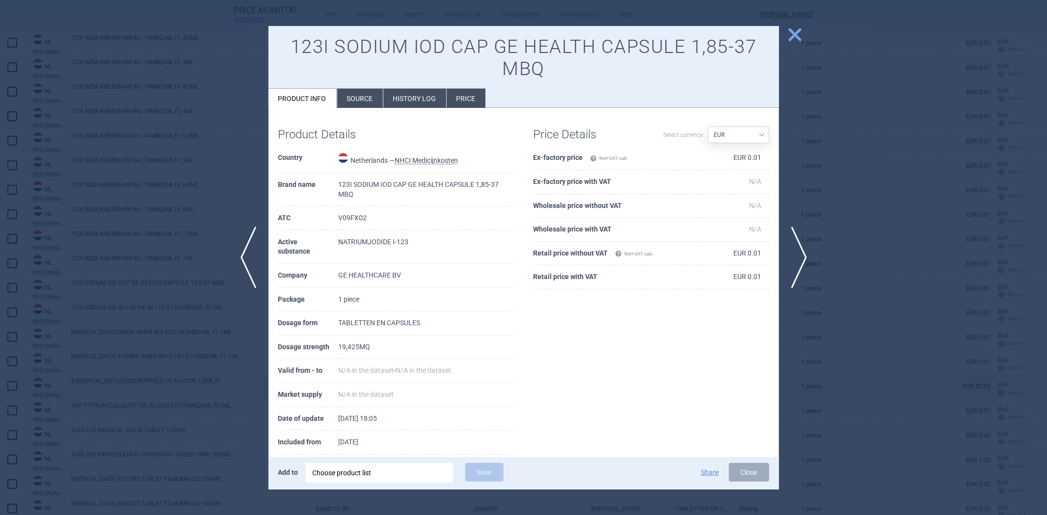
click at [366, 325] on td "TABLETTEN EN CAPSULES" at bounding box center [426, 324] width 176 height 24
click at [385, 321] on td "TABLETTEN EN CAPSULES" at bounding box center [426, 324] width 176 height 24
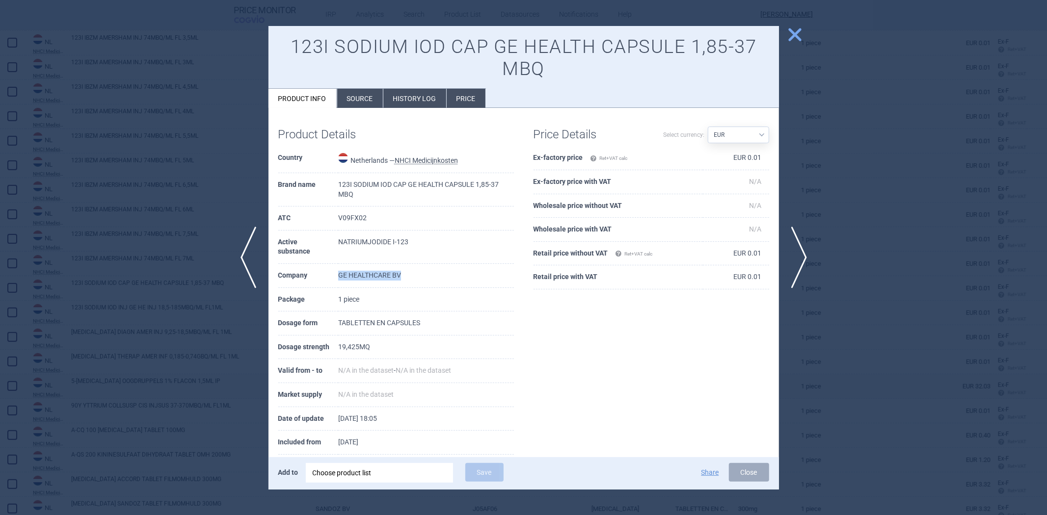
drag, startPoint x: 400, startPoint y: 280, endPoint x: 337, endPoint y: 274, distance: 63.6
click at [338, 274] on td "GE HEALTHCARE BV" at bounding box center [426, 276] width 176 height 24
click at [218, 197] on div at bounding box center [523, 257] width 1047 height 515
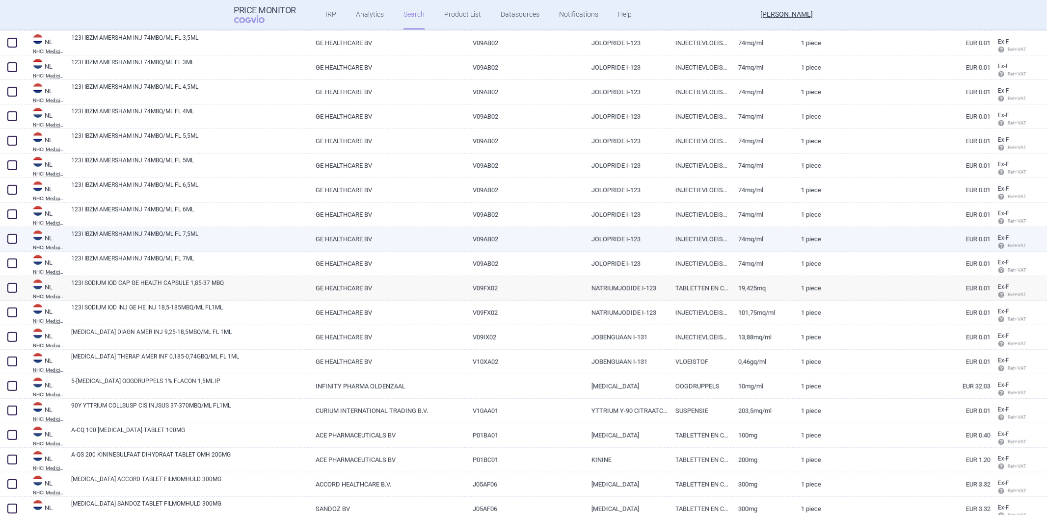
click at [578, 228] on link "V09AB02" at bounding box center [524, 239] width 119 height 24
select select "EUR"
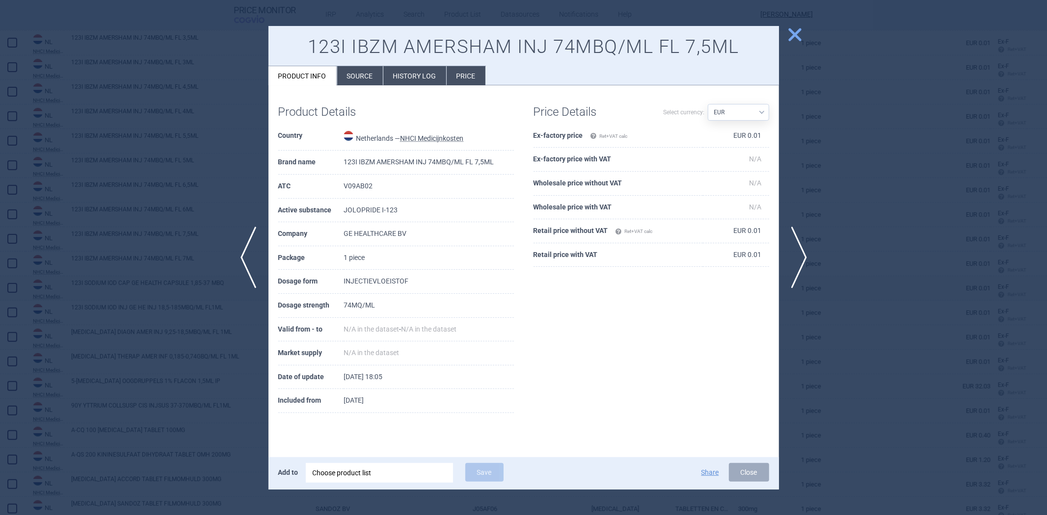
click at [366, 281] on td "INJECTIEVLOEISTOF" at bounding box center [429, 282] width 170 height 24
click at [129, 159] on div at bounding box center [523, 257] width 1047 height 515
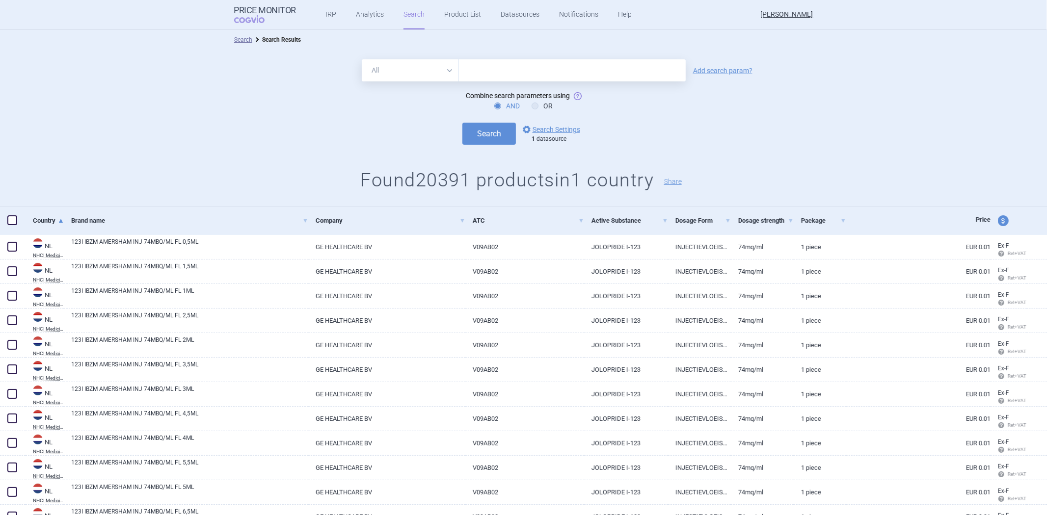
click at [488, 79] on input "text" at bounding box center [572, 70] width 227 height 22
paste input "INJECTIEVLOEISTOF"
type input "INJECTIEVLOEISTOF"
click at [455, 139] on div "Search options Search Settings 1 datasource" at bounding box center [523, 134] width 1047 height 22
click at [465, 134] on button "Search" at bounding box center [488, 134] width 53 height 22
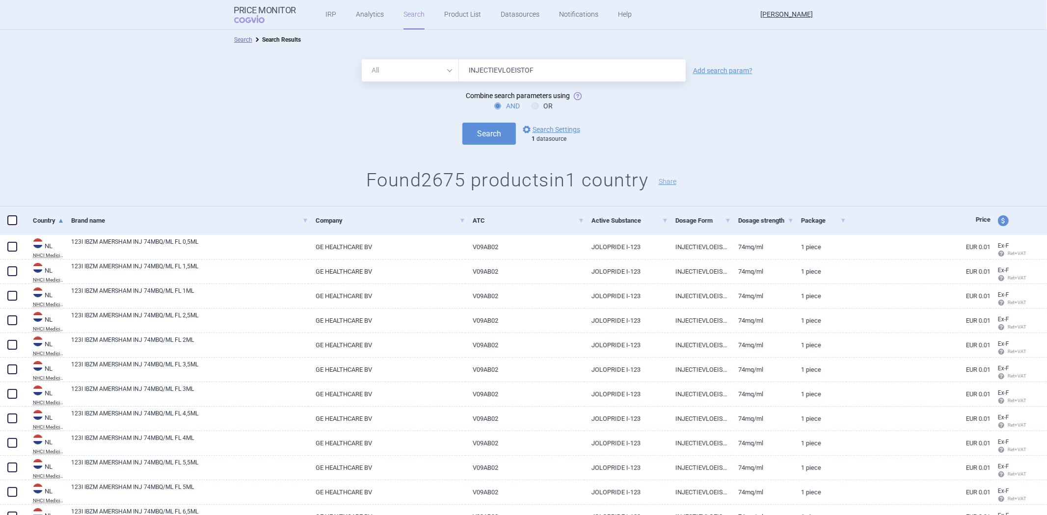
click at [412, 64] on select "All Brand Name ATC Company Active Substance Country Newer than" at bounding box center [410, 70] width 97 height 22
select select "brandName"
click at [362, 59] on select "All Brand Name ATC Company Active Substance Country Newer than" at bounding box center [410, 70] width 97 height 22
click at [462, 133] on button "Search" at bounding box center [488, 134] width 53 height 22
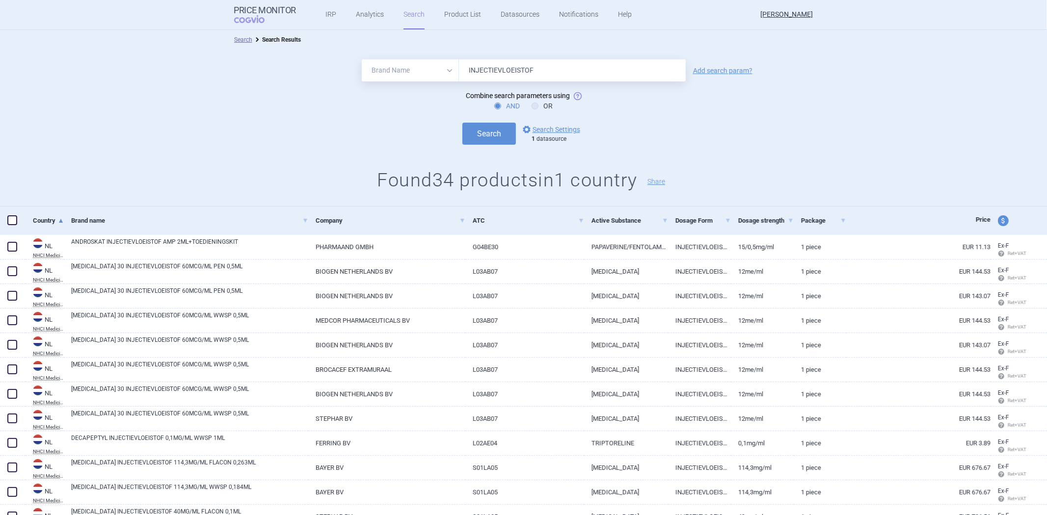
click at [483, 57] on div "All Brand Name ATC Company Active Substance Country Newer than INJECTIEVLOEISTO…" at bounding box center [523, 128] width 1047 height 157
click at [470, 72] on input "INJECTIEVLOEISTOF" at bounding box center [572, 70] width 227 height 22
click at [462, 123] on button "Search" at bounding box center [488, 134] width 53 height 22
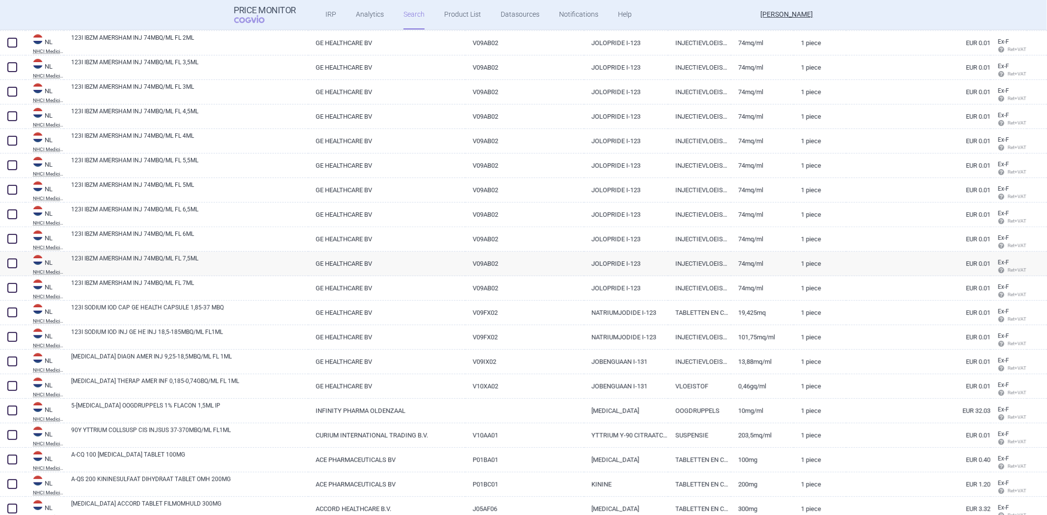
scroll to position [381, 0]
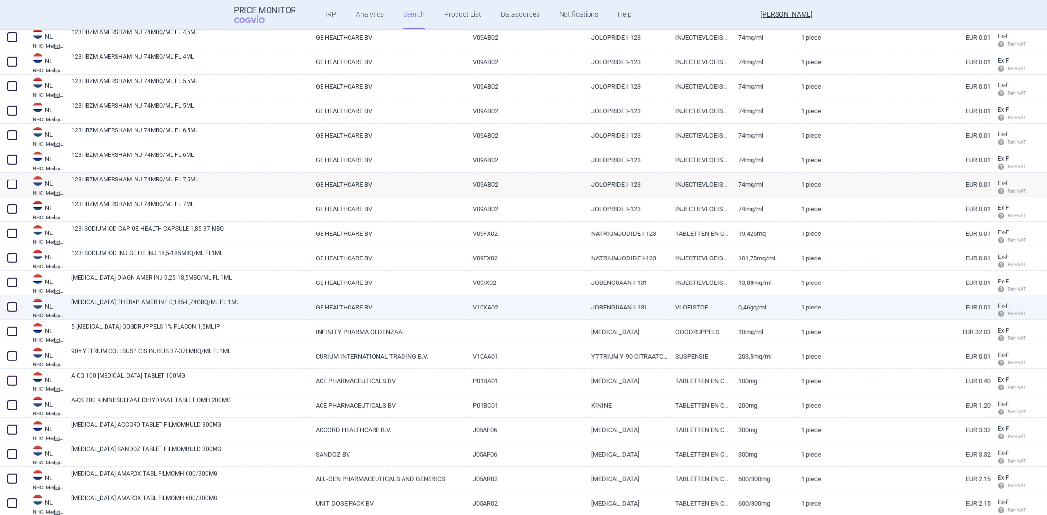
click at [684, 306] on link "VLOEISTOF" at bounding box center [699, 307] width 63 height 24
select select "EUR"
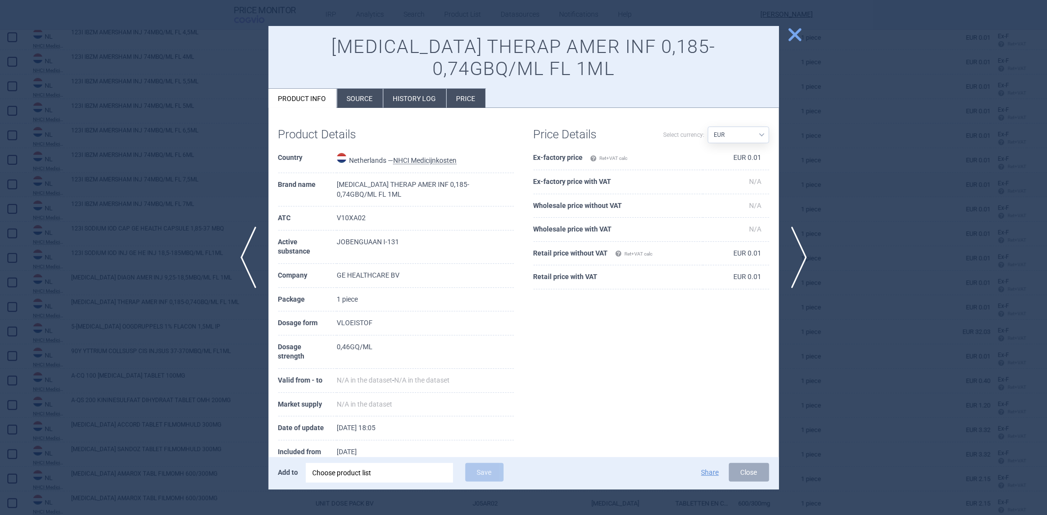
click at [354, 326] on td "VLOEISTOF" at bounding box center [425, 324] width 177 height 24
drag, startPoint x: 712, startPoint y: 477, endPoint x: 742, endPoint y: 476, distance: 29.9
click at [742, 476] on div "Share Close" at bounding box center [671, 472] width 196 height 19
click at [742, 476] on button "Close" at bounding box center [749, 472] width 40 height 19
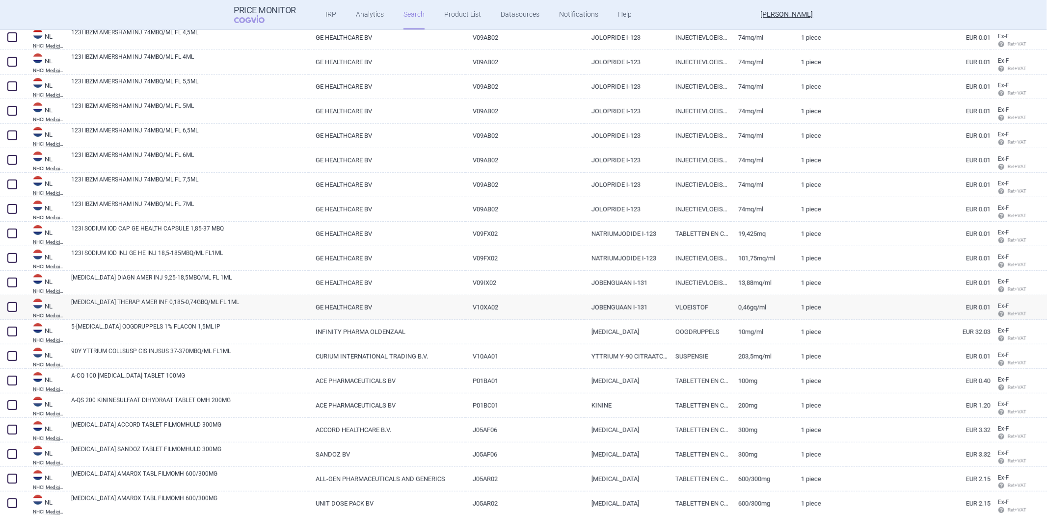
scroll to position [189, 0]
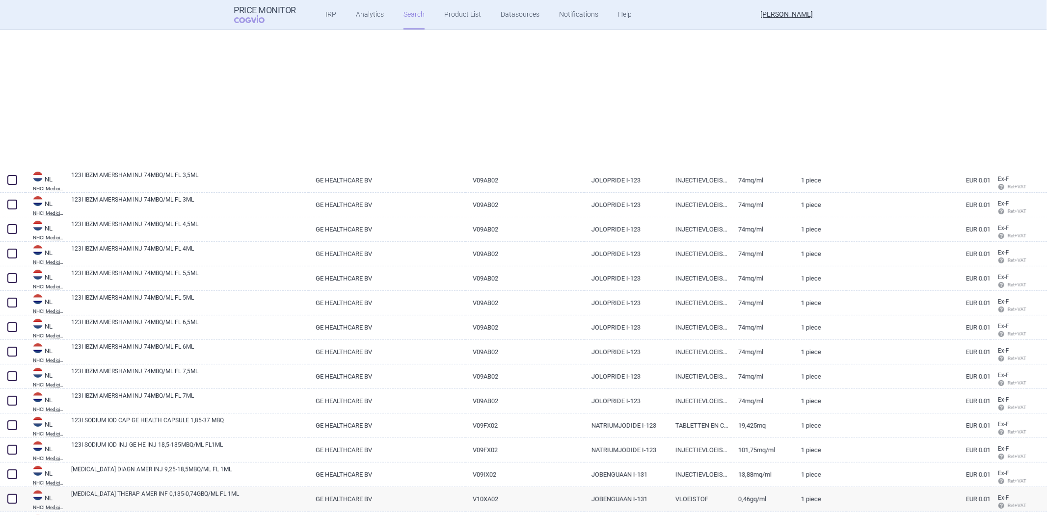
select select "brandName"
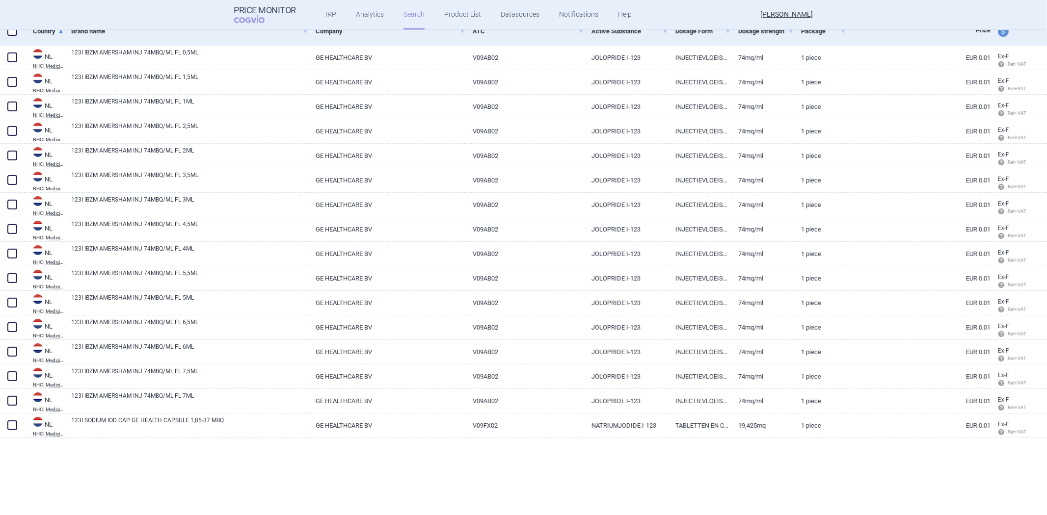
scroll to position [0, 0]
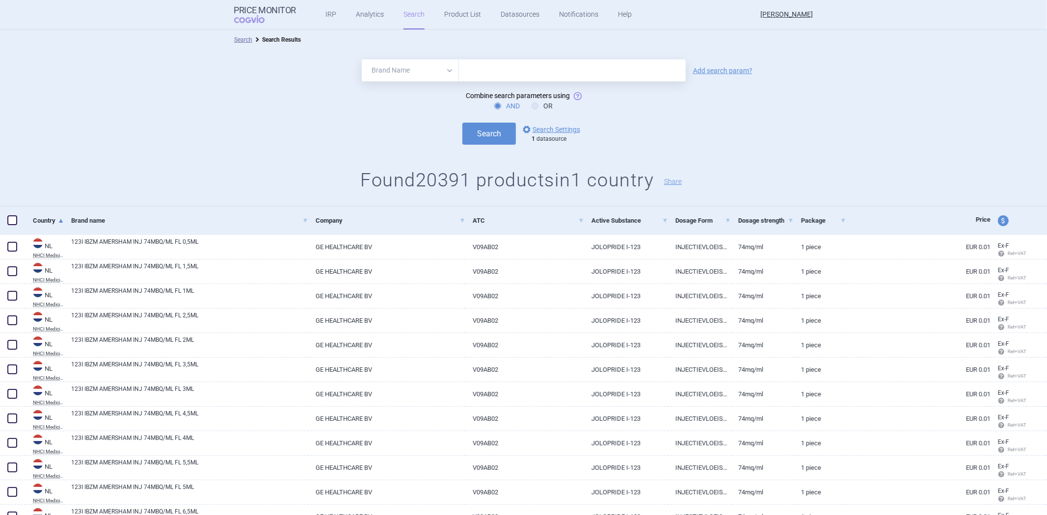
click at [510, 82] on form "All Brand Name ATC Company Active Substance Country Newer than Add search param…" at bounding box center [523, 101] width 1047 height 85
click at [510, 66] on input "text" at bounding box center [572, 70] width 227 height 22
paste input "VLOEISTOF"
type input "VLOEISTOF"
click at [477, 139] on button "Search" at bounding box center [488, 134] width 53 height 22
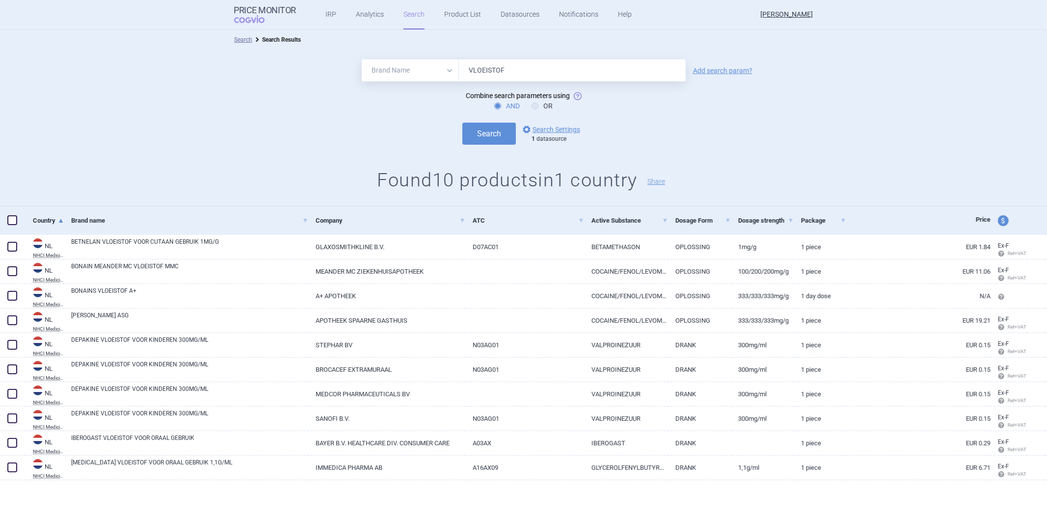
click at [444, 84] on form "All Brand Name ATC Company Active Substance Country Newer than VLOEISTOF Add se…" at bounding box center [523, 101] width 1047 height 85
click at [444, 80] on select "All Brand Name ATC Company Active Substance Country Newer than" at bounding box center [410, 70] width 97 height 22
select select "all"
click at [362, 59] on select "All Brand Name ATC Company Active Substance Country Newer than" at bounding box center [410, 70] width 97 height 22
click at [472, 126] on button "Search" at bounding box center [488, 134] width 53 height 22
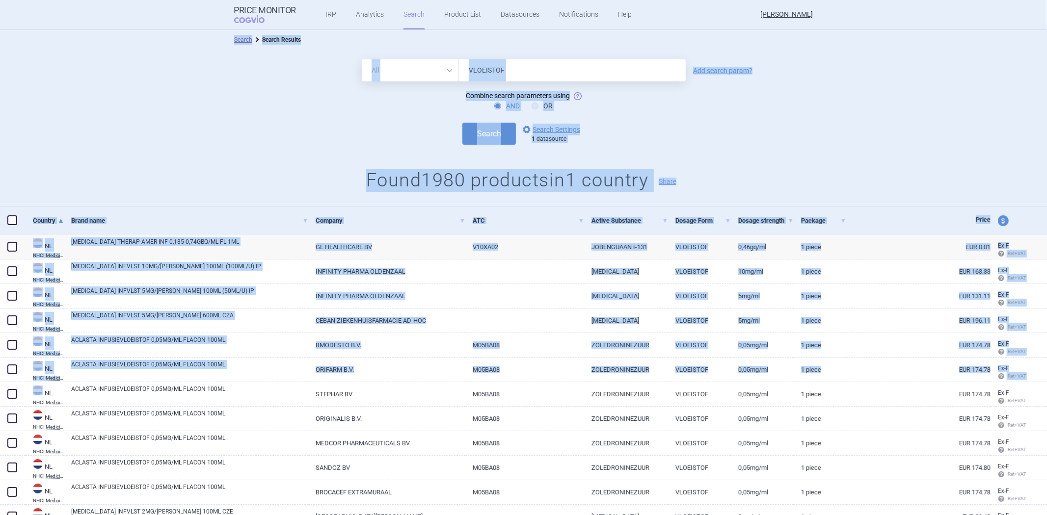
drag, startPoint x: 0, startPoint y: 385, endPoint x: -19, endPoint y: 453, distance: 70.4
click at [0, 453] on html "Price Monitor COGVIO IRP Analytics Search Product List Datasources Notification…" at bounding box center [523, 257] width 1047 height 515
click at [289, 179] on h1 "Found 1980 products in 1 country Share" at bounding box center [523, 180] width 1047 height 23
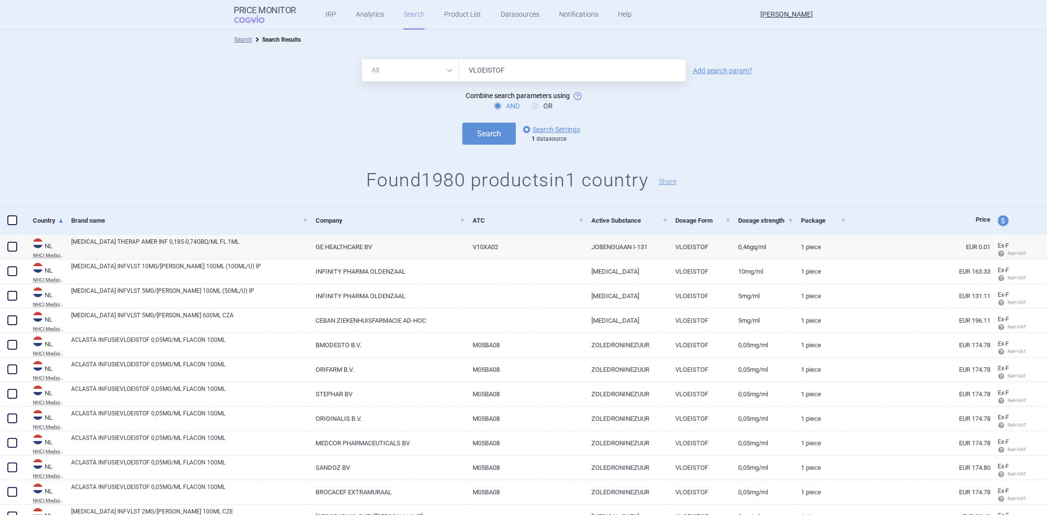
click at [500, 70] on input "VLOEISTOF" at bounding box center [572, 70] width 227 height 22
click at [462, 123] on button "Search" at bounding box center [488, 134] width 53 height 22
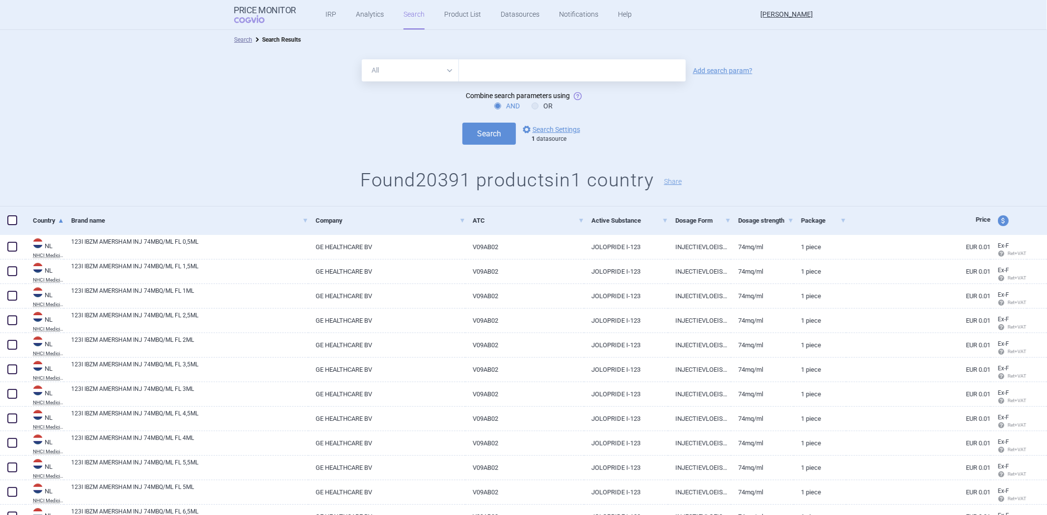
click at [522, 69] on input "text" at bounding box center [572, 70] width 227 height 22
click at [439, 79] on select "All Brand Name ATC Company Active Substance Country Newer than" at bounding box center [410, 70] width 97 height 22
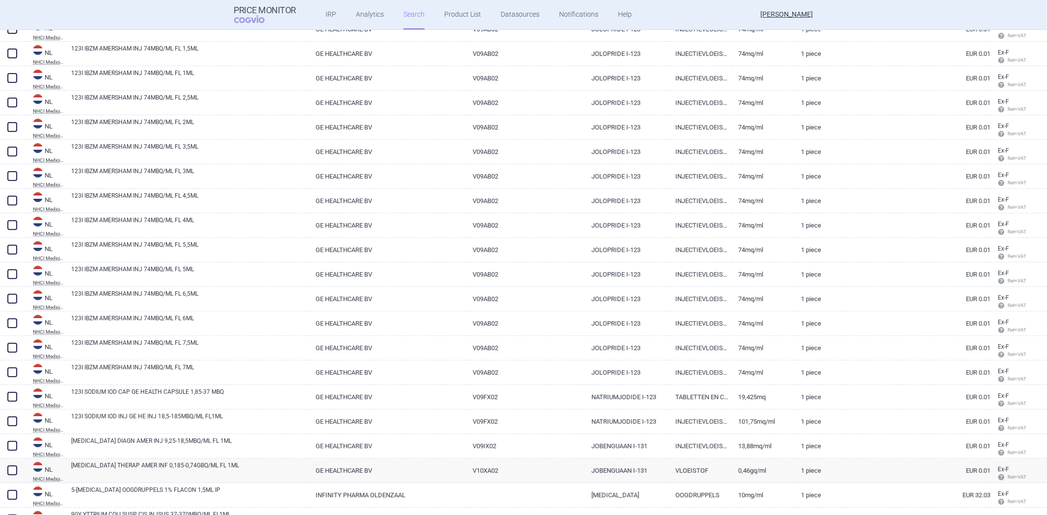
scroll to position [545, 0]
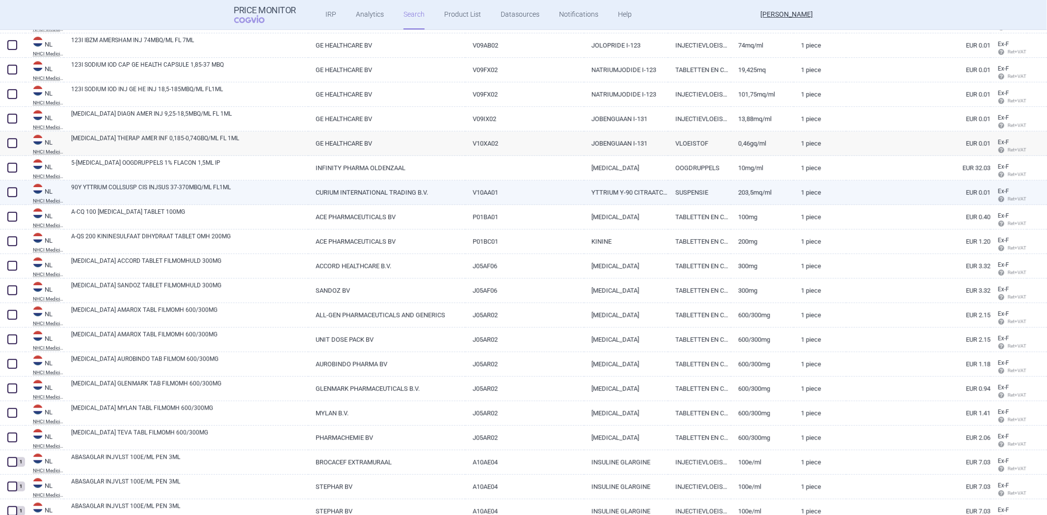
click at [165, 190] on link "90Y YTTRIUM COLLSUSP CIS INJSUS 37-370MBQ/ML FL1ML" at bounding box center [189, 192] width 237 height 18
select select "EUR"
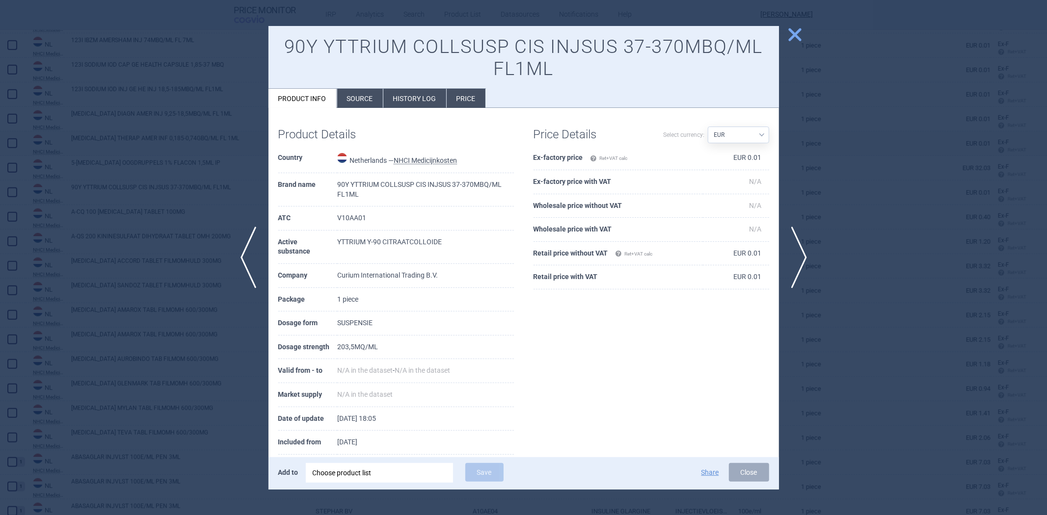
click at [443, 184] on td "90Y YTTRIUM COLLSUSP CIS INJSUS 37-370MBQ/ML FL1ML" at bounding box center [425, 189] width 176 height 33
click at [794, 31] on span "close" at bounding box center [794, 34] width 17 height 17
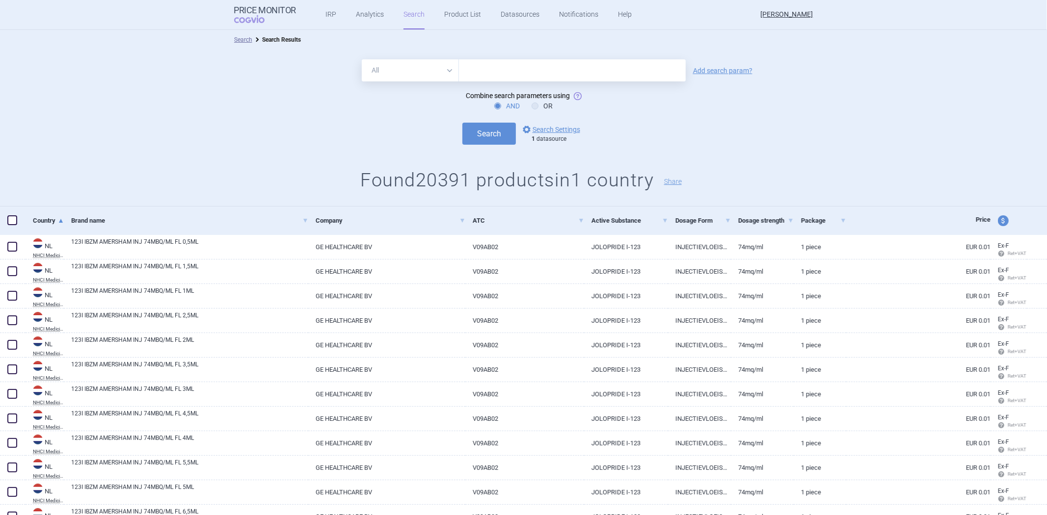
click at [545, 71] on input "text" at bounding box center [572, 70] width 227 height 22
paste input "INJSUS"
type input "INJSUS"
click at [483, 138] on button "Search" at bounding box center [488, 134] width 53 height 22
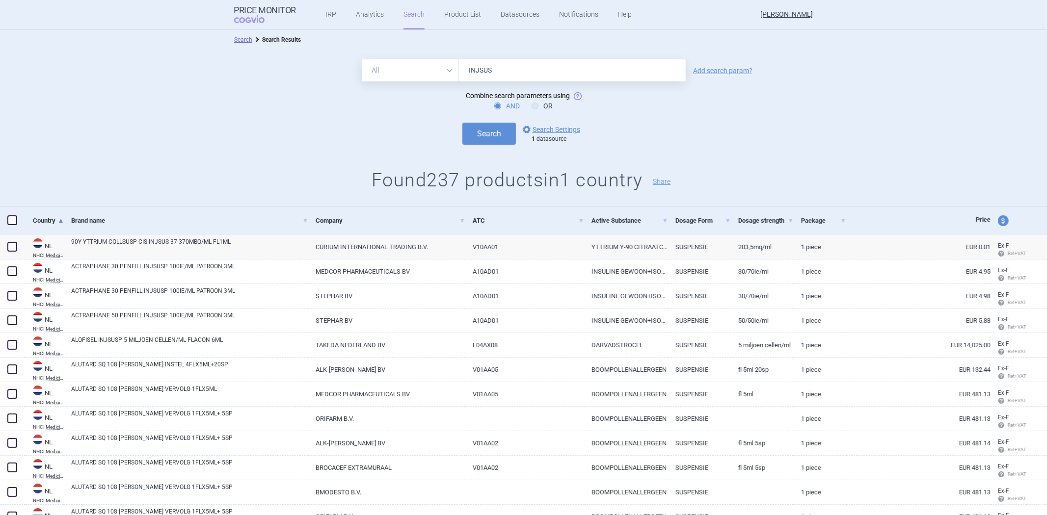
click at [468, 69] on input "INJSUS" at bounding box center [572, 70] width 227 height 22
click at [463, 71] on input "INJSUS" at bounding box center [572, 70] width 227 height 22
click at [428, 66] on select "All Brand Name ATC Company Active Substance Country Newer than" at bounding box center [410, 70] width 97 height 22
select select "brandName"
click at [362, 59] on select "All Brand Name ATC Company Active Substance Country Newer than" at bounding box center [410, 70] width 97 height 22
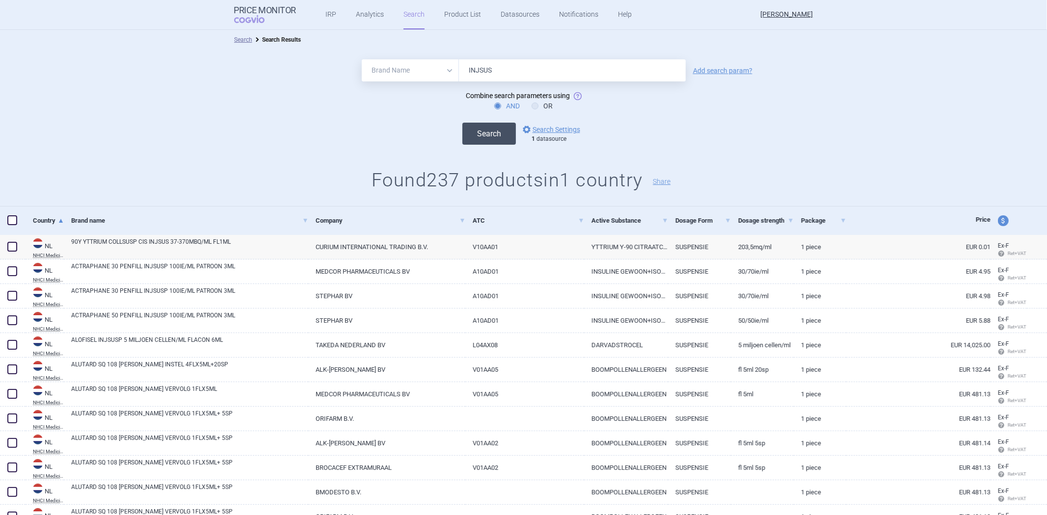
click at [463, 132] on button "Search" at bounding box center [488, 134] width 53 height 22
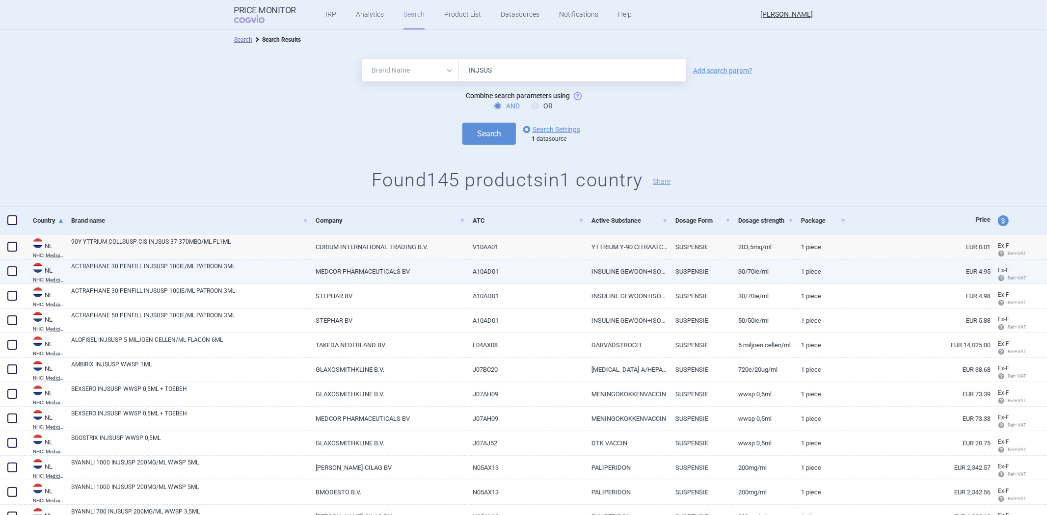
click at [174, 270] on link "ACTRAPHANE 30 PENFILL INJSUSP 100IE/ML PATROON 3ML" at bounding box center [189, 271] width 237 height 18
select select "EUR"
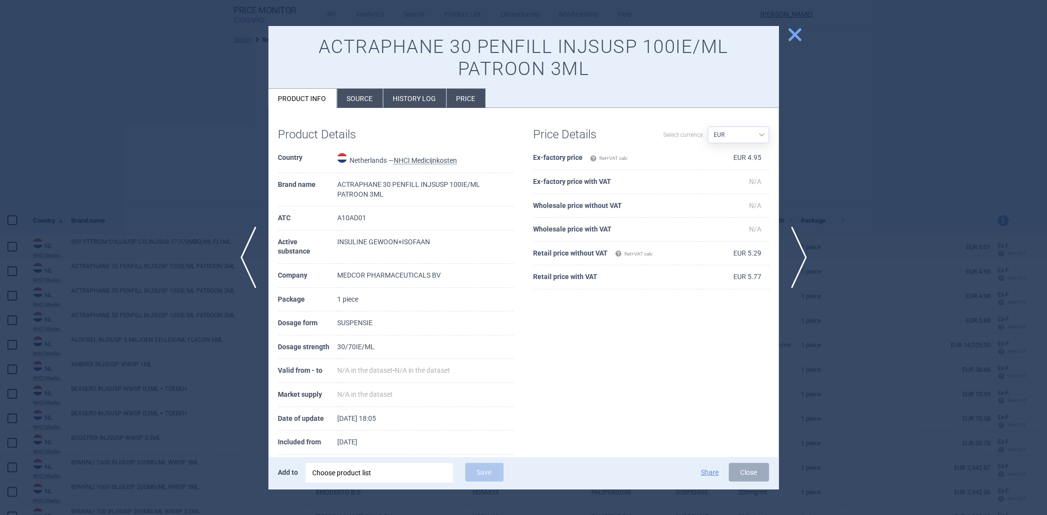
click at [441, 182] on td "ACTRAPHANE 30 PENFILL INJSUSP 100IE/ML PATROON 3ML" at bounding box center [425, 189] width 176 height 33
drag, startPoint x: 792, startPoint y: 32, endPoint x: 781, endPoint y: 38, distance: 12.1
click at [792, 32] on span "close" at bounding box center [794, 34] width 17 height 17
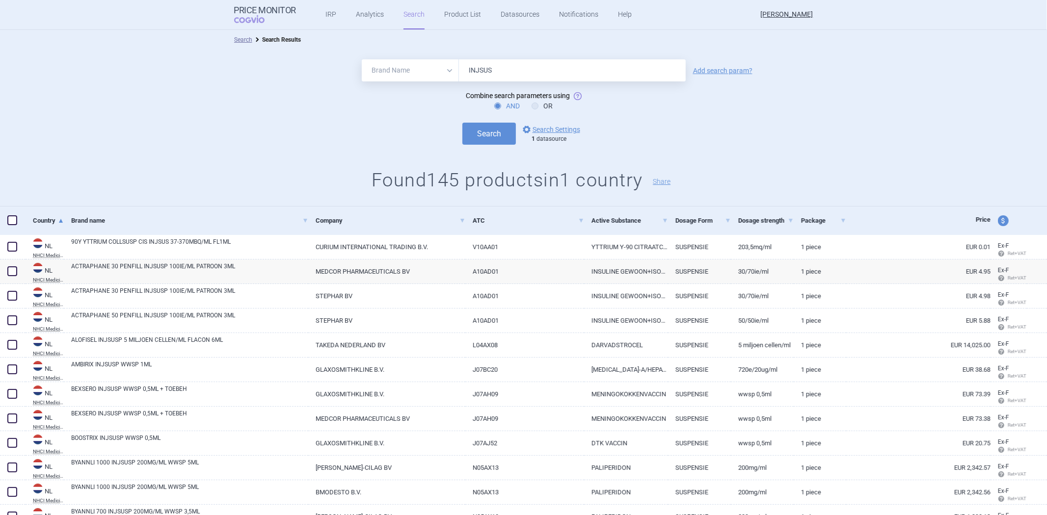
click at [565, 78] on input "INJSUS" at bounding box center [572, 70] width 227 height 22
paste input "P"
click at [476, 137] on button "Search" at bounding box center [488, 134] width 53 height 22
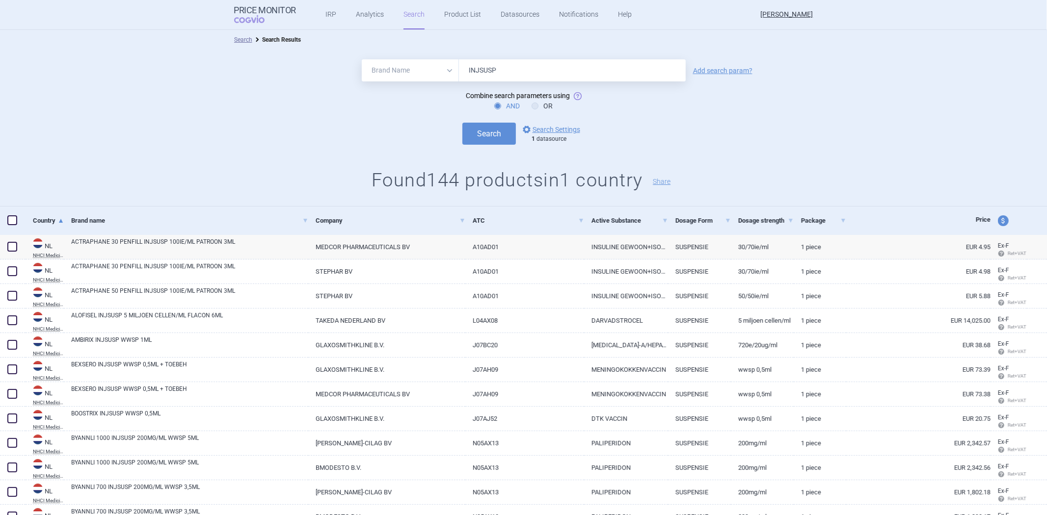
click at [506, 76] on input "INJSUSP" at bounding box center [572, 70] width 227 height 22
click at [474, 70] on input "INJSUSP" at bounding box center [572, 70] width 227 height 22
click at [478, 67] on input "INJSUSP" at bounding box center [572, 70] width 227 height 22
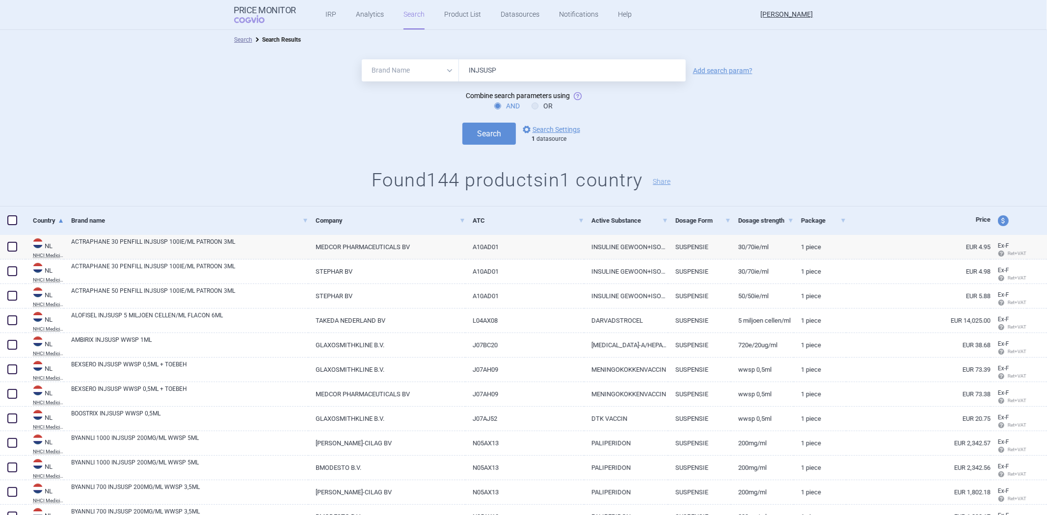
click at [474, 69] on input "INJSUSP" at bounding box center [572, 70] width 227 height 22
type input "ISUSP"
click at [497, 58] on div "All Brand Name ATC Company Active Substance Country Newer than ISUSP Add search…" at bounding box center [523, 128] width 1047 height 157
drag, startPoint x: 497, startPoint y: 58, endPoint x: 491, endPoint y: 64, distance: 8.3
click at [493, 60] on div "All Brand Name ATC Company Active Substance Country Newer than ISUSP Add search…" at bounding box center [523, 128] width 1047 height 157
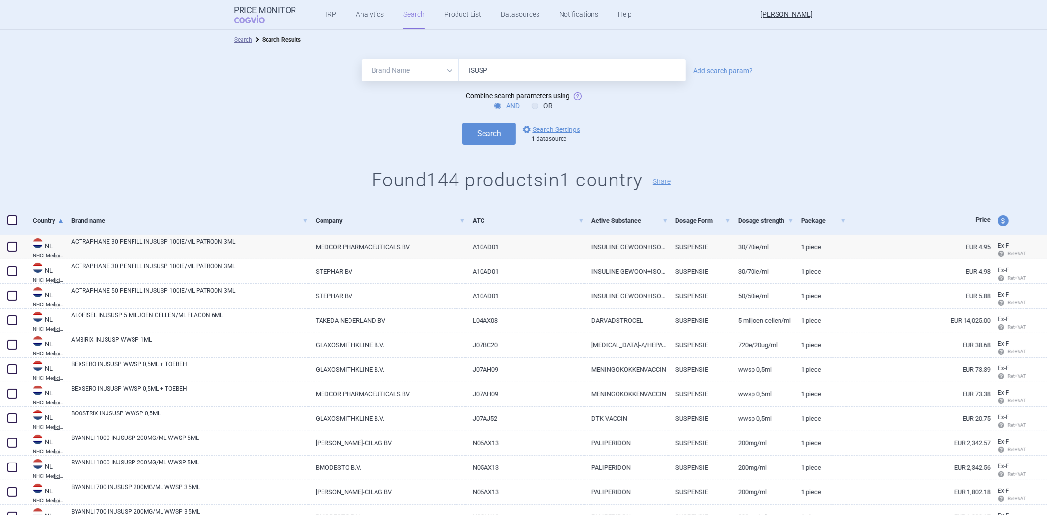
click at [489, 65] on input "ISUSP" at bounding box center [572, 70] width 227 height 22
click at [477, 134] on button "Search" at bounding box center [488, 134] width 53 height 22
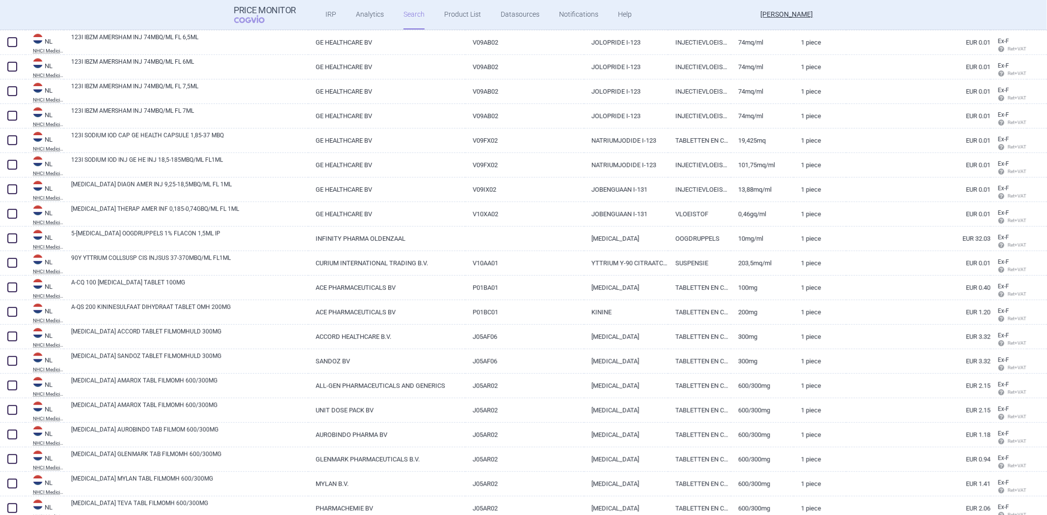
scroll to position [545, 0]
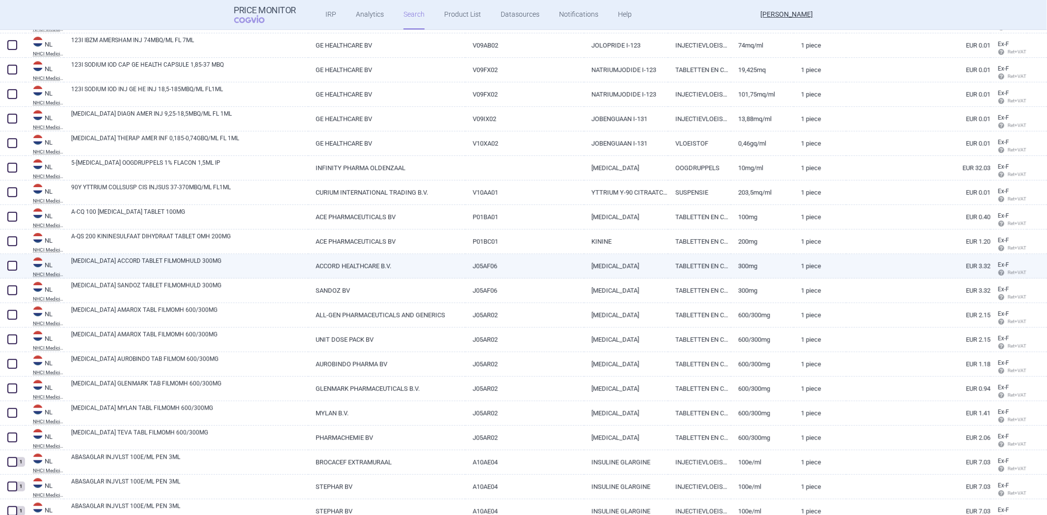
click at [186, 268] on link "[MEDICAL_DATA] ACCORD TABLET FILMOMHULD 300MG" at bounding box center [189, 266] width 237 height 18
select select "EUR"
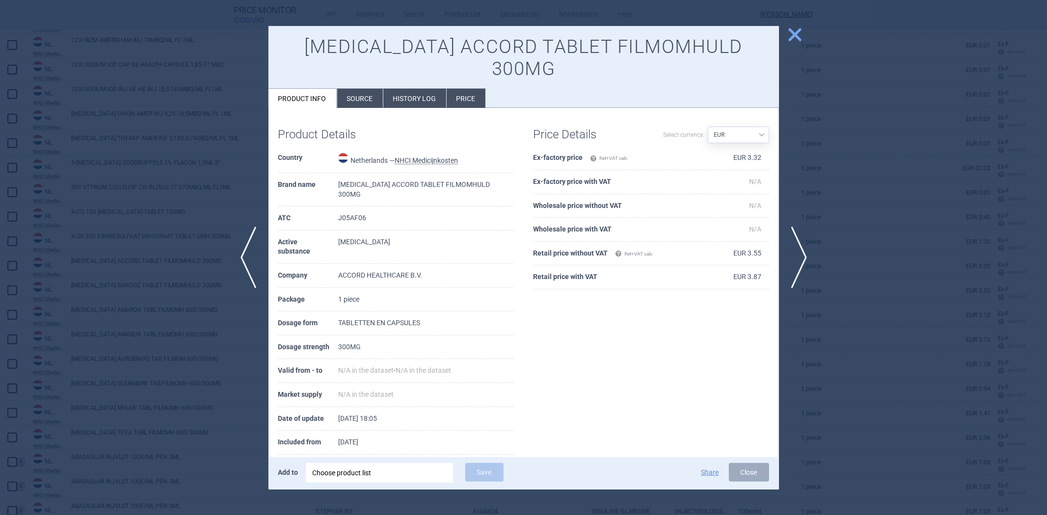
click at [419, 173] on td "[MEDICAL_DATA] ACCORD TABLET FILMOMHULD 300MG" at bounding box center [425, 189] width 175 height 33
click at [198, 174] on div at bounding box center [523, 257] width 1047 height 515
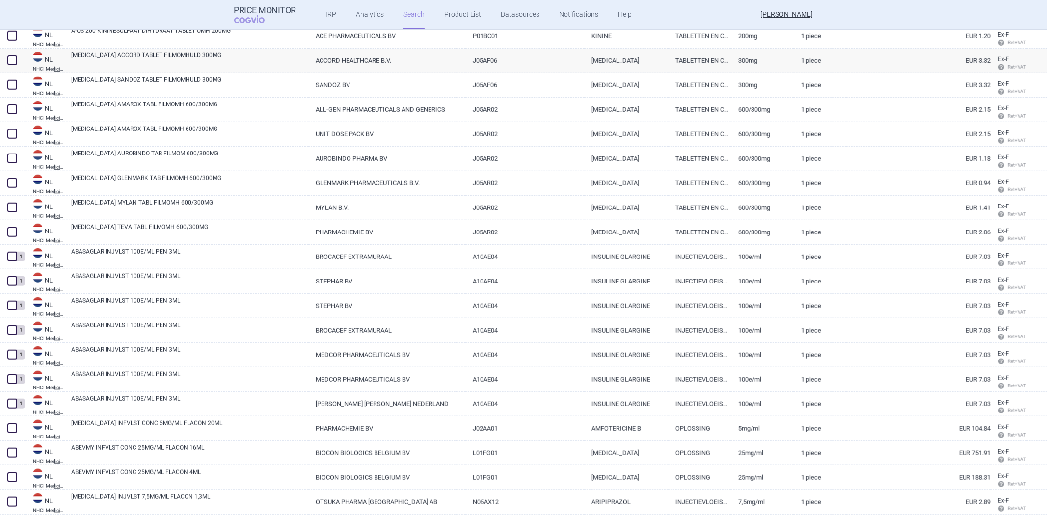
scroll to position [763, 0]
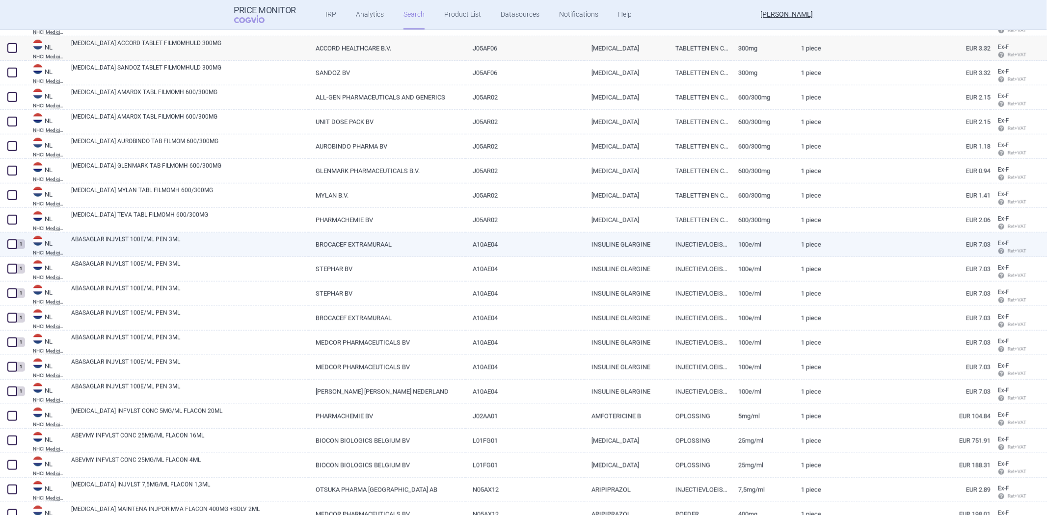
click at [178, 247] on link "ABASAGLAR INJVLST 100E/ML PEN 3ML" at bounding box center [189, 244] width 237 height 18
select select "EUR"
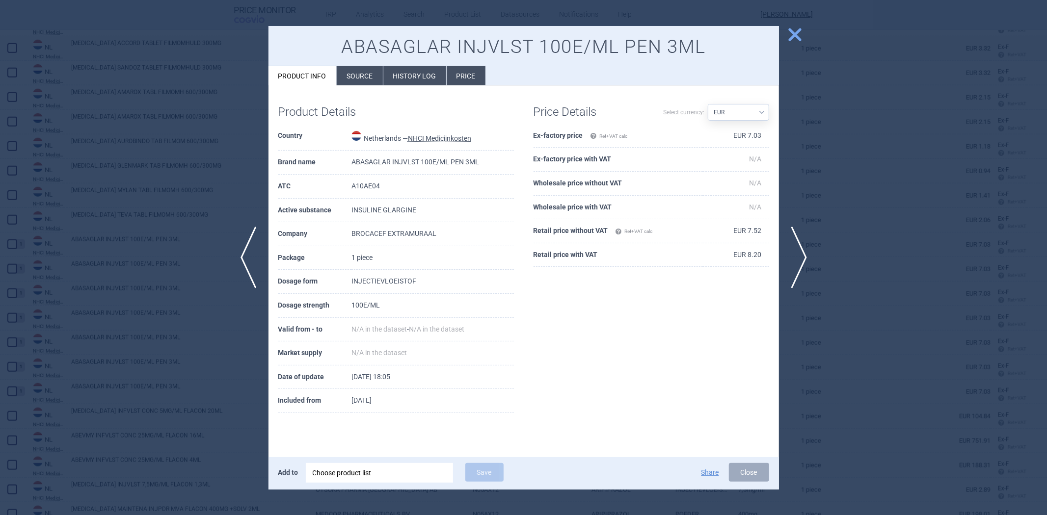
click at [460, 165] on td "ABASAGLAR INJVLST 100E/ML PEN 3ML" at bounding box center [432, 163] width 162 height 24
click at [458, 165] on td "ABASAGLAR INJVLST 100E/ML PEN 3ML" at bounding box center [432, 163] width 162 height 24
click at [221, 169] on div at bounding box center [523, 257] width 1047 height 515
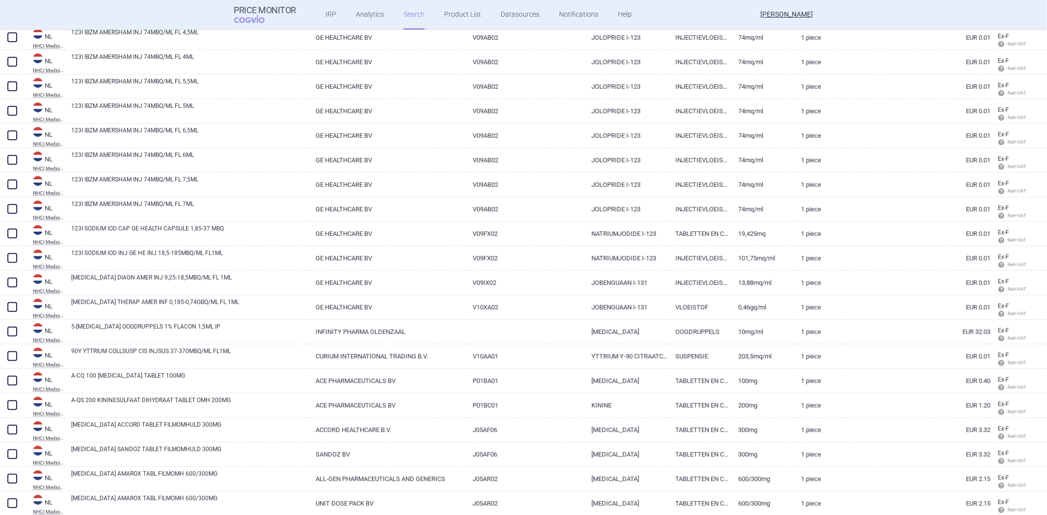
scroll to position [161, 0]
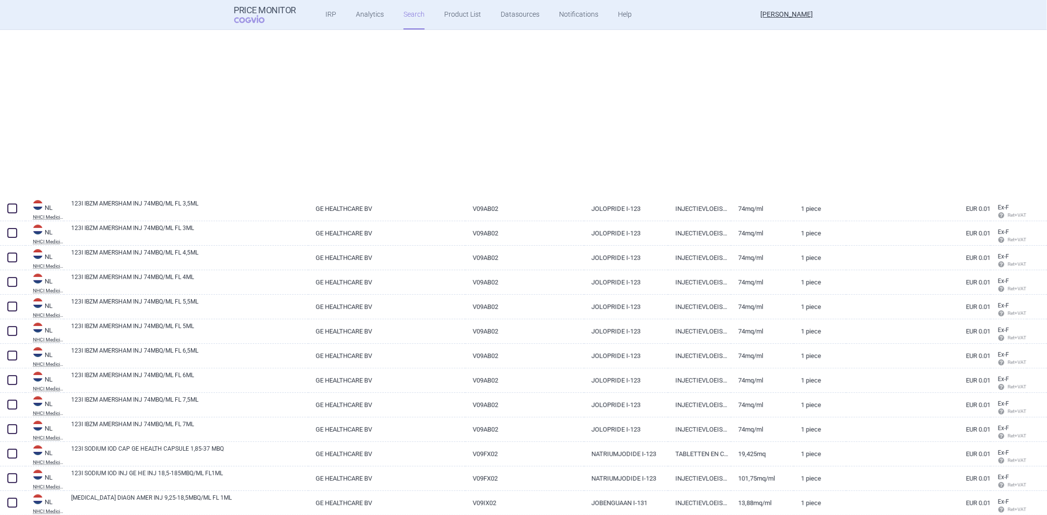
select select "brandName"
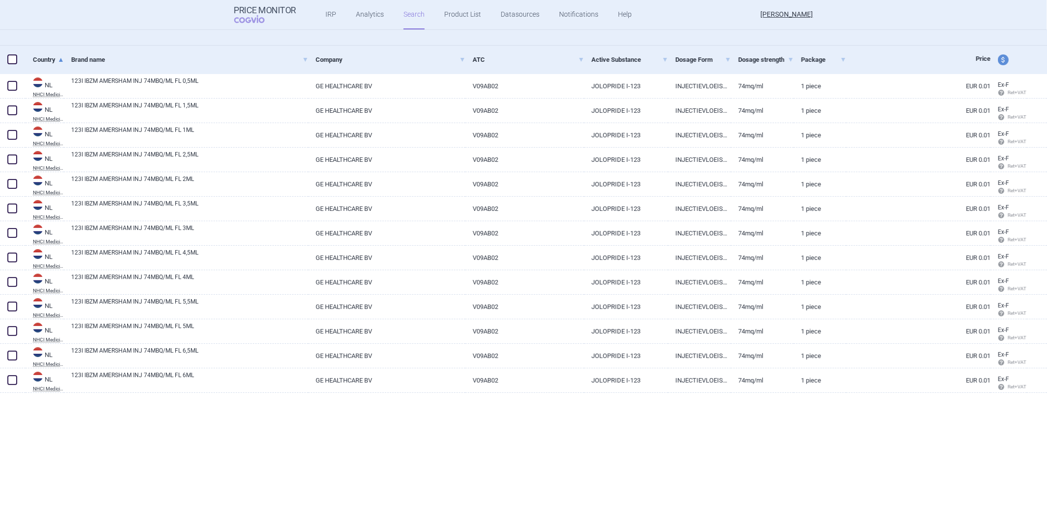
scroll to position [0, 0]
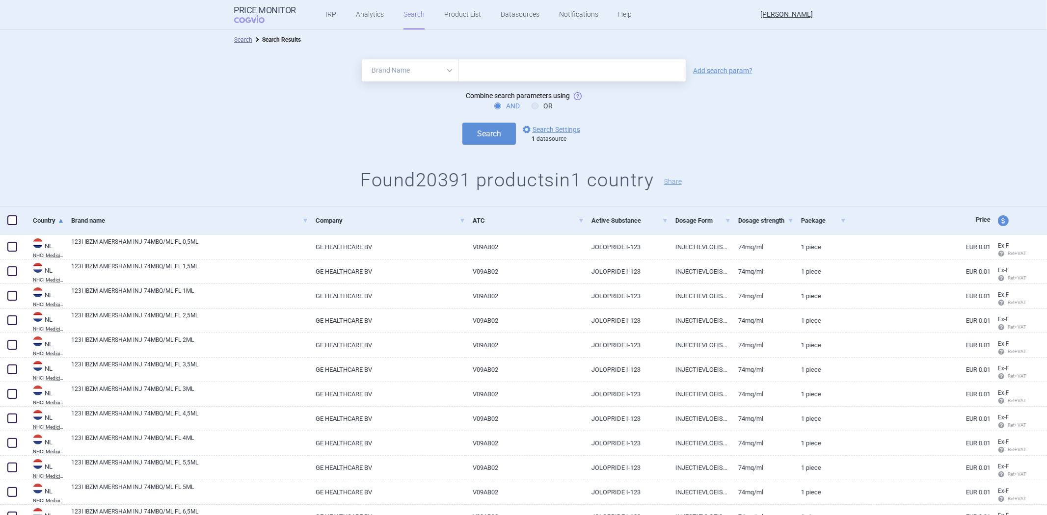
click at [494, 70] on input "text" at bounding box center [572, 70] width 227 height 22
paste input "PEN"
type input "PEN"
click at [482, 136] on button "Search" at bounding box center [488, 134] width 53 height 22
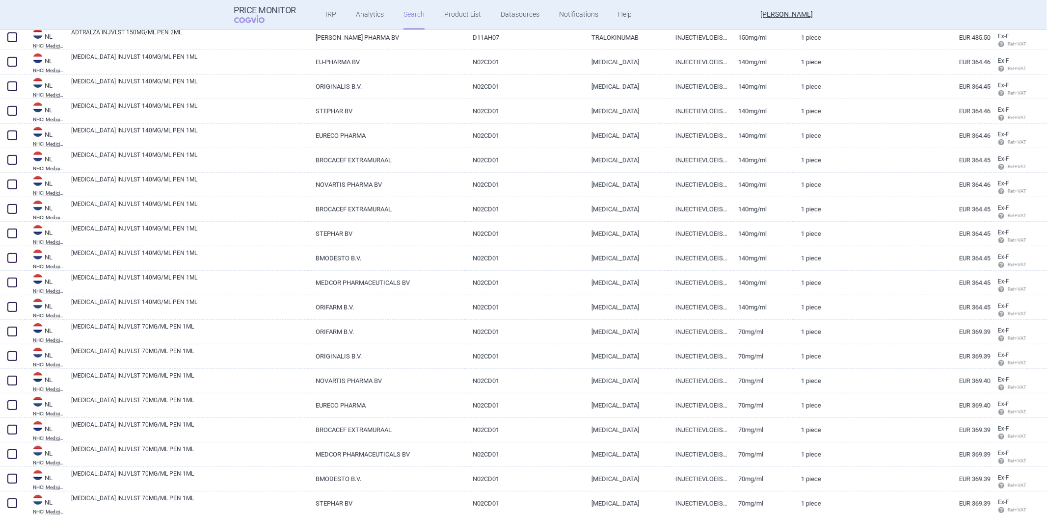
scroll to position [210, 0]
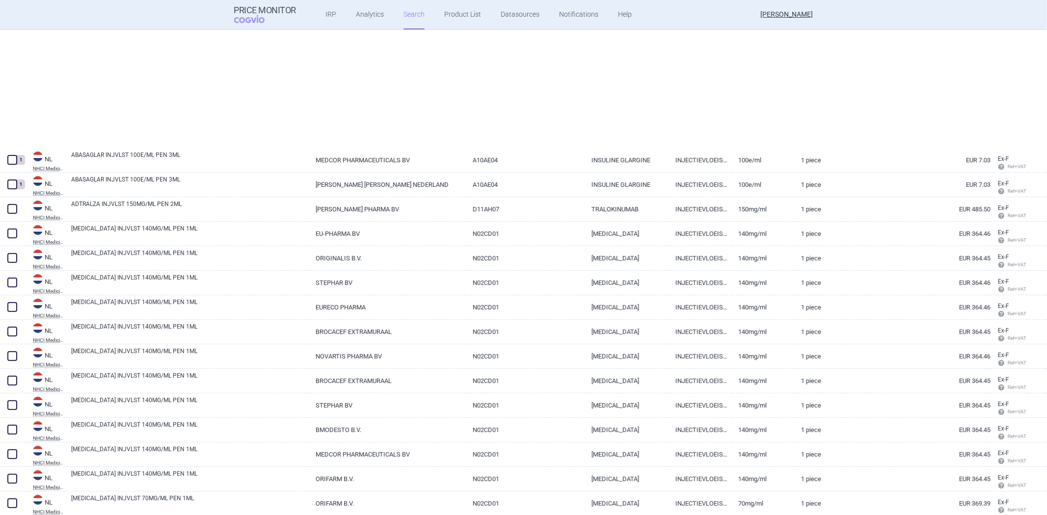
select select "brandName"
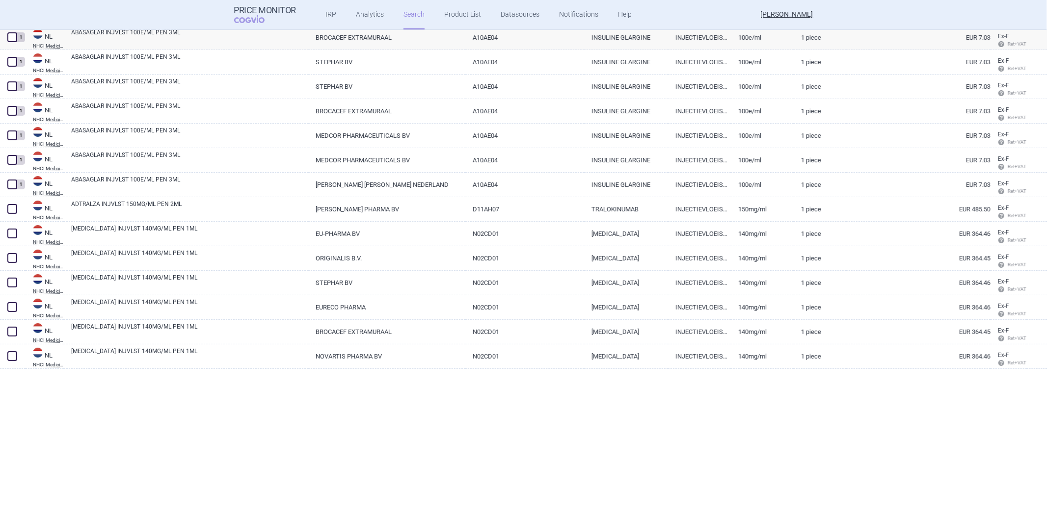
scroll to position [0, 0]
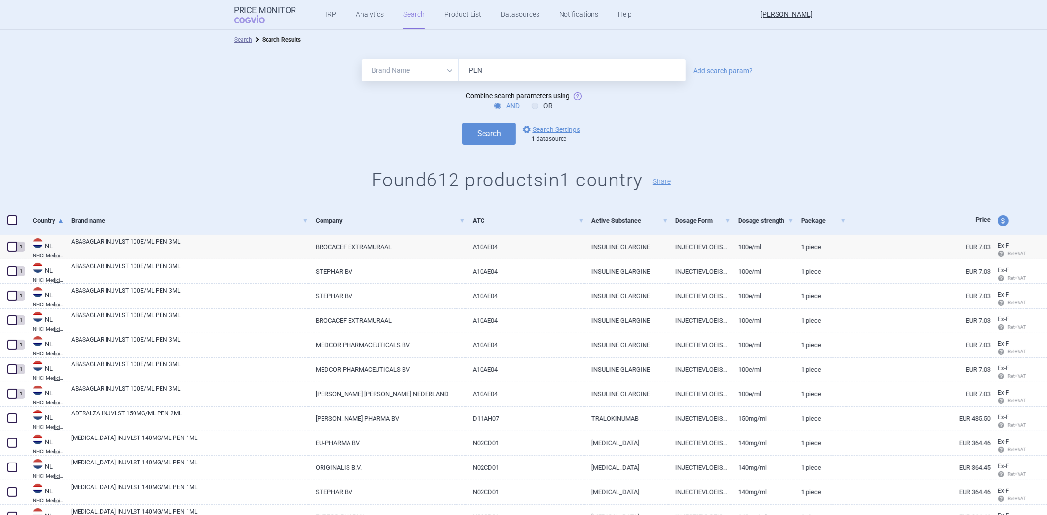
click at [473, 80] on input "PEN" at bounding box center [572, 70] width 227 height 22
click at [474, 77] on input "PEN" at bounding box center [572, 70] width 227 height 22
click at [462, 123] on button "Search" at bounding box center [488, 134] width 53 height 22
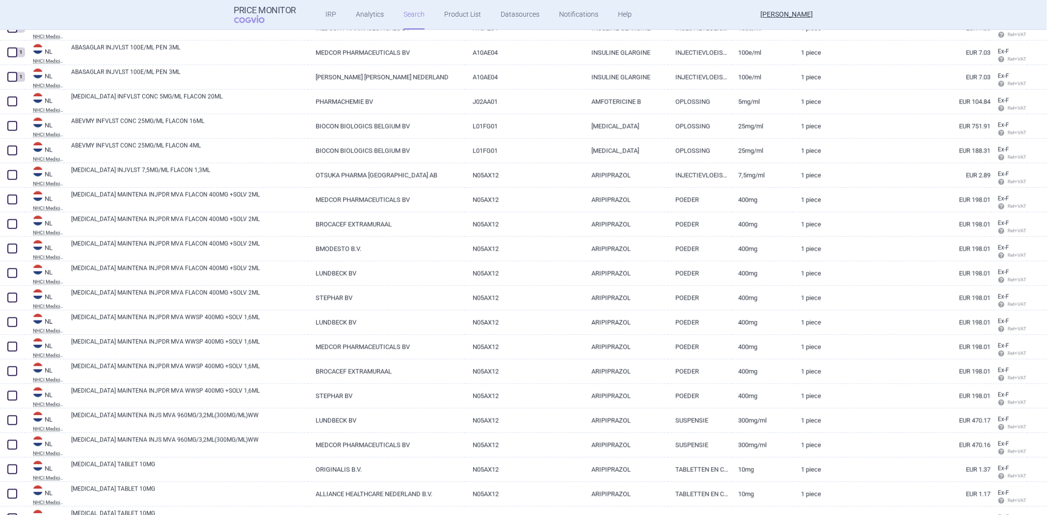
scroll to position [1145, 0]
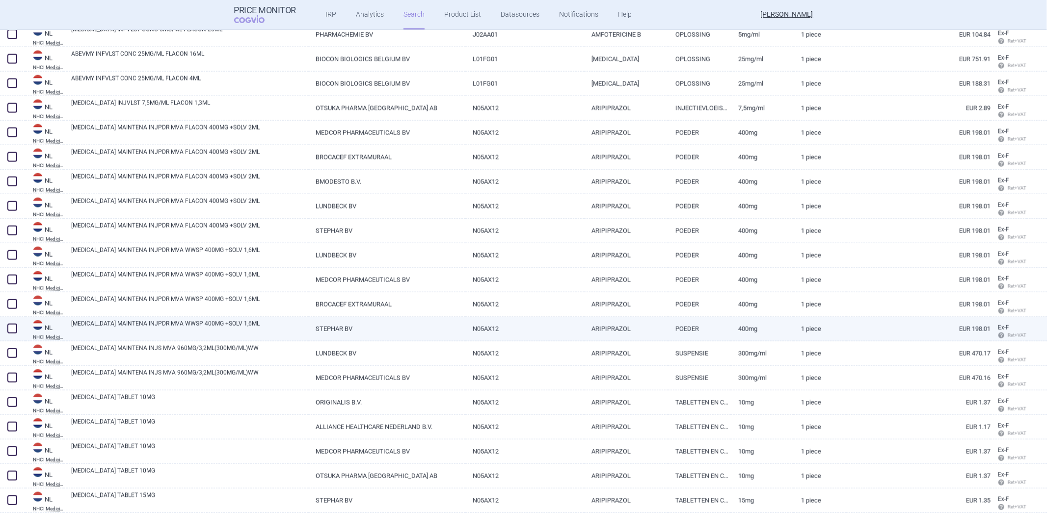
click at [210, 329] on link "[MEDICAL_DATA] MAINTENA INJPDR MVA WWSP 400MG +SOLV 1,6ML" at bounding box center [189, 328] width 237 height 18
select select "EUR"
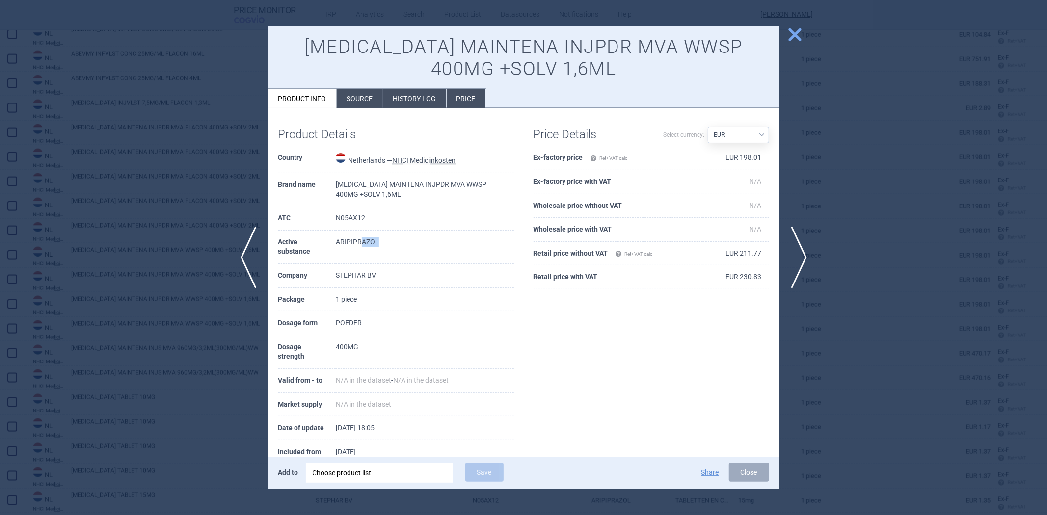
drag, startPoint x: 378, startPoint y: 249, endPoint x: 387, endPoint y: 246, distance: 9.0
click at [387, 246] on td "ARIPIPRAZOL" at bounding box center [425, 247] width 178 height 33
click at [420, 267] on td "STEPHAR BV" at bounding box center [425, 276] width 178 height 24
click at [361, 95] on li "Source" at bounding box center [360, 98] width 46 height 19
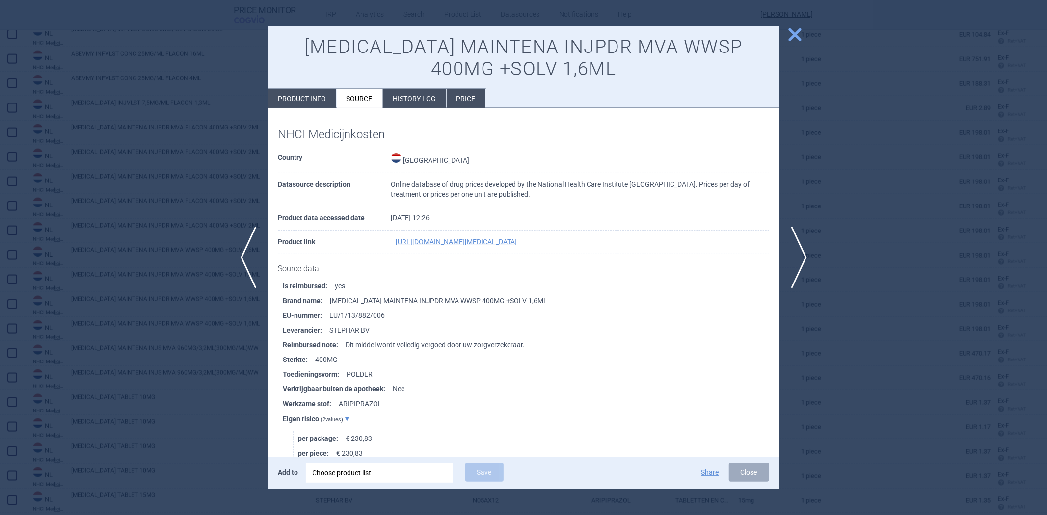
scroll to position [54, 0]
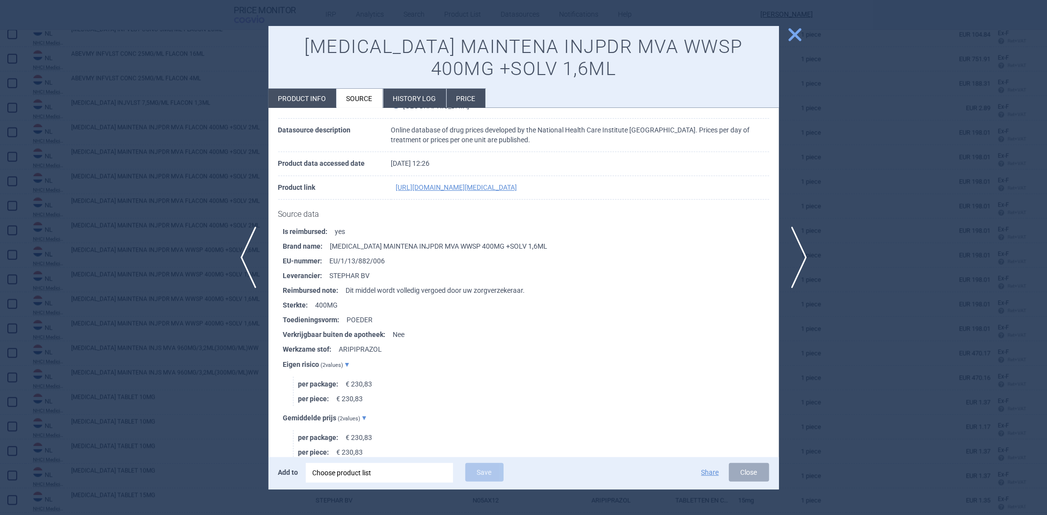
click at [361, 327] on li "Toedieningsvorm : POEDER" at bounding box center [531, 320] width 496 height 15
click at [439, 339] on li "Verkrijgbaar buiten de apotheek : Nee" at bounding box center [531, 334] width 496 height 15
click at [355, 327] on li "Toedieningsvorm : POEDER" at bounding box center [531, 320] width 496 height 15
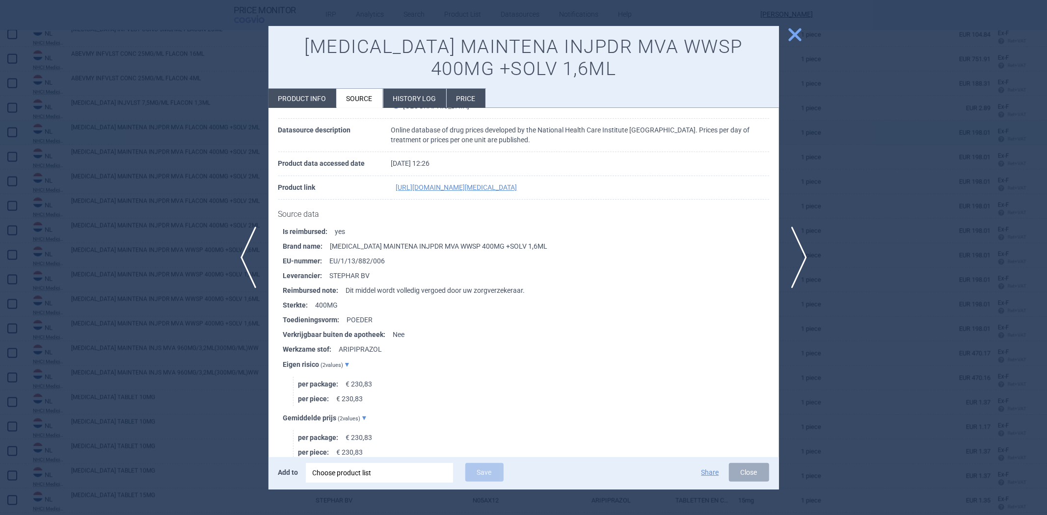
drag, startPoint x: 161, startPoint y: 145, endPoint x: 165, endPoint y: 141, distance: 5.6
click at [161, 145] on div at bounding box center [523, 257] width 1047 height 515
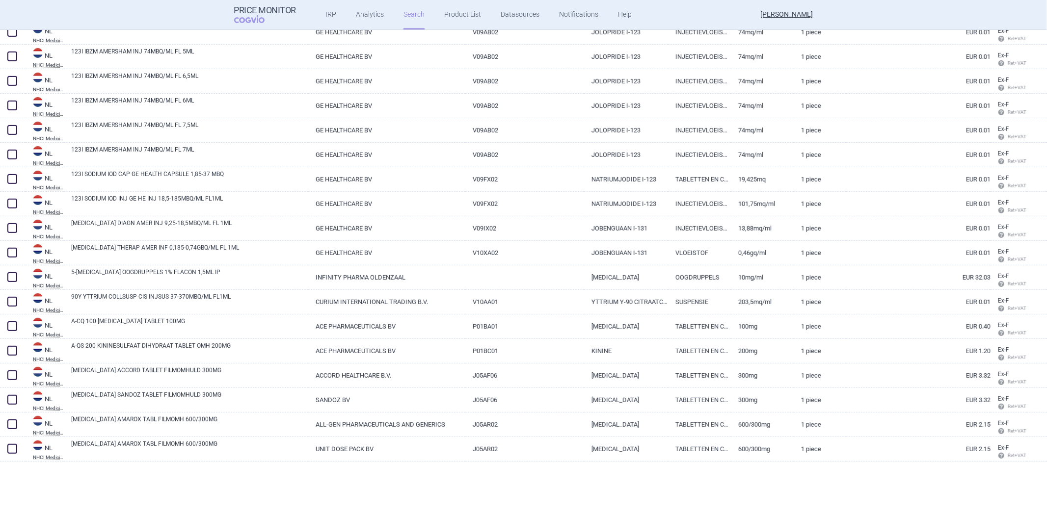
scroll to position [54, 0]
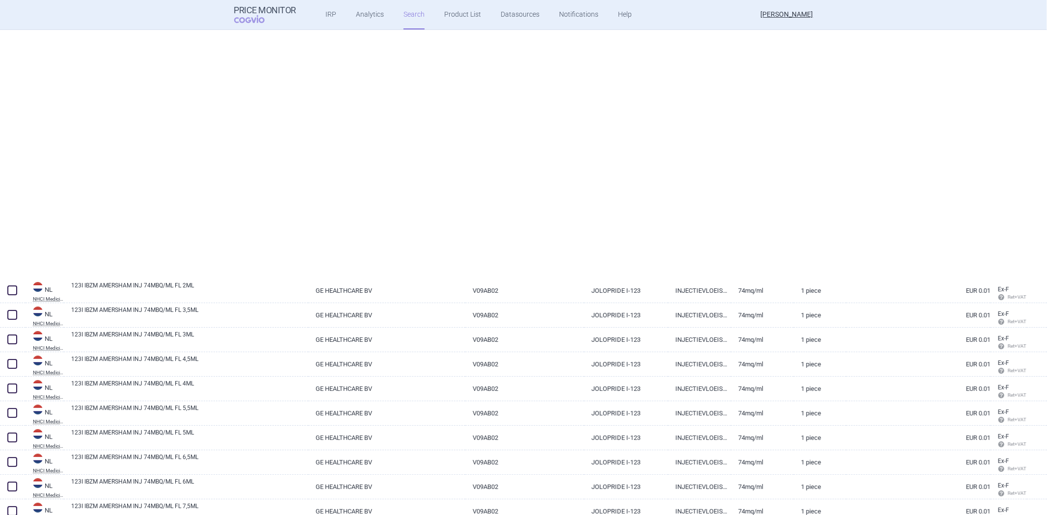
select select "brandName"
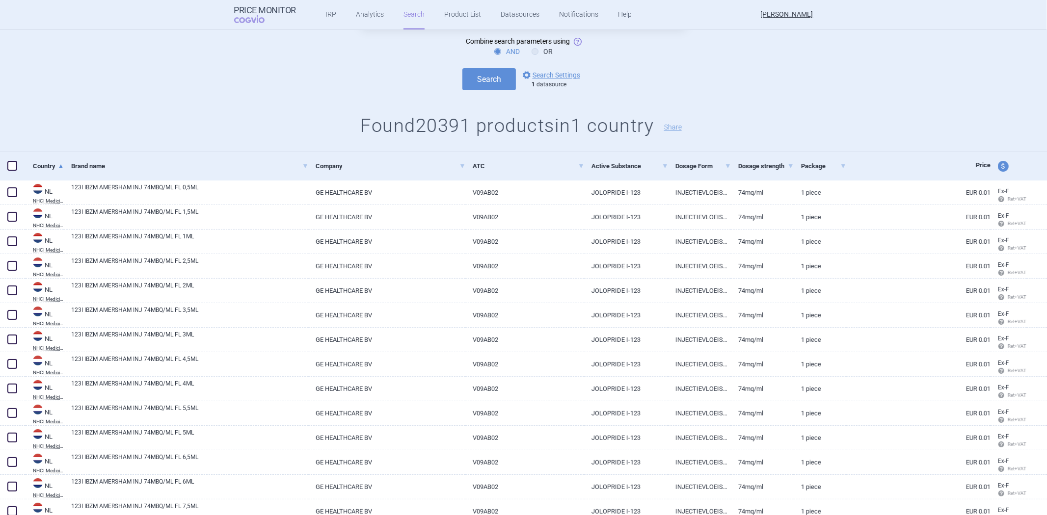
scroll to position [0, 0]
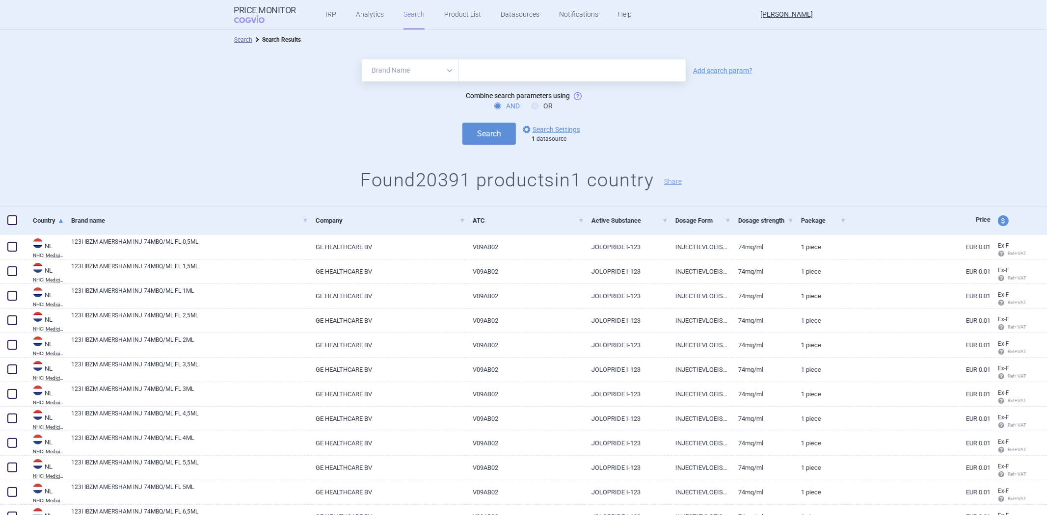
click at [529, 75] on input "text" at bounding box center [572, 70] width 227 height 22
paste input "POEDER"
click at [477, 137] on button "Search" at bounding box center [488, 134] width 53 height 22
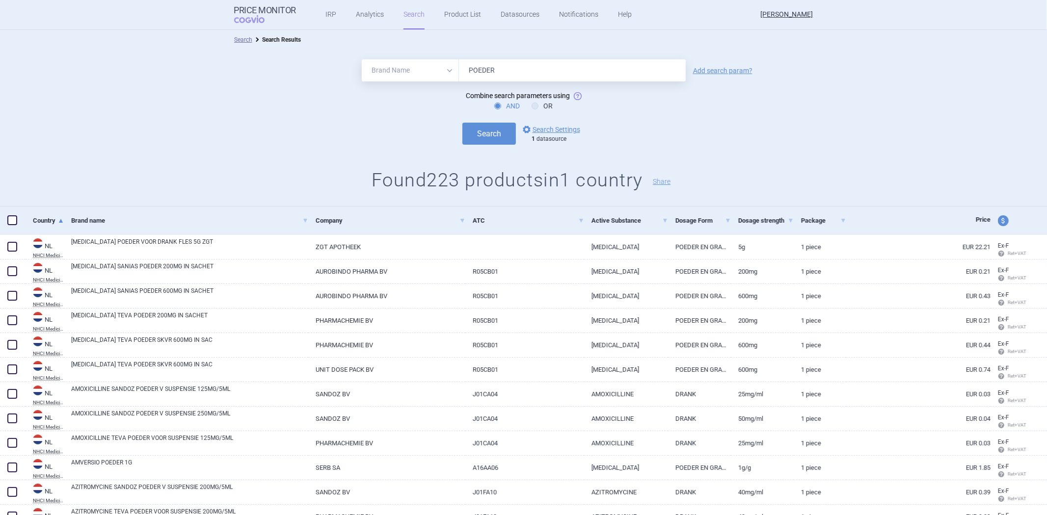
click at [514, 66] on input "POEDER" at bounding box center [572, 70] width 227 height 22
type input "POEDER"
click at [478, 135] on button "Search" at bounding box center [488, 134] width 53 height 22
click at [470, 143] on button "Search" at bounding box center [488, 134] width 53 height 22
click at [432, 80] on form "All Brand Name ATC Company Active Substance Country Newer than POEDER Add searc…" at bounding box center [523, 101] width 1047 height 85
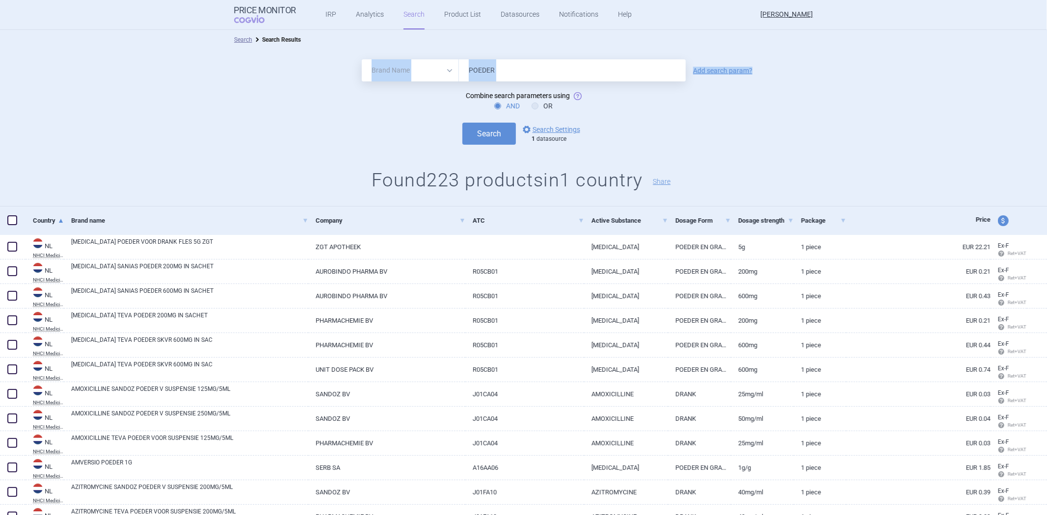
click at [437, 75] on select "All Brand Name ATC Company Active Substance Country Newer than" at bounding box center [410, 70] width 97 height 22
click at [362, 59] on select "All Brand Name ATC Company Active Substance Country Newer than" at bounding box center [410, 70] width 97 height 22
click at [486, 150] on div "All Brand Name ATC Company Active Substance Country Newer than POEDER Add searc…" at bounding box center [523, 128] width 1047 height 157
click at [496, 142] on button "Search" at bounding box center [488, 134] width 53 height 22
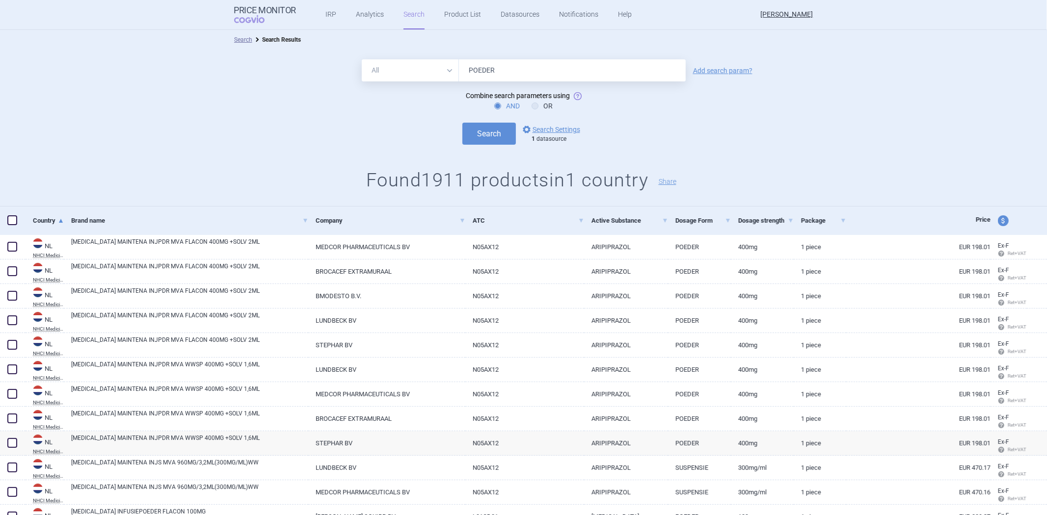
click at [417, 73] on select "All Brand Name ATC Company Active Substance Country Newer than" at bounding box center [410, 70] width 97 height 22
select select "brandName"
click at [362, 59] on select "All Brand Name ATC Company Active Substance Country Newer than" at bounding box center [410, 70] width 97 height 22
click at [484, 158] on div "All Brand Name ATC Company Active Substance Country Newer than POEDER Add searc…" at bounding box center [523, 128] width 1047 height 157
click at [488, 138] on button "Search" at bounding box center [488, 134] width 53 height 22
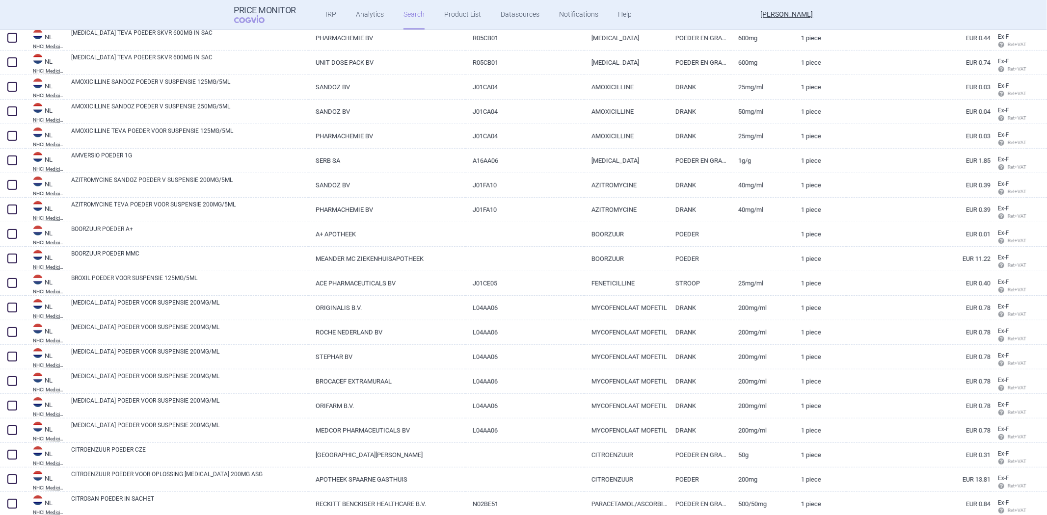
scroll to position [327, 0]
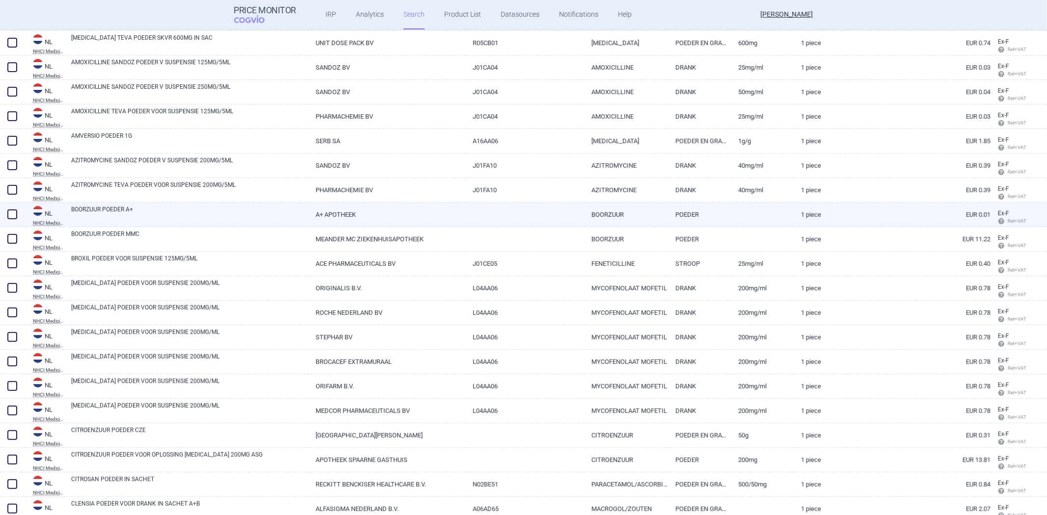
click at [236, 225] on div "BOORZUUR POEDER A+" at bounding box center [186, 215] width 244 height 25
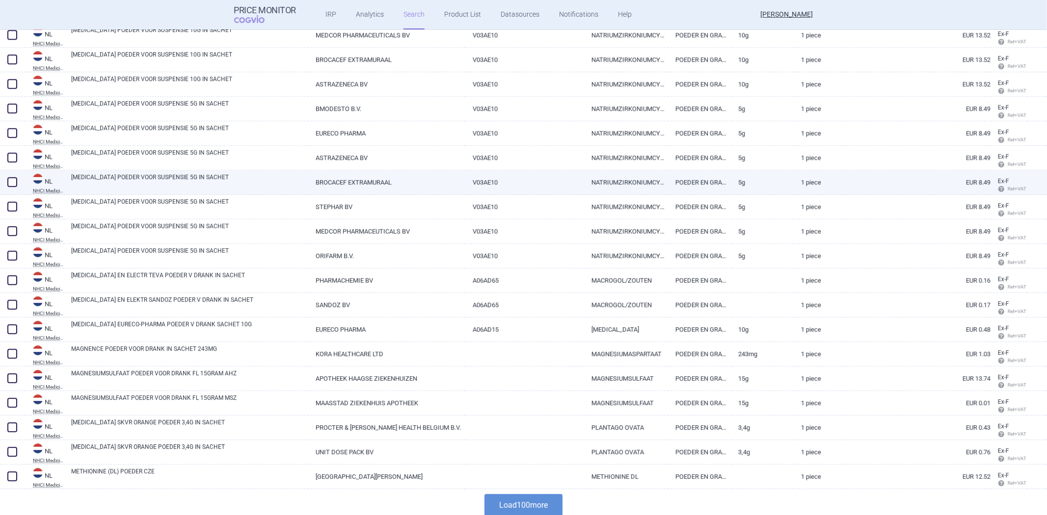
scroll to position [2205, 0]
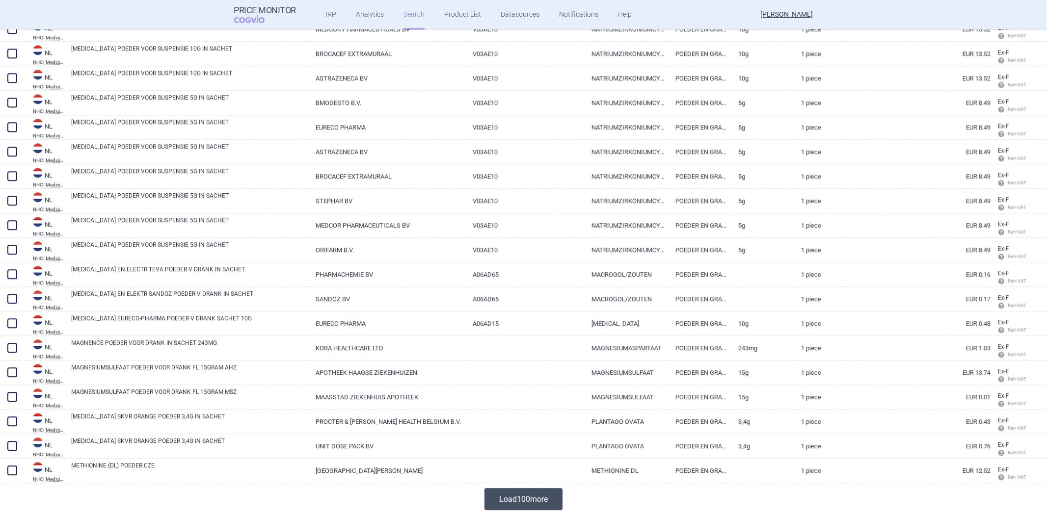
click at [498, 500] on button "Load 100 more" at bounding box center [523, 499] width 78 height 22
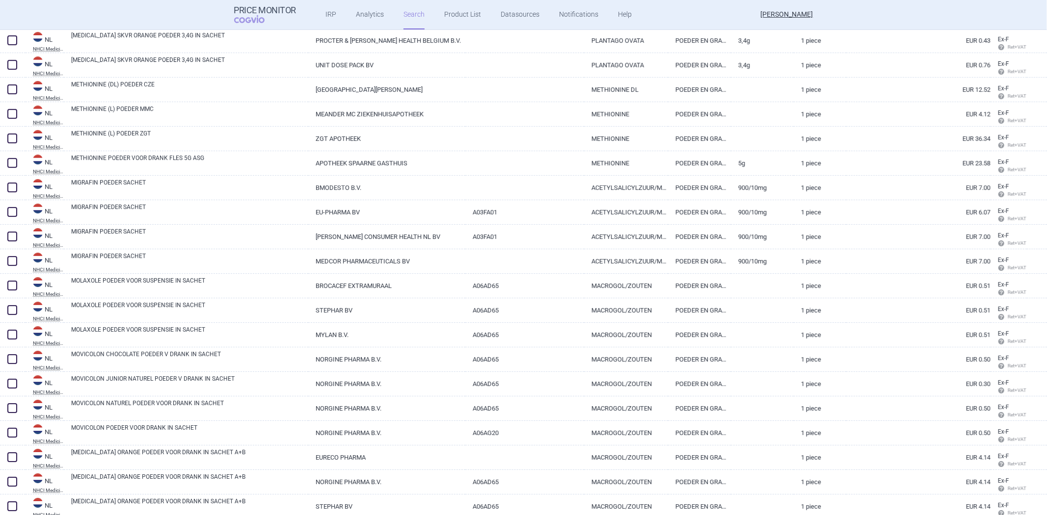
scroll to position [2587, 0]
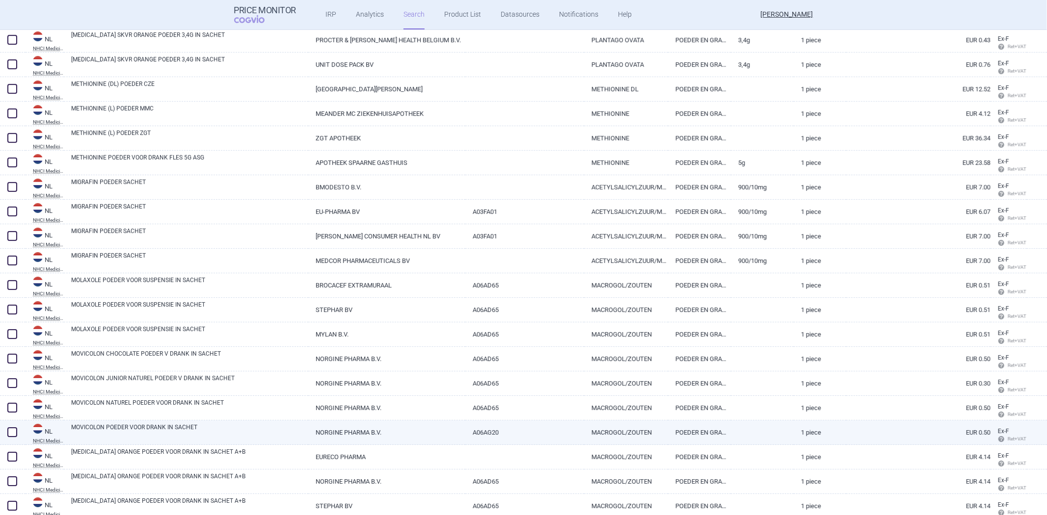
click at [162, 428] on link "MOVICOLON POEDER VOOR DRANK IN SACHET" at bounding box center [189, 432] width 237 height 18
select select "EUR"
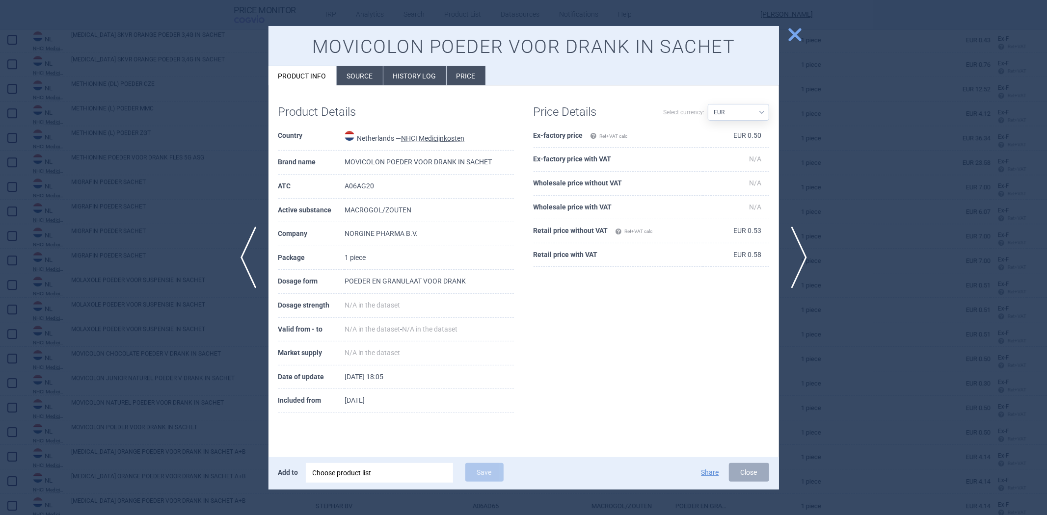
click at [363, 84] on li "Source" at bounding box center [360, 75] width 46 height 19
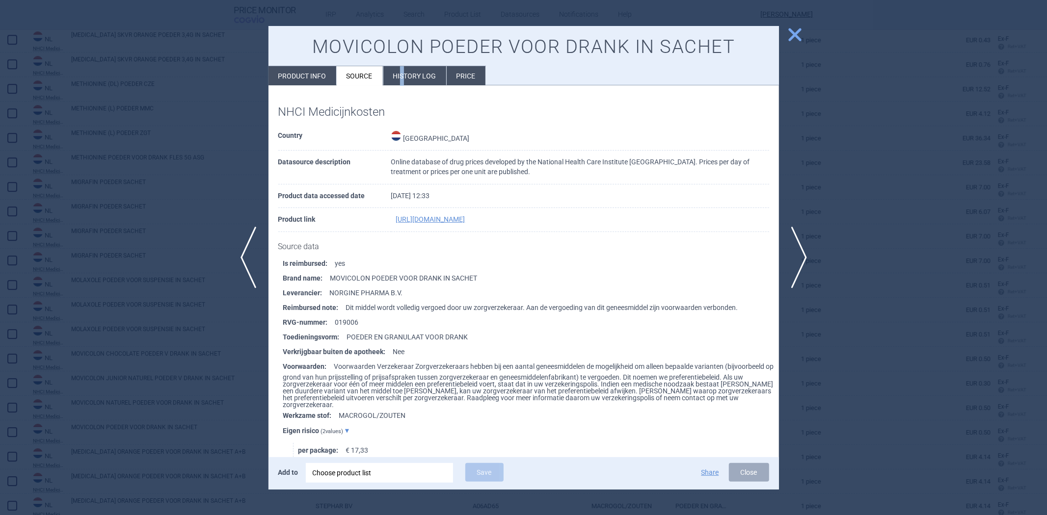
click at [401, 74] on li "History log" at bounding box center [414, 75] width 63 height 19
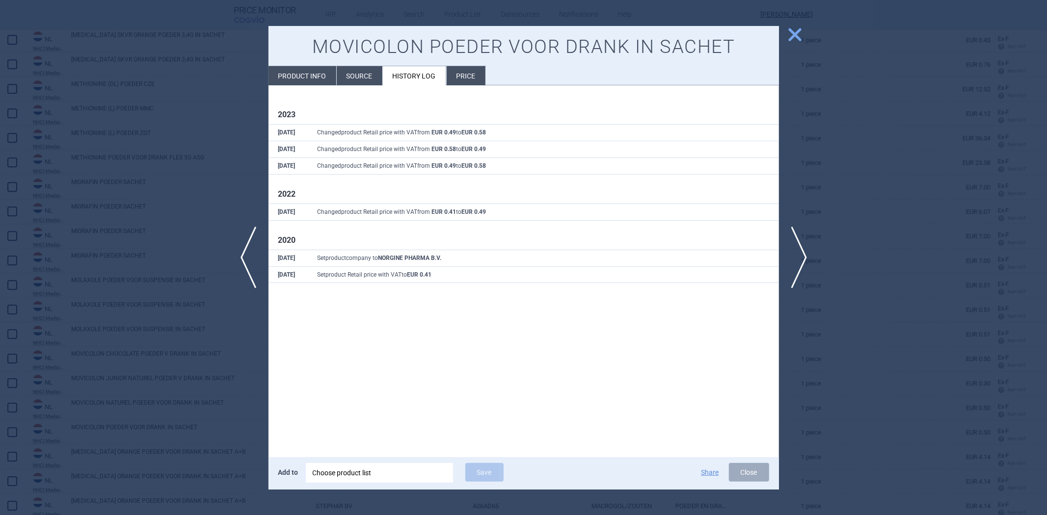
click at [356, 76] on li "Source" at bounding box center [360, 75] width 46 height 19
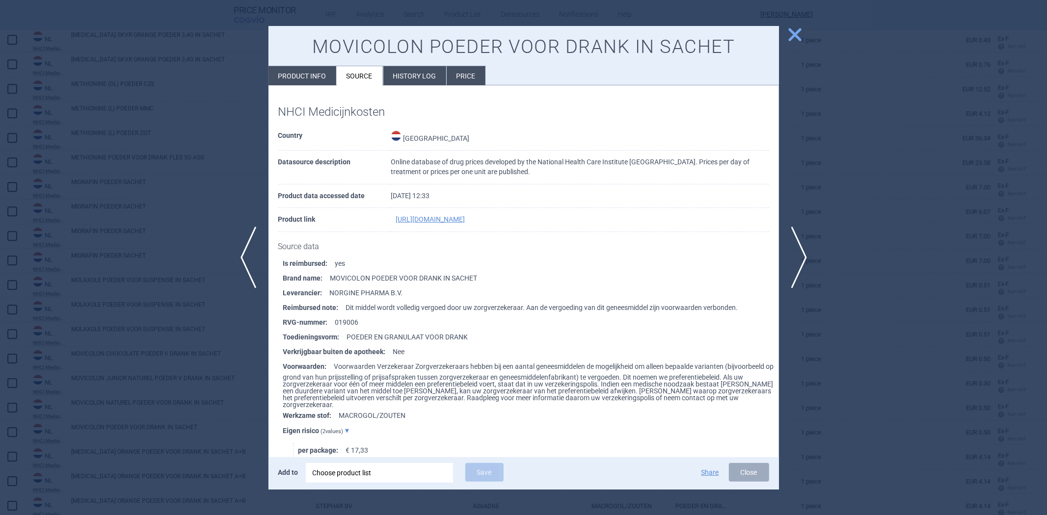
scroll to position [109, 0]
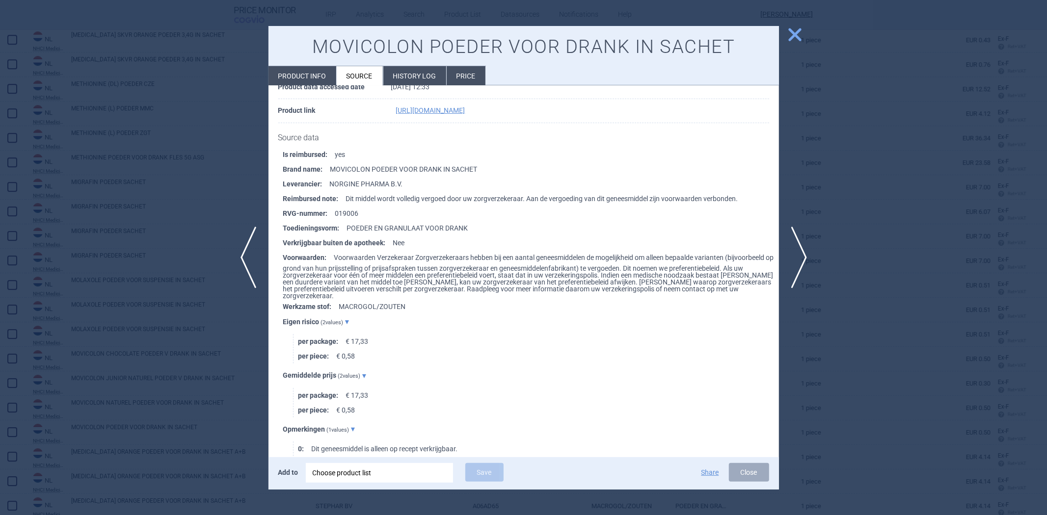
click at [454, 230] on li "Toedieningsvorm : POEDER EN GRANULAAT VOOR DRANK" at bounding box center [531, 228] width 496 height 15
click at [223, 53] on div at bounding box center [523, 257] width 1047 height 515
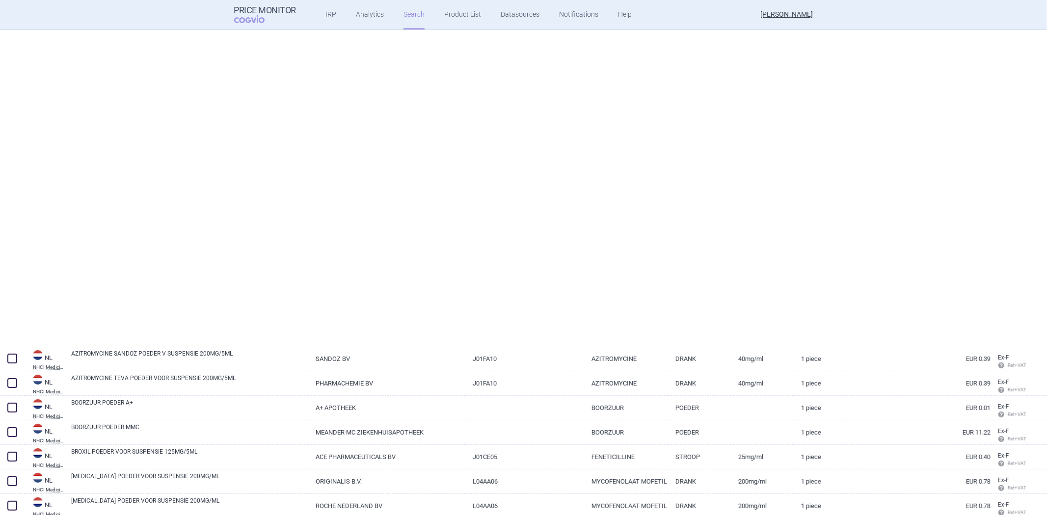
select select "brandName"
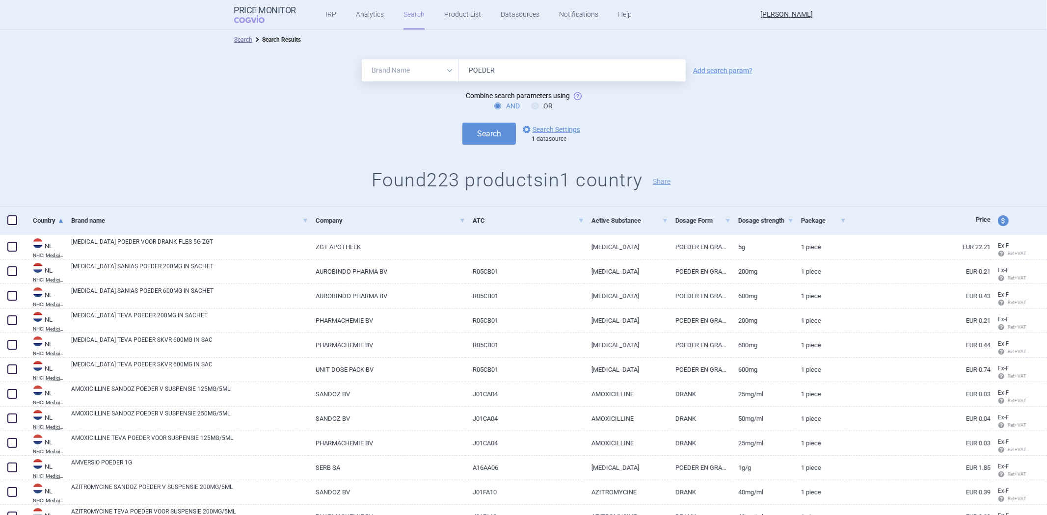
click at [481, 62] on input "POEDER" at bounding box center [572, 70] width 227 height 22
paste input "DRANK"
type input "DRANK"
click at [481, 140] on button "Search" at bounding box center [488, 134] width 53 height 22
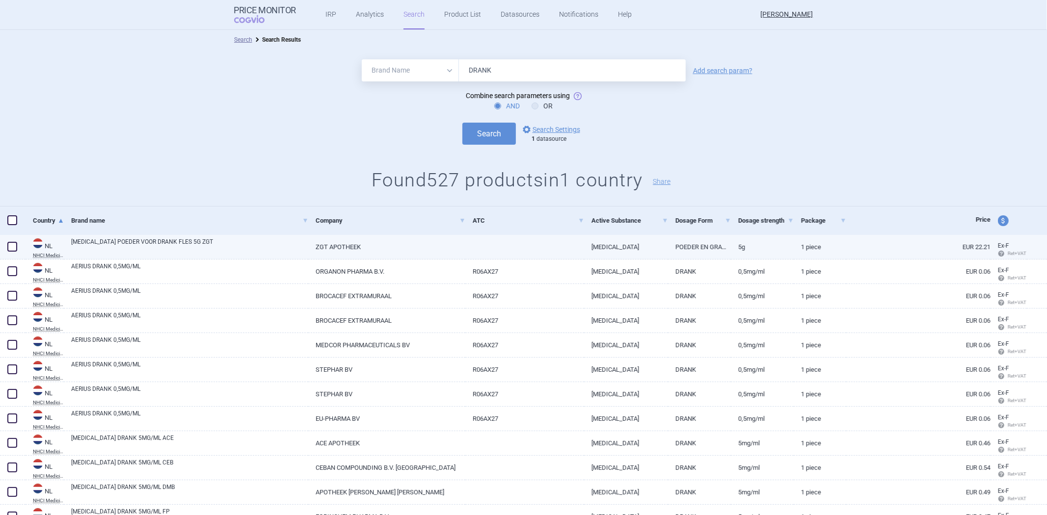
click at [526, 242] on link at bounding box center [524, 244] width 119 height 18
select select "EUR"
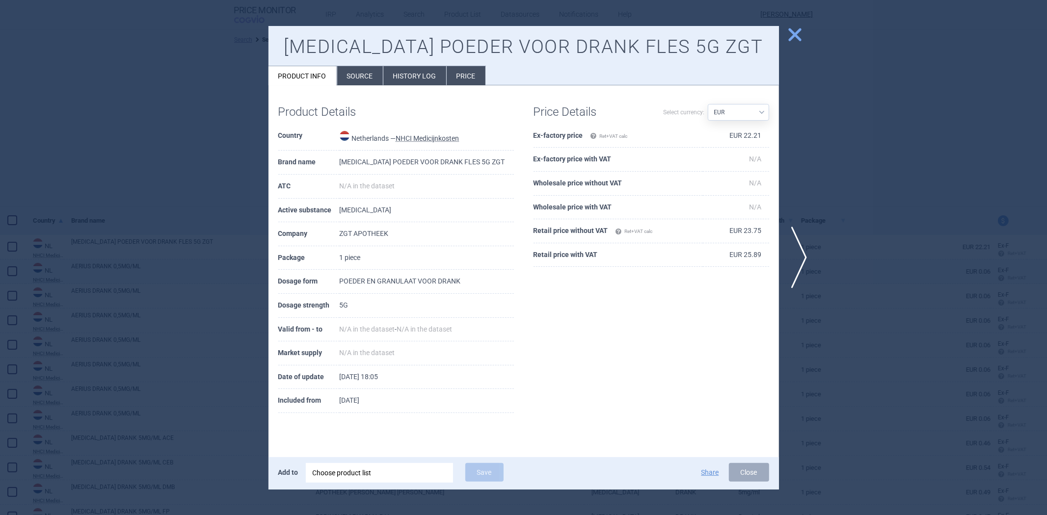
drag, startPoint x: 231, startPoint y: 277, endPoint x: 248, endPoint y: 274, distance: 17.9
click at [231, 275] on div at bounding box center [523, 257] width 1047 height 515
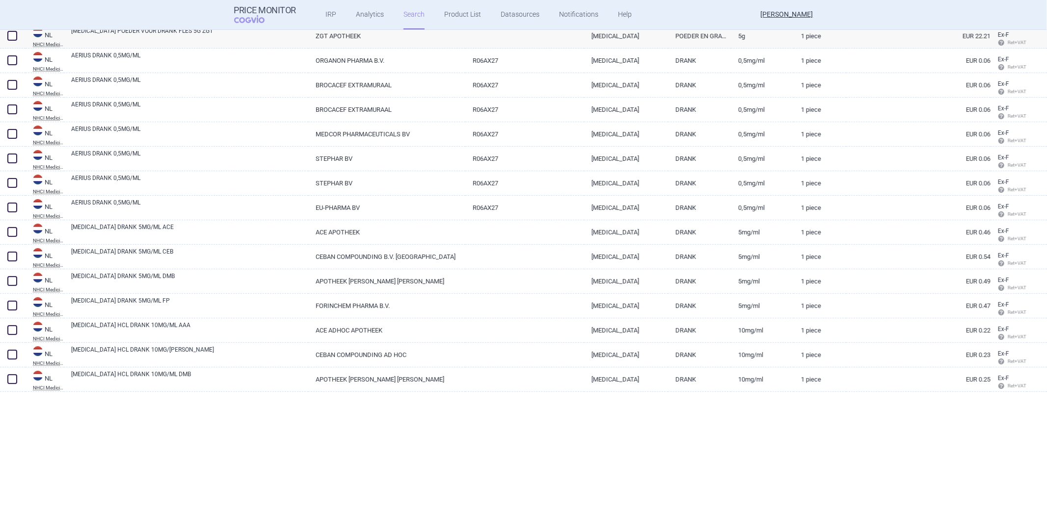
scroll to position [436, 0]
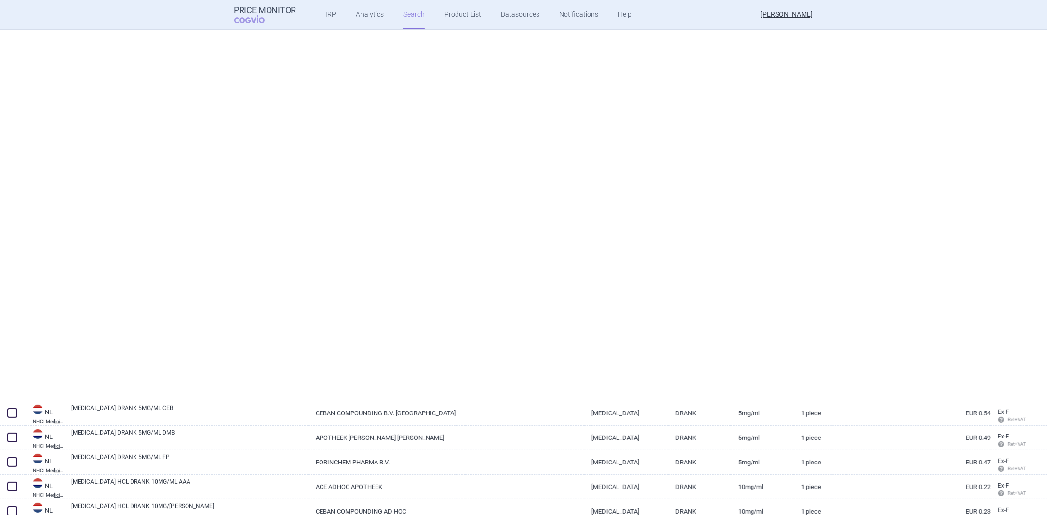
select select "brandName"
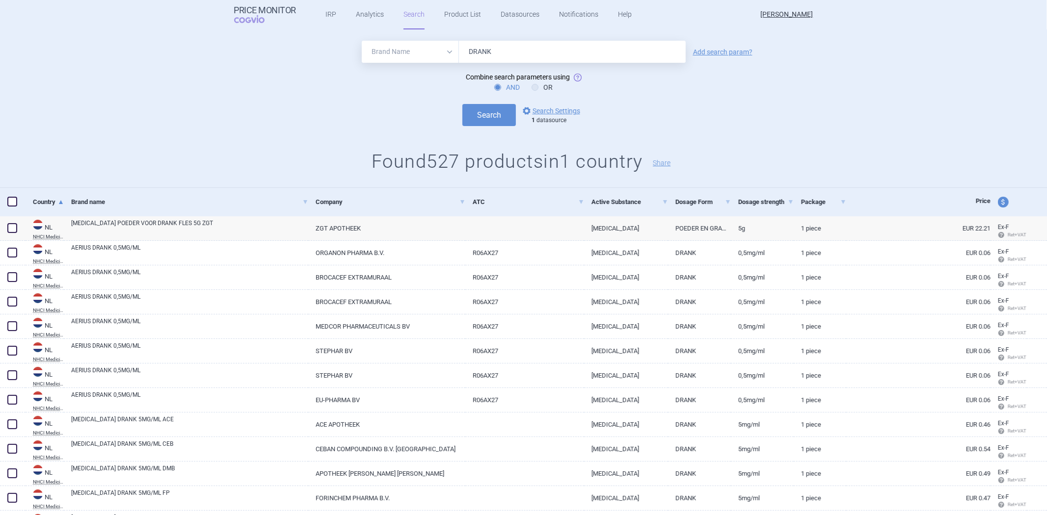
scroll to position [0, 0]
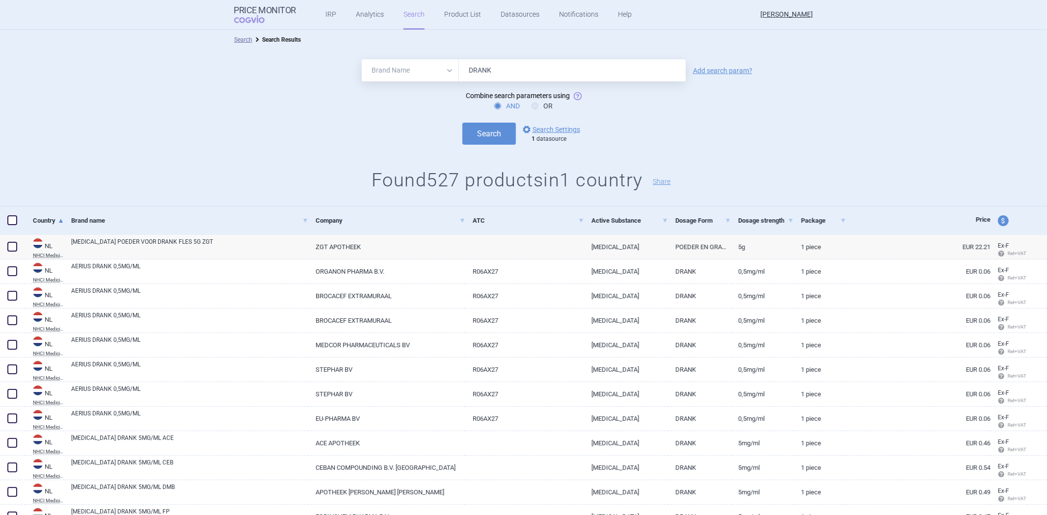
click at [550, 44] on ul "Search Search Results" at bounding box center [523, 40] width 579 height 10
click at [526, 71] on input "DRANK" at bounding box center [572, 70] width 227 height 22
click at [525, 73] on input "DRANK" at bounding box center [572, 70] width 227 height 22
click at [462, 123] on button "Search" at bounding box center [488, 134] width 53 height 22
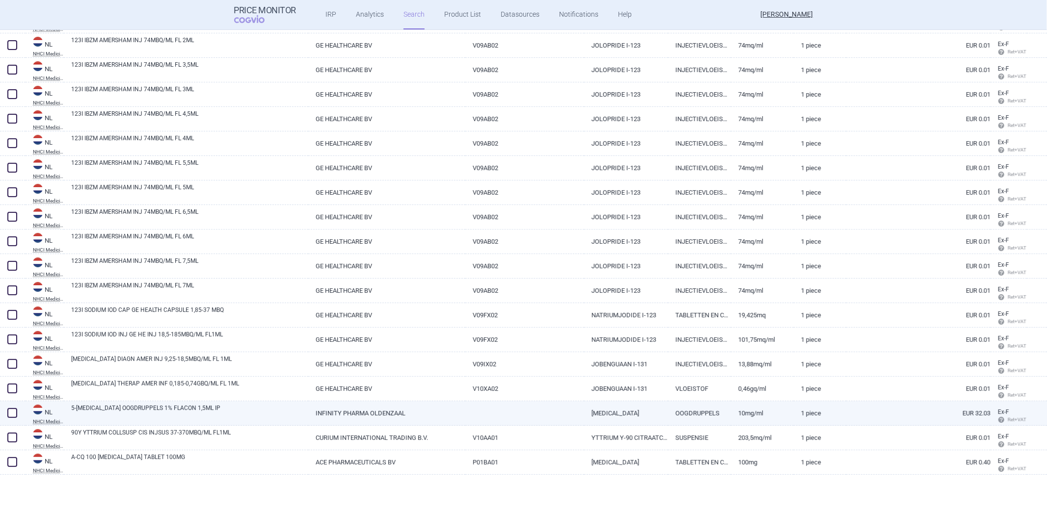
scroll to position [436, 0]
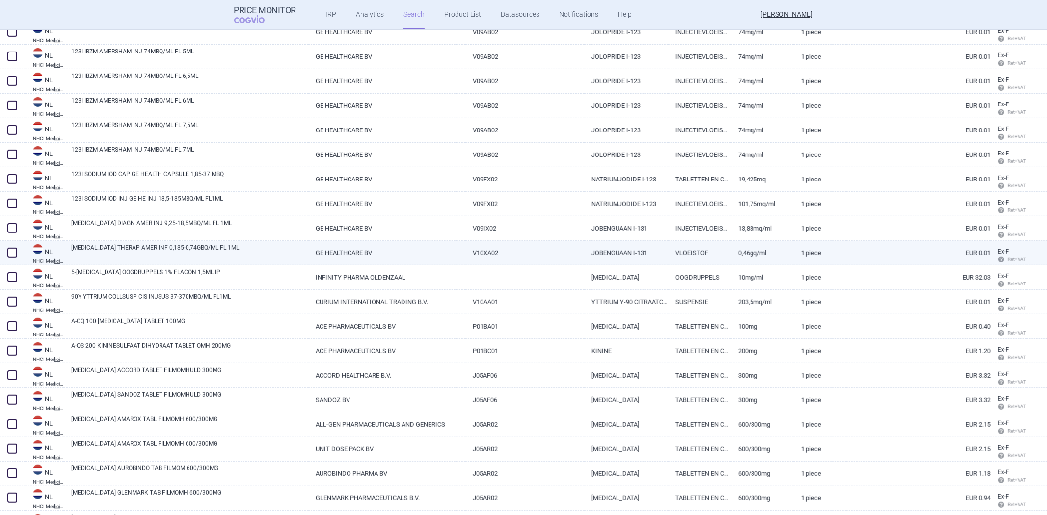
click at [139, 251] on link "[MEDICAL_DATA] THERAP AMER INF 0,185-0,74GBQ/ML FL 1ML" at bounding box center [189, 252] width 237 height 18
select select "EUR"
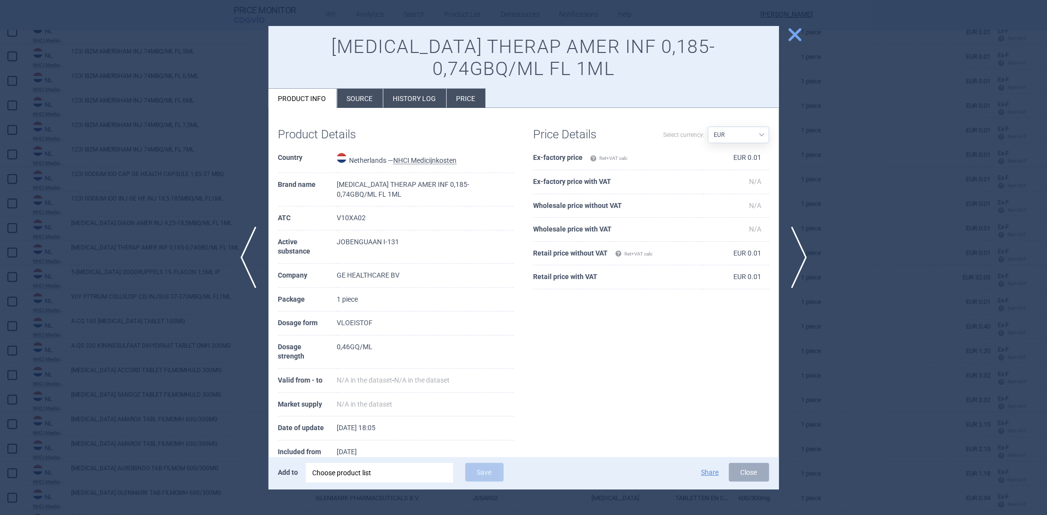
click at [179, 197] on div at bounding box center [523, 257] width 1047 height 515
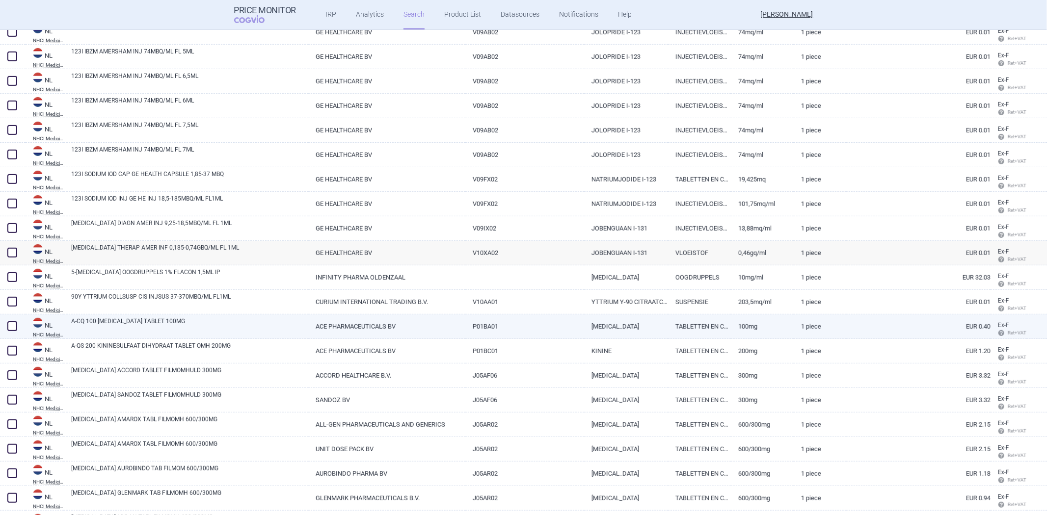
click at [143, 325] on link "A-CQ 100 [MEDICAL_DATA] TABLET 100MG" at bounding box center [189, 326] width 237 height 18
select select "EUR"
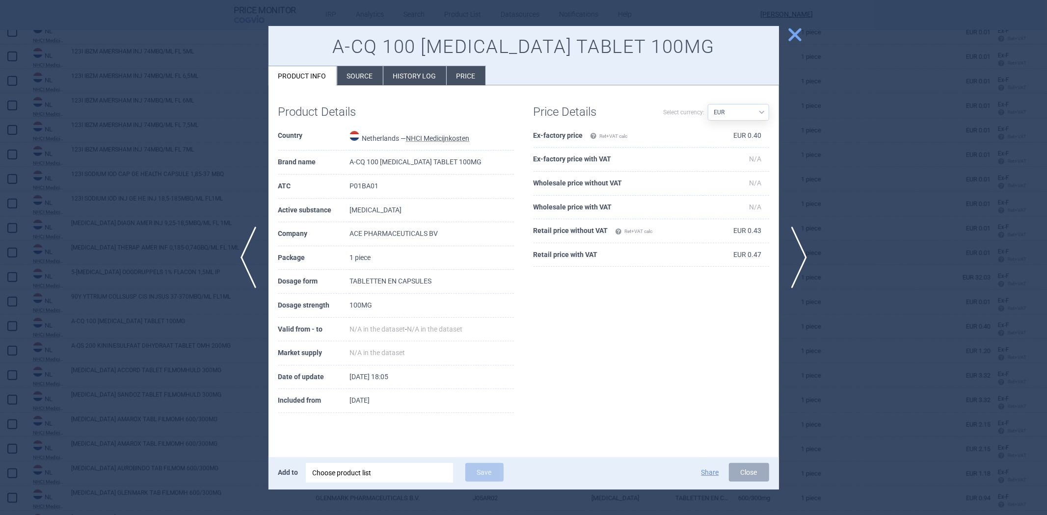
click at [443, 165] on td "A-CQ 100 [MEDICAL_DATA] TABLET 100MG" at bounding box center [431, 163] width 164 height 24
click at [416, 214] on td "[MEDICAL_DATA]" at bounding box center [431, 211] width 164 height 24
click at [369, 60] on div "A-CQ 100 [MEDICAL_DATA] TABLET 100MG Product info Source History log Price" at bounding box center [523, 56] width 510 height 60
click at [350, 81] on li "Source" at bounding box center [360, 75] width 46 height 19
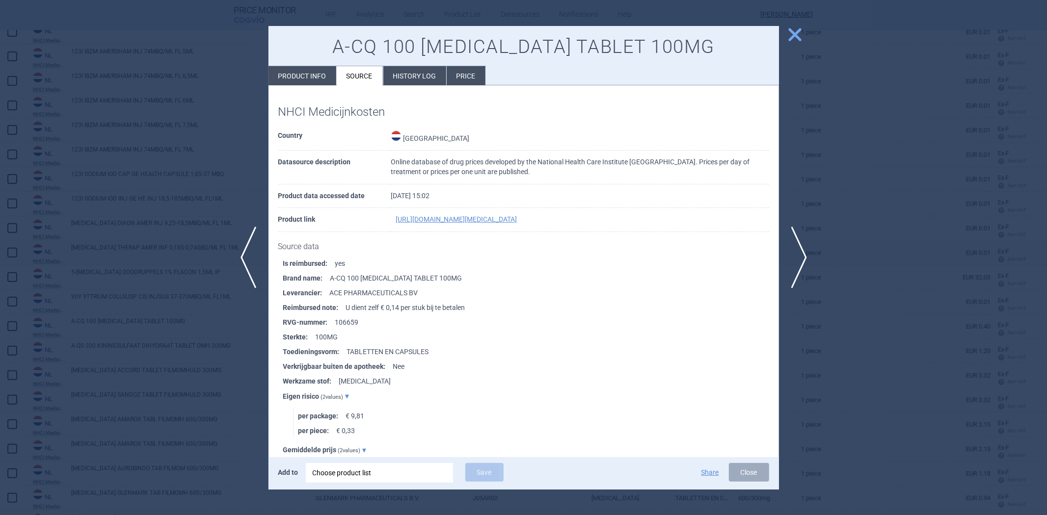
scroll to position [54, 0]
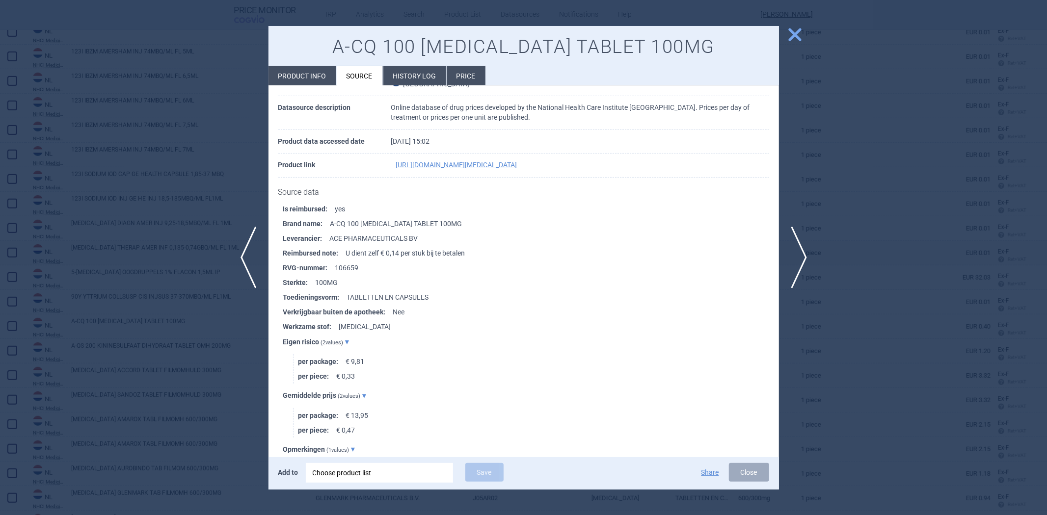
click at [195, 136] on div at bounding box center [523, 257] width 1047 height 515
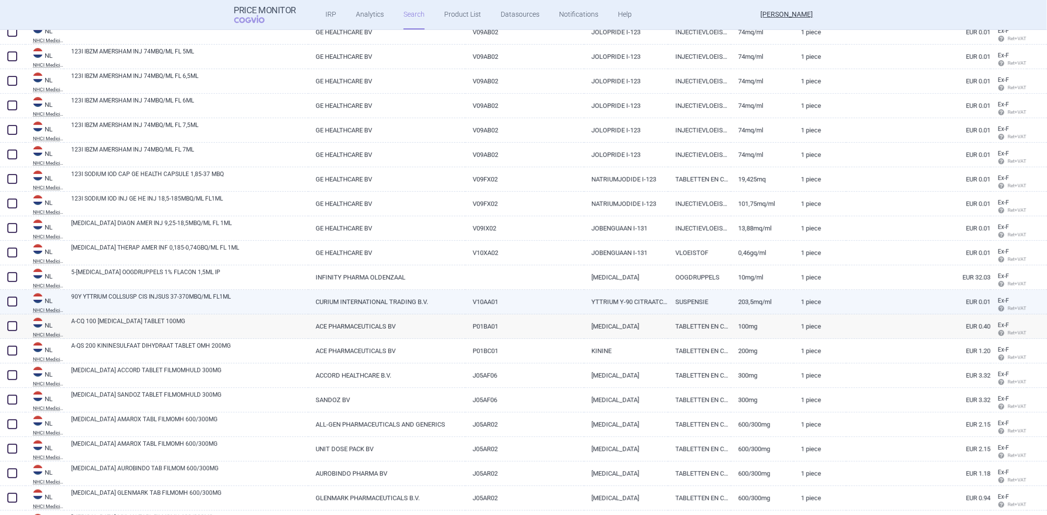
click at [669, 298] on link "SUSPENSIE" at bounding box center [699, 302] width 63 height 24
select select "EUR"
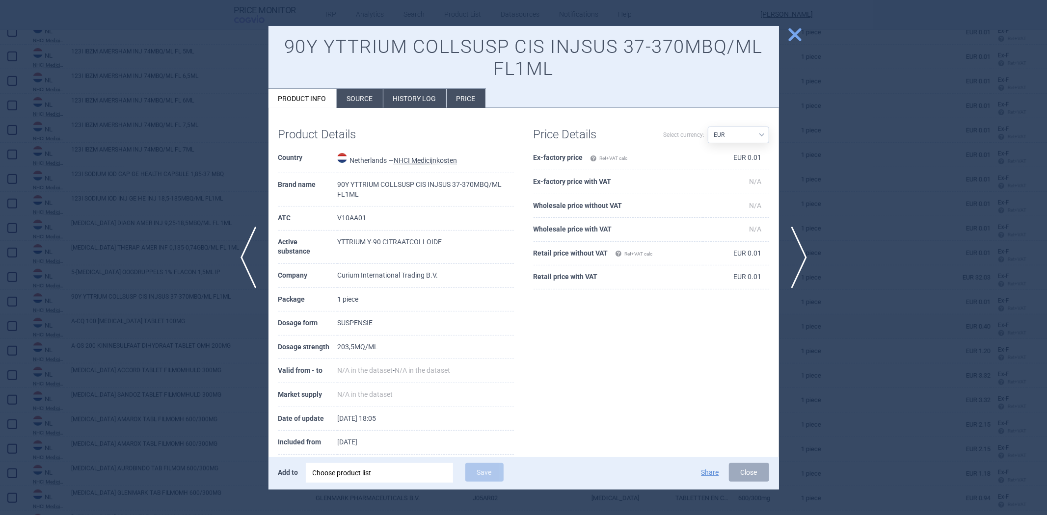
click at [347, 321] on td "SUSPENSIE" at bounding box center [425, 324] width 176 height 24
click at [425, 184] on td "90Y YTTRIUM COLLSUSP CIS INJSUS 37-370MBQ/ML FL1ML" at bounding box center [425, 189] width 176 height 33
click at [436, 183] on td "90Y YTTRIUM COLLSUSP CIS INJSUS 37-370MBQ/ML FL1ML" at bounding box center [425, 189] width 176 height 33
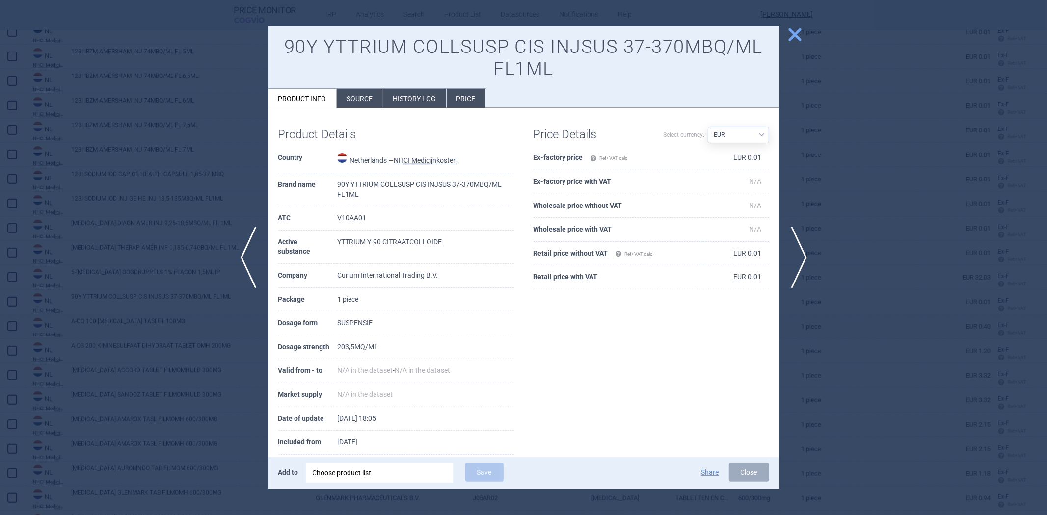
click at [204, 185] on div at bounding box center [523, 257] width 1047 height 515
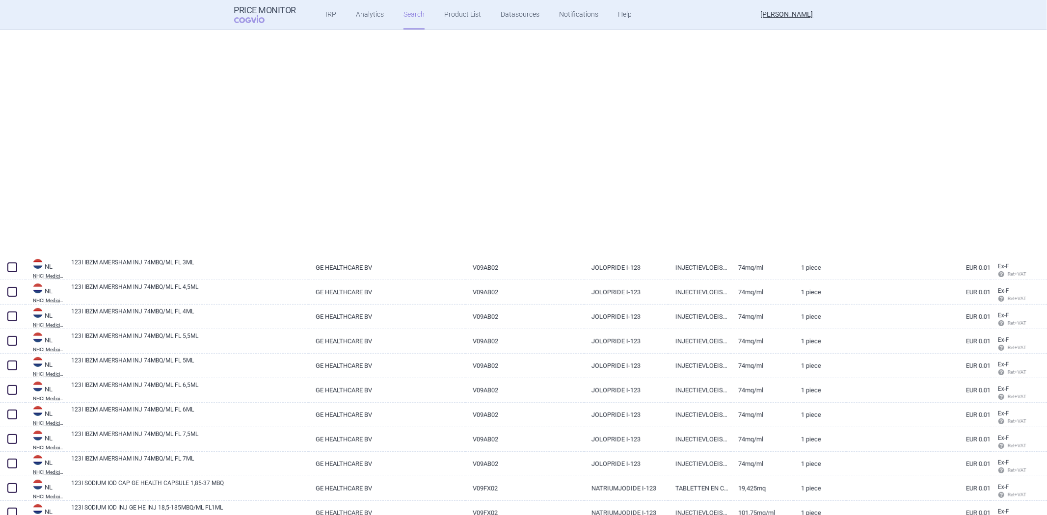
select select "brandName"
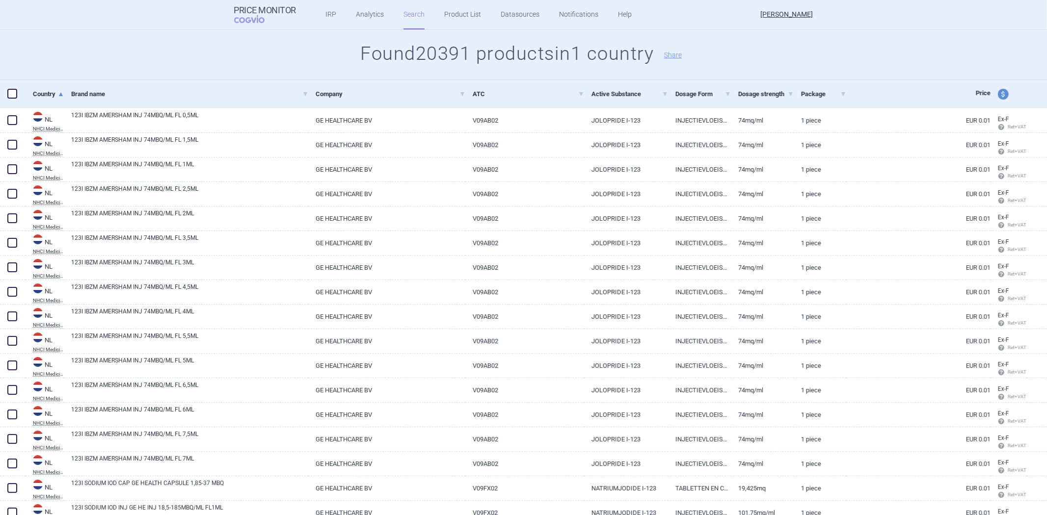
scroll to position [109, 0]
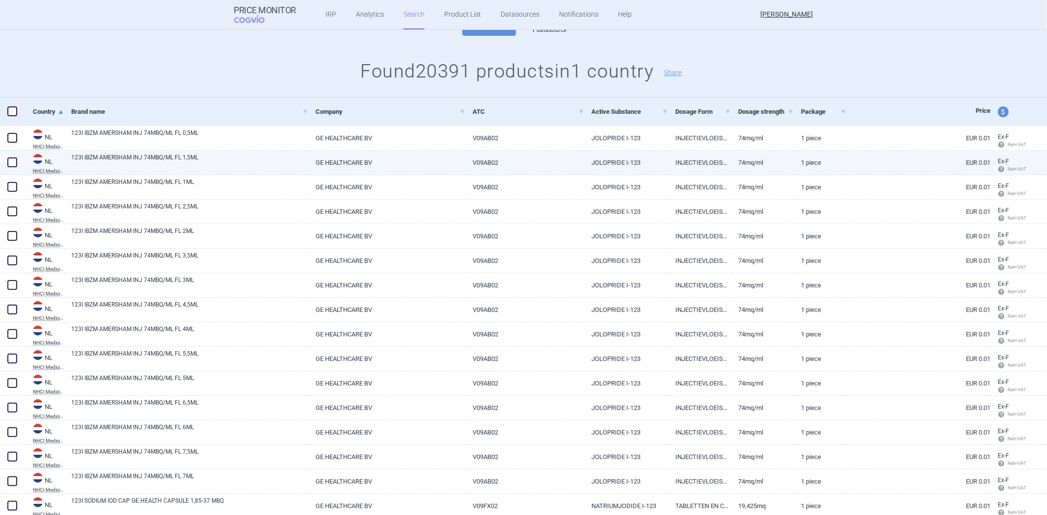
click at [677, 161] on link "INJECTIEVLOEISTOF" at bounding box center [699, 163] width 63 height 24
select select "EUR"
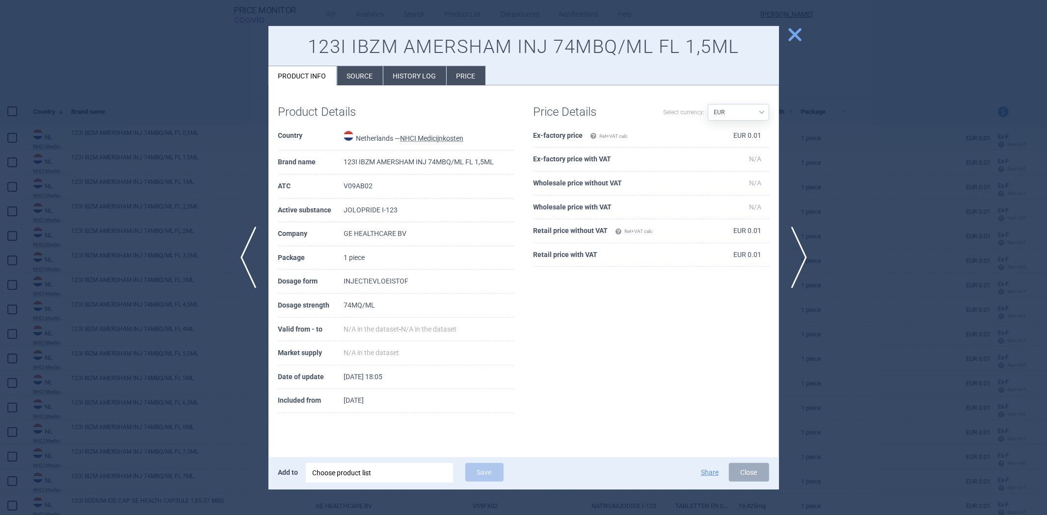
click at [66, 128] on div at bounding box center [523, 257] width 1047 height 515
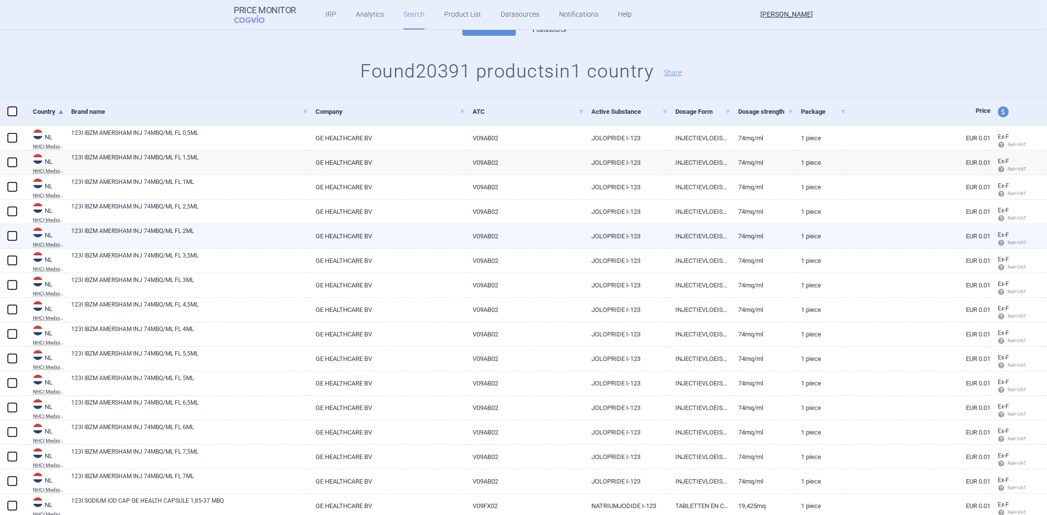
click at [681, 248] on link "INJECTIEVLOEISTOF" at bounding box center [699, 236] width 63 height 24
select select "EUR"
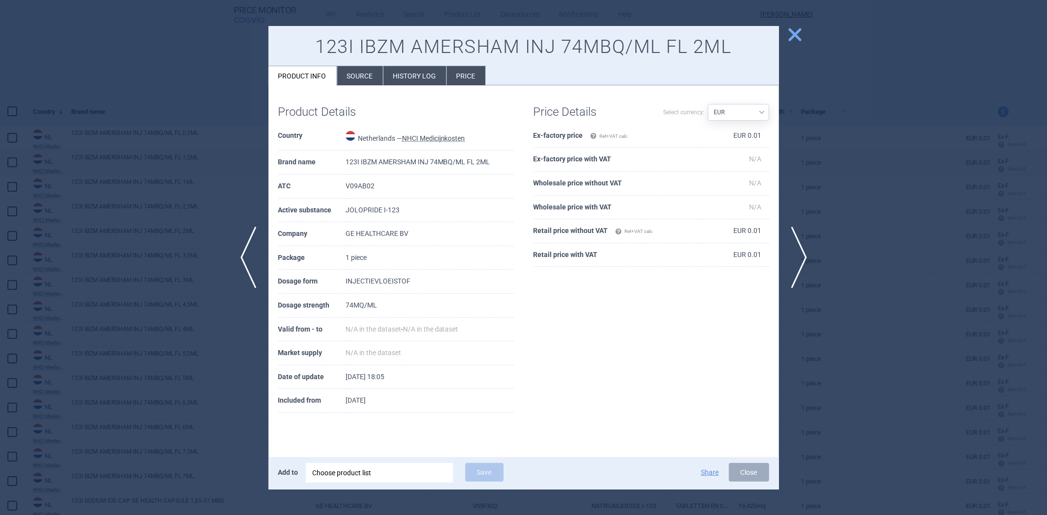
click at [369, 288] on td "INJECTIEVLOEISTOF" at bounding box center [429, 282] width 168 height 24
click at [162, 202] on div at bounding box center [523, 257] width 1047 height 515
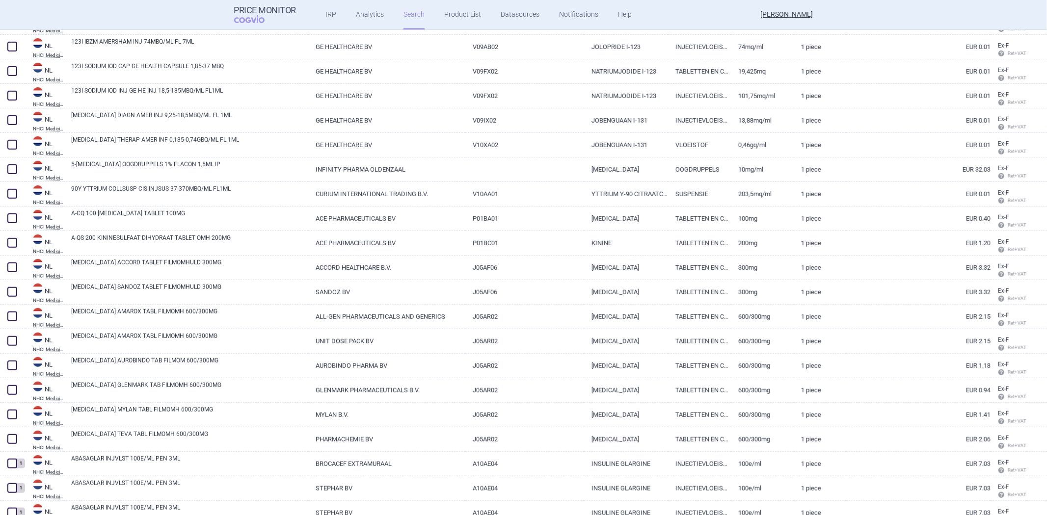
scroll to position [545, 0]
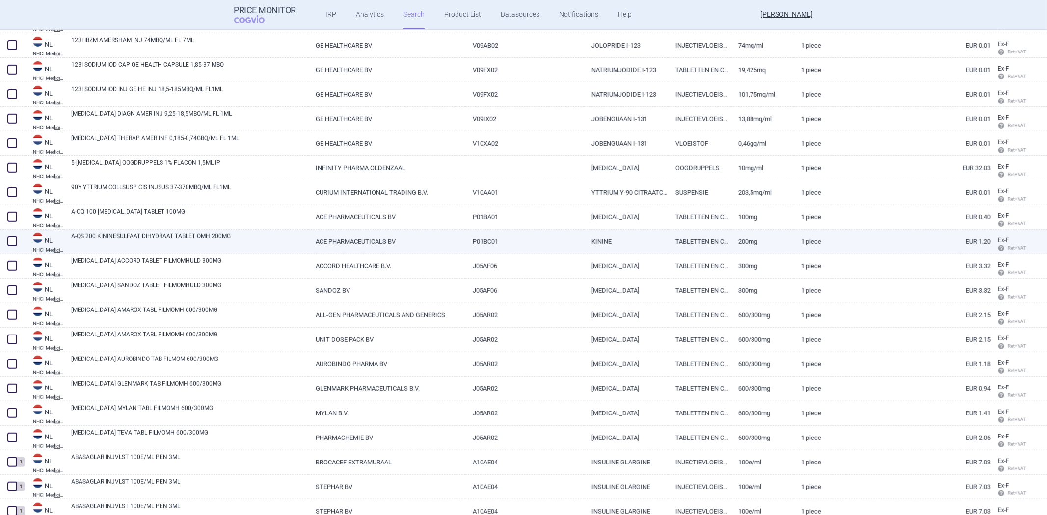
click at [157, 239] on link "A-QS 200 KININESULFAAT DIHYDRAAT TABLET OMH 200MG" at bounding box center [189, 241] width 237 height 18
select select "EUR"
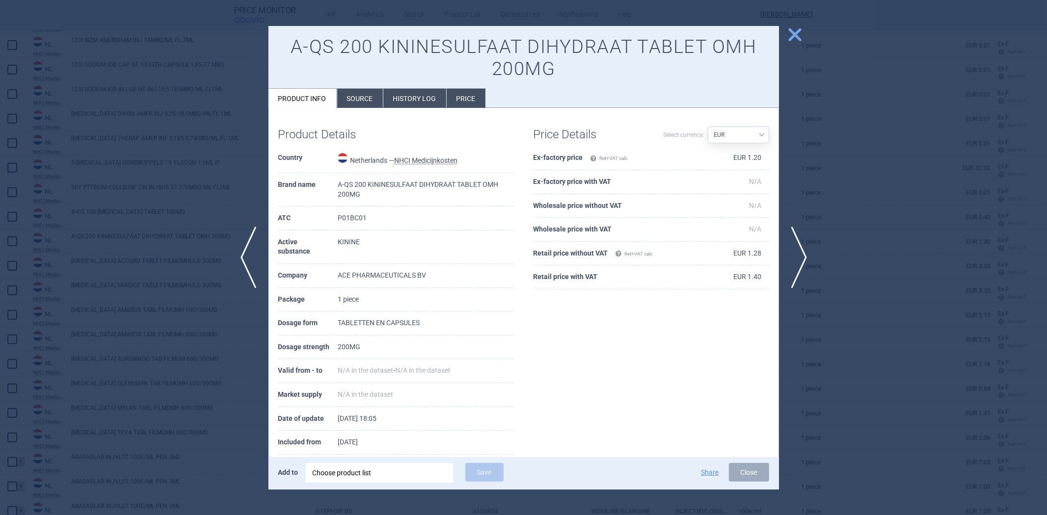
click at [467, 183] on td "A-QS 200 KININESULFAAT DIHYDRAAT TABLET OMH 200MG" at bounding box center [426, 189] width 176 height 33
click at [796, 35] on span "close" at bounding box center [794, 34] width 17 height 17
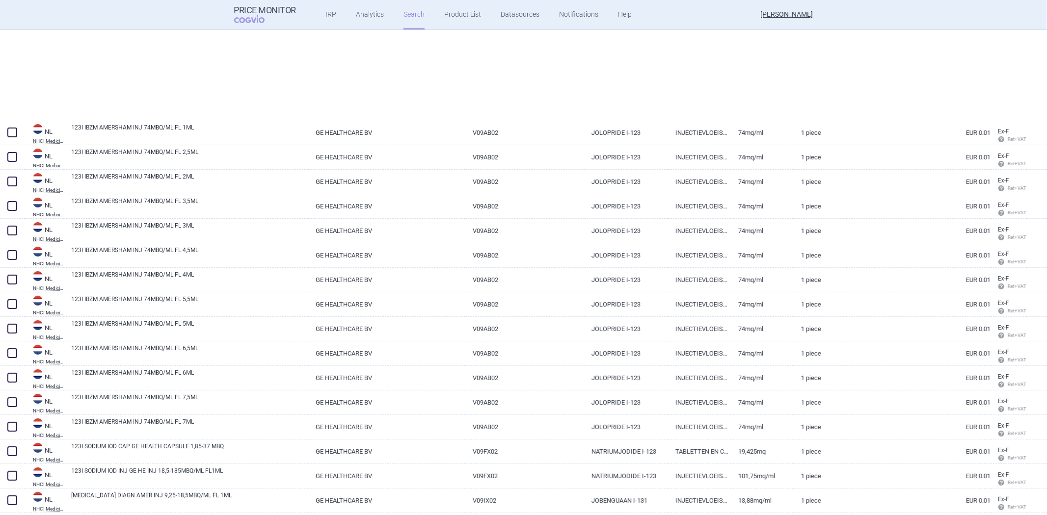
select select "brandName"
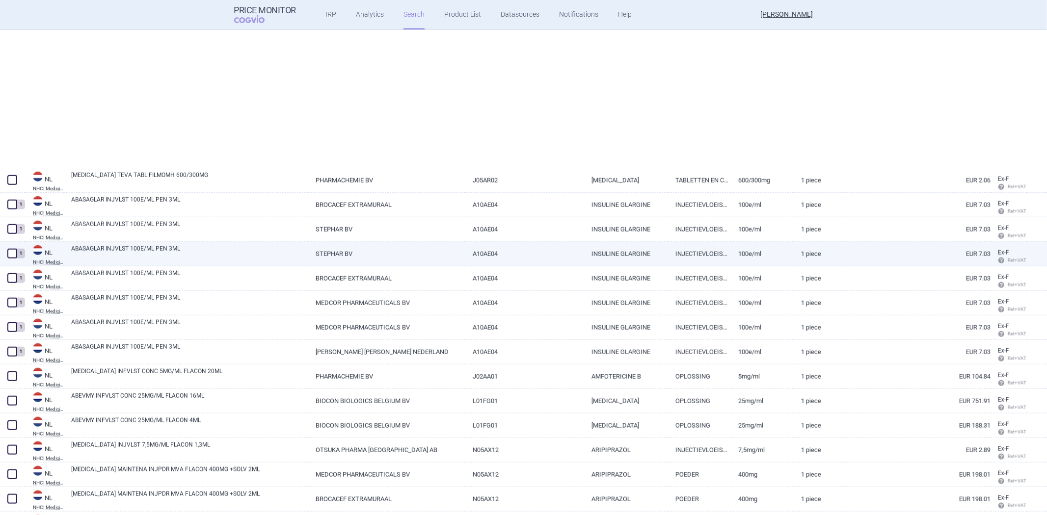
scroll to position [1036, 0]
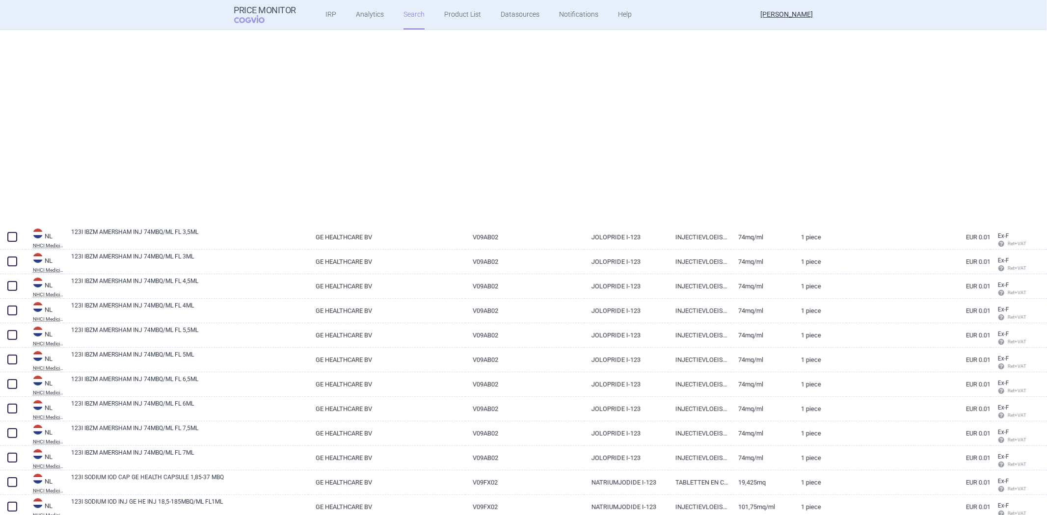
select select "brandName"
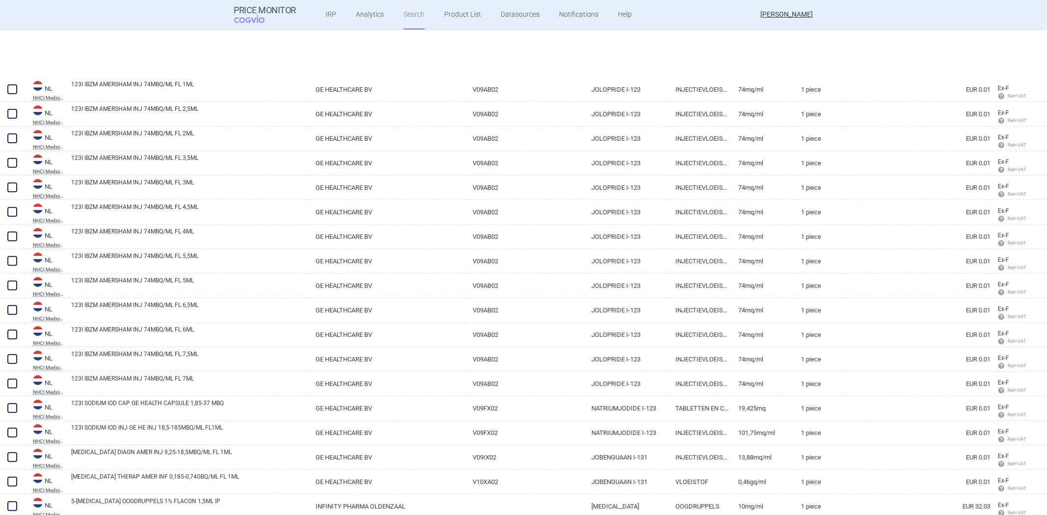
scroll to position [381, 0]
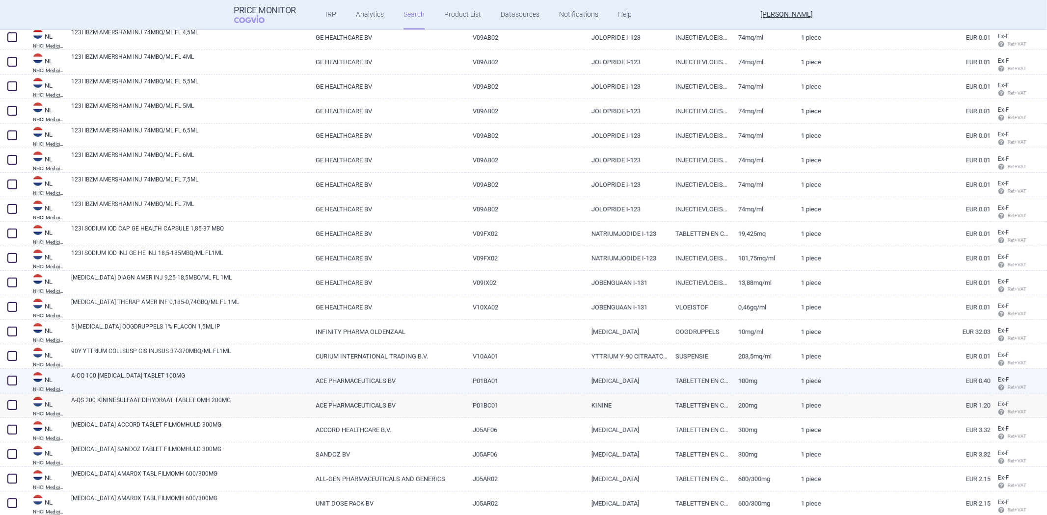
click at [186, 377] on link "A-CQ 100 [MEDICAL_DATA] TABLET 100MG" at bounding box center [189, 381] width 237 height 18
select select "EUR"
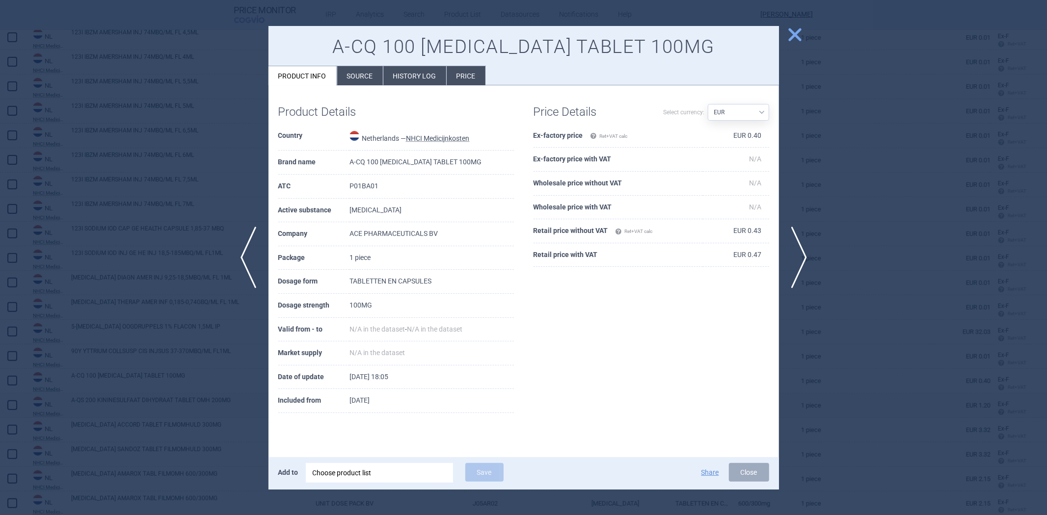
click at [440, 159] on td "A-CQ 100 [MEDICAL_DATA] TABLET 100MG" at bounding box center [431, 163] width 164 height 24
click at [216, 160] on div at bounding box center [523, 257] width 1047 height 515
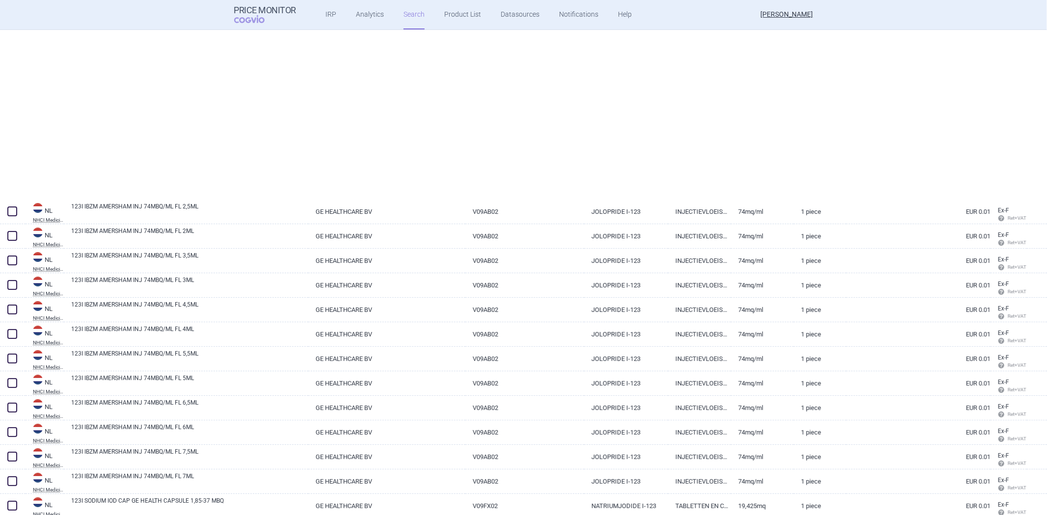
select select "brandName"
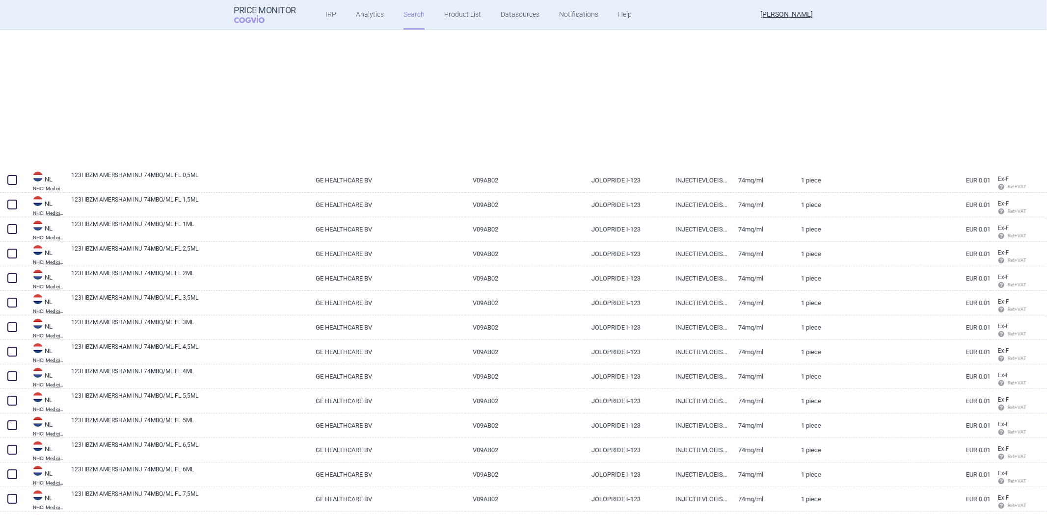
scroll to position [327, 0]
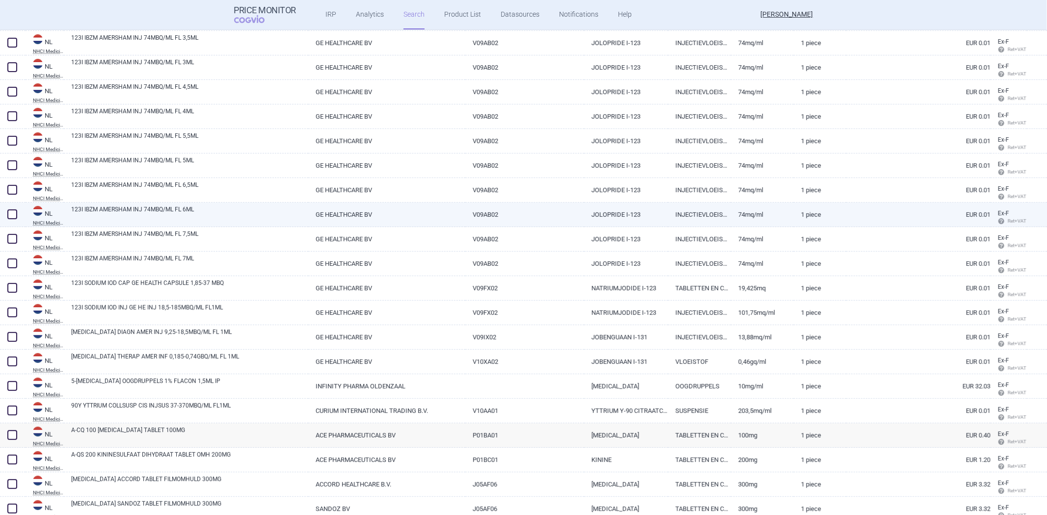
click at [148, 211] on link "123I IBZM AMERSHAM INJ 74MBQ/ML FL 6ML" at bounding box center [189, 214] width 237 height 18
select select "EUR"
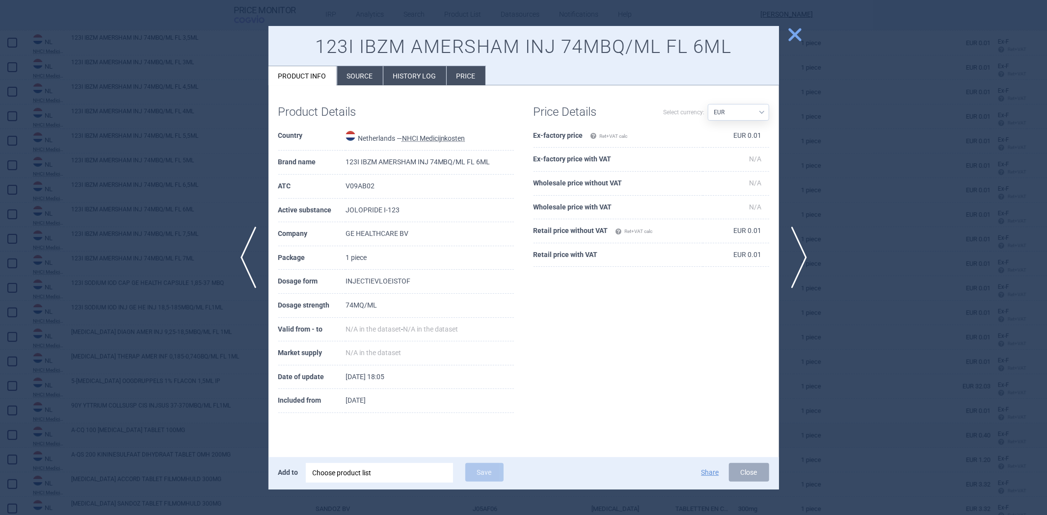
click at [224, 145] on div at bounding box center [523, 257] width 1047 height 515
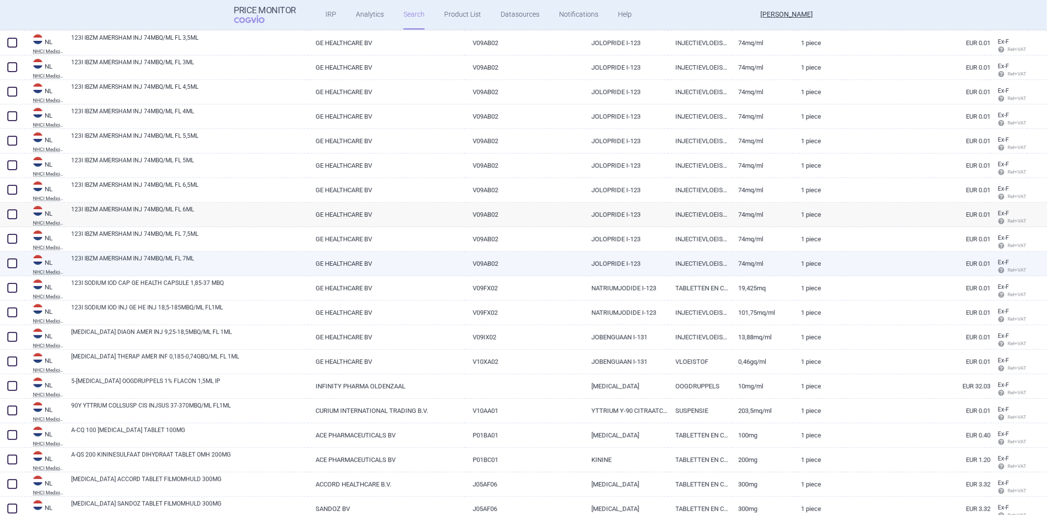
click at [143, 256] on link "123I IBZM AMERSHAM INJ 74MBQ/ML FL 7ML" at bounding box center [189, 263] width 237 height 18
select select "EUR"
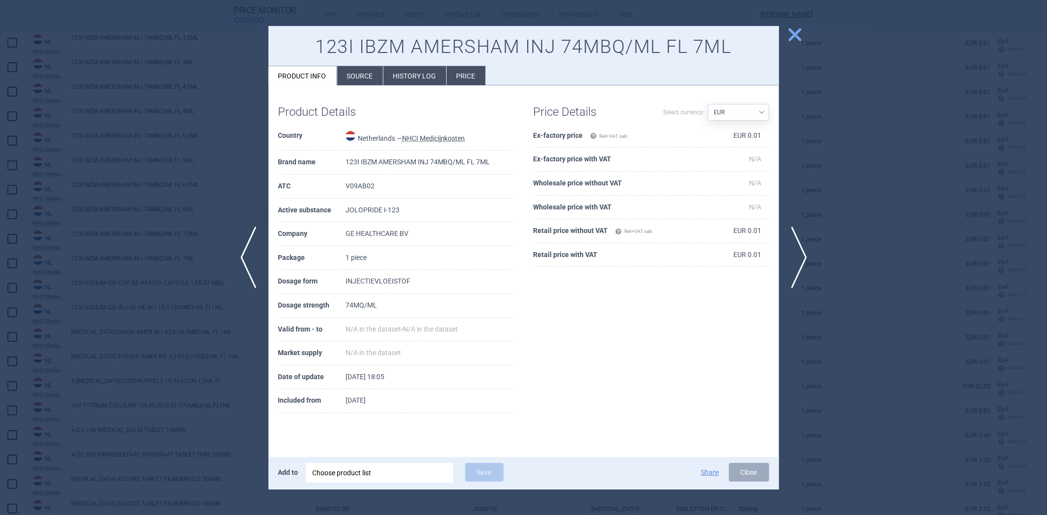
click at [546, 44] on h1 "123I IBZM AMERSHAM INJ 74MBQ/ML FL 7ML" at bounding box center [523, 47] width 491 height 23
click at [175, 125] on div at bounding box center [523, 257] width 1047 height 515
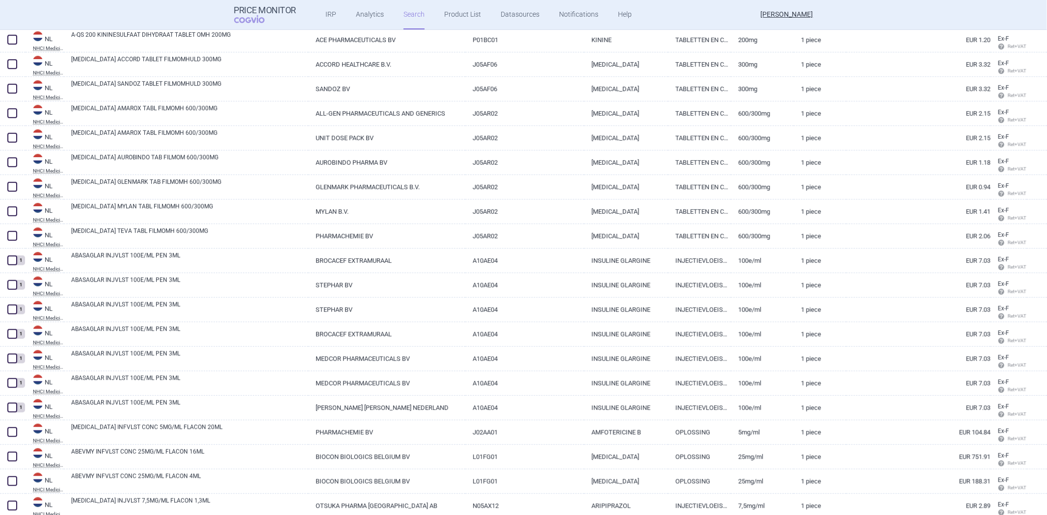
scroll to position [1036, 0]
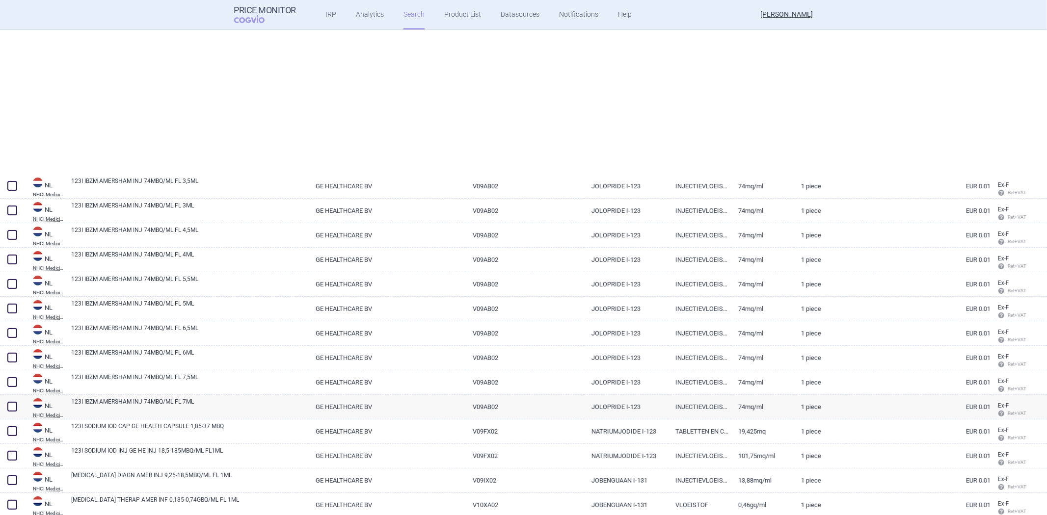
select select "brandName"
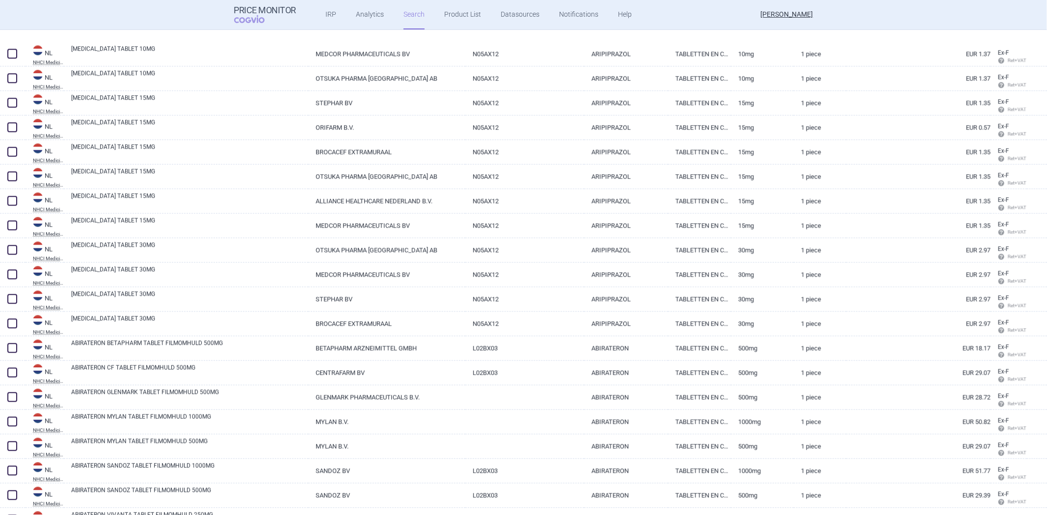
scroll to position [1581, 0]
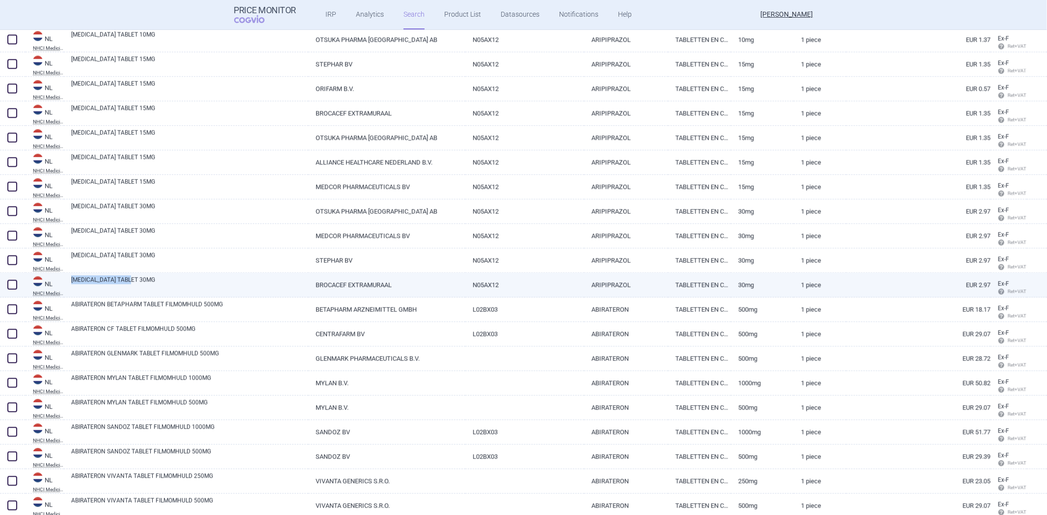
drag, startPoint x: 65, startPoint y: 279, endPoint x: 154, endPoint y: 284, distance: 88.5
click at [154, 284] on div "[MEDICAL_DATA] TABLET 30MG" at bounding box center [186, 285] width 244 height 25
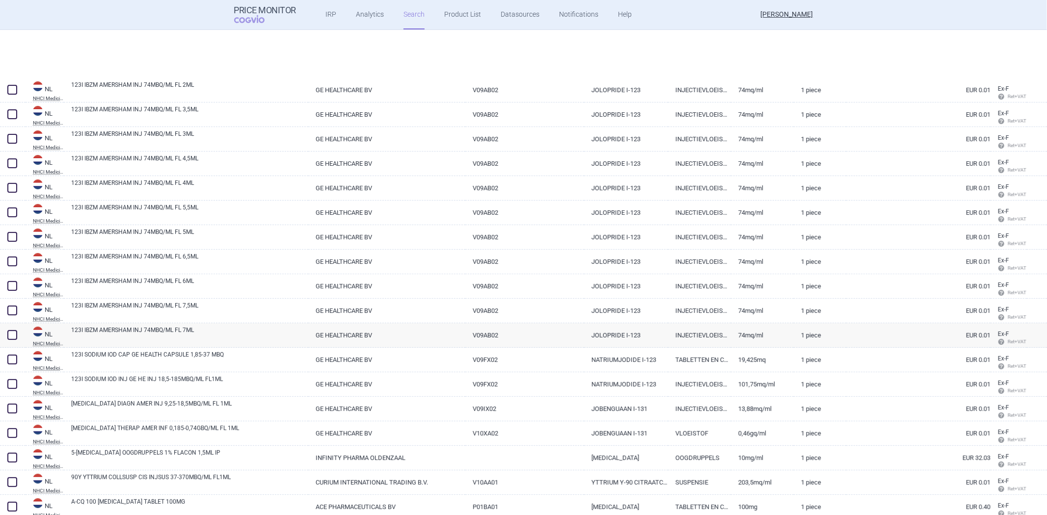
scroll to position [54, 0]
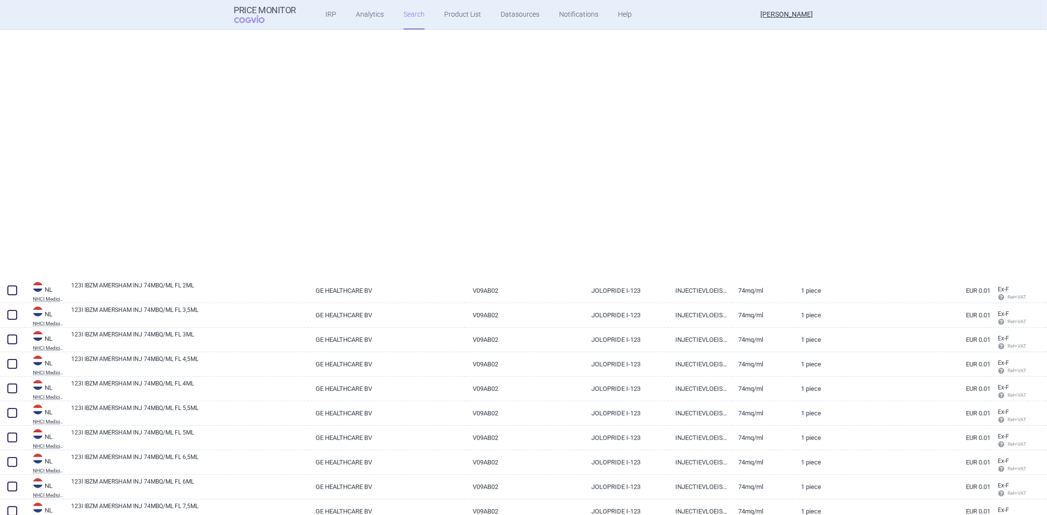
select select "brandName"
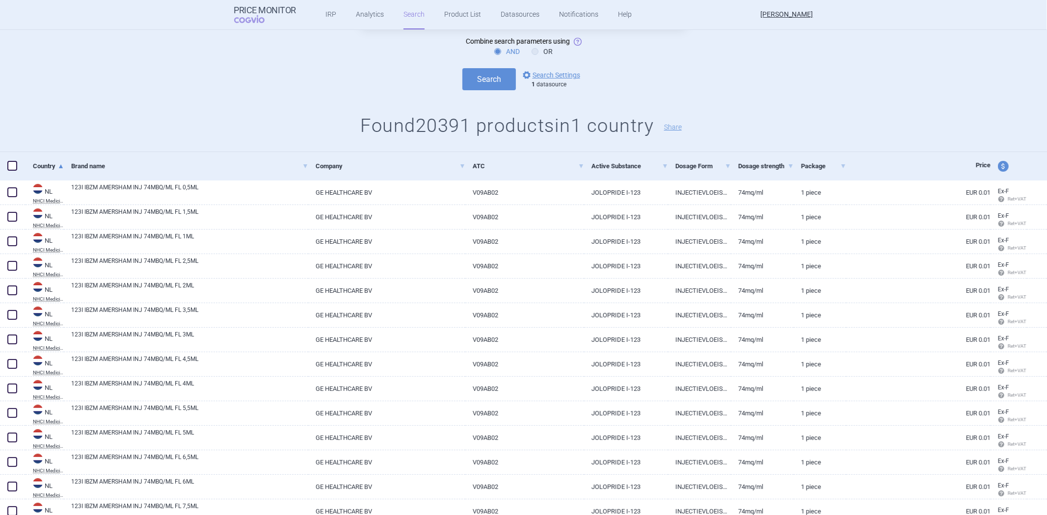
scroll to position [0, 0]
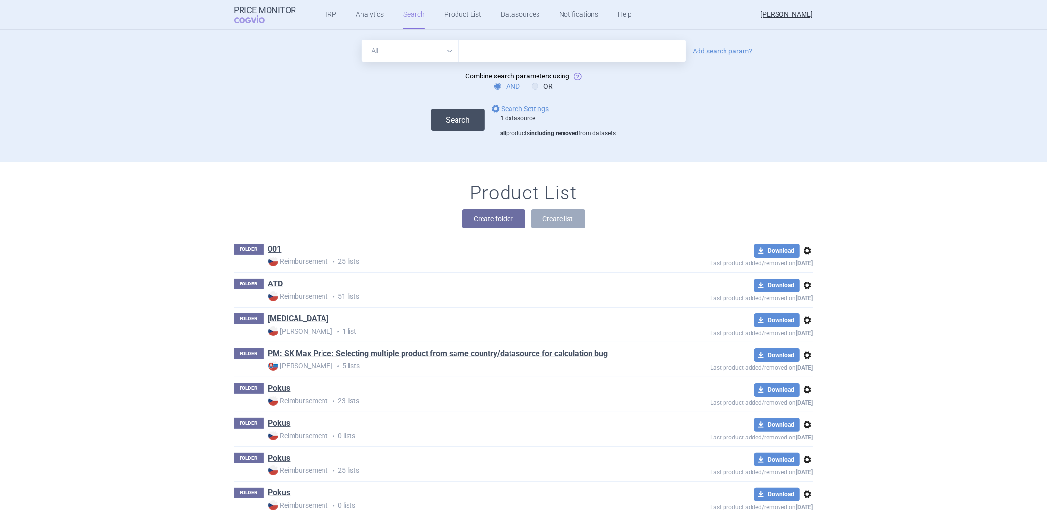
click at [459, 126] on button "Search" at bounding box center [457, 120] width 53 height 22
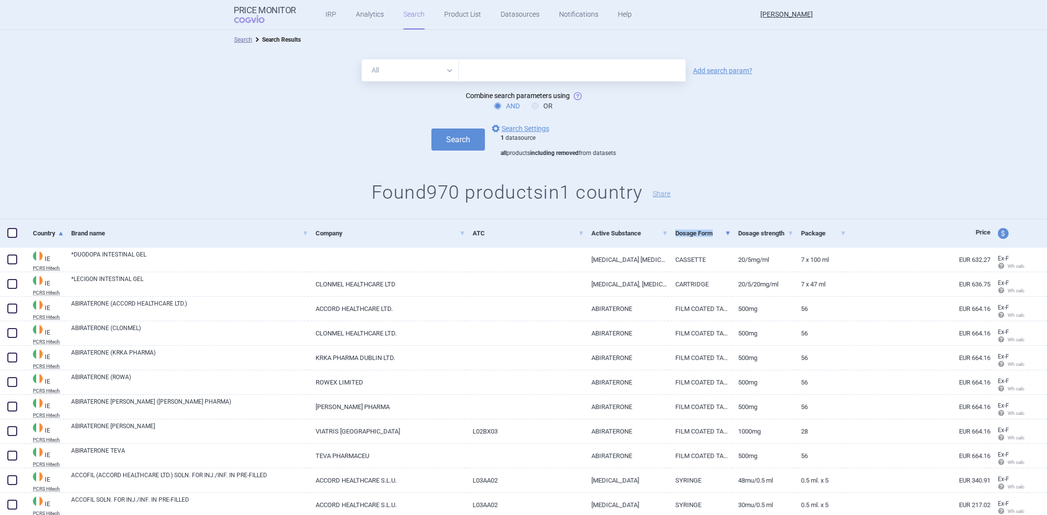
drag, startPoint x: 668, startPoint y: 237, endPoint x: 717, endPoint y: 236, distance: 49.6
click at [717, 236] on div "Dosage Form" at bounding box center [699, 233] width 63 height 28
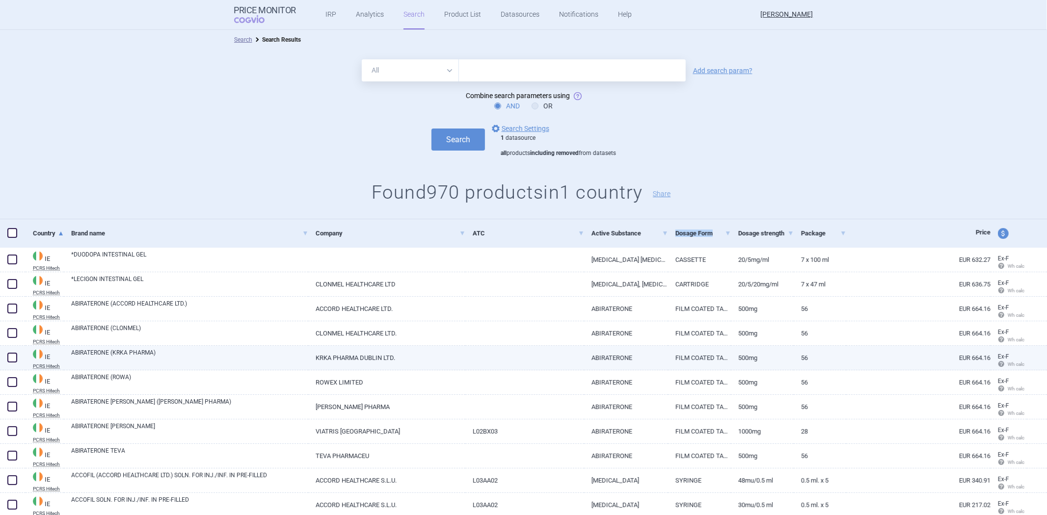
copy link "Dosage Form"
